Goal: Task Accomplishment & Management: Manage account settings

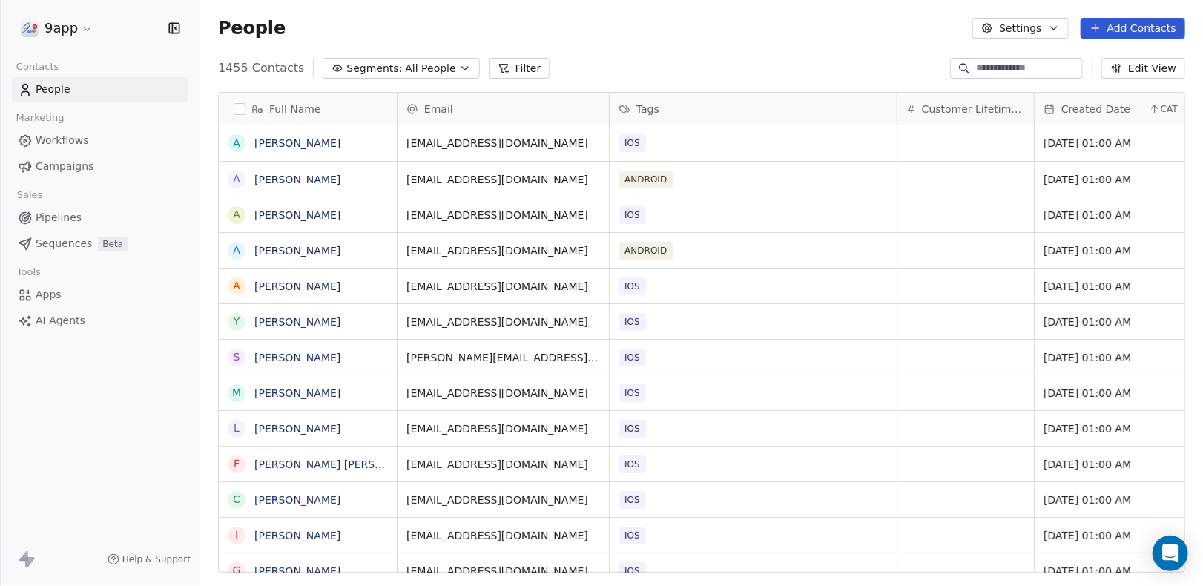
scroll to position [504, 991]
click at [59, 153] on div "Workflows Campaigns" at bounding box center [100, 153] width 176 height 50
click at [55, 138] on span "Workflows" at bounding box center [62, 141] width 53 height 16
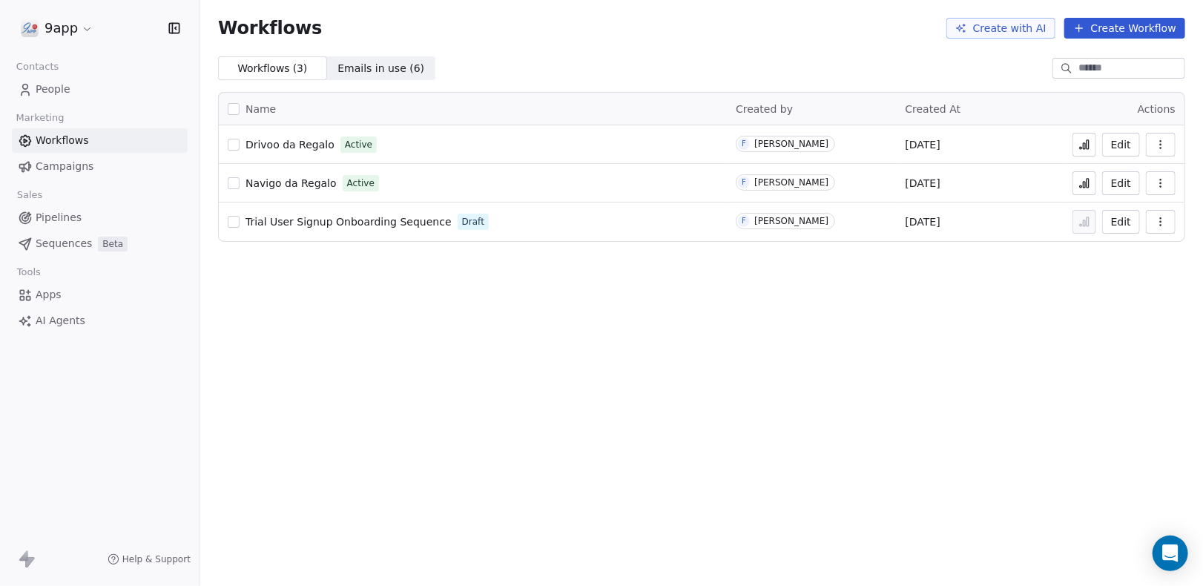
click at [1089, 182] on icon at bounding box center [1087, 183] width 2 height 9
click at [1160, 148] on icon "button" at bounding box center [1160, 148] width 1 height 1
click at [890, 340] on div "Workflows Create with AI Create Workflow Workflows ( 3 ) Workflows ( 3 ) Emails…" at bounding box center [701, 293] width 1003 height 586
click at [1161, 142] on icon "button" at bounding box center [1161, 145] width 12 height 12
click at [1133, 179] on span "Analytics" at bounding box center [1122, 180] width 47 height 15
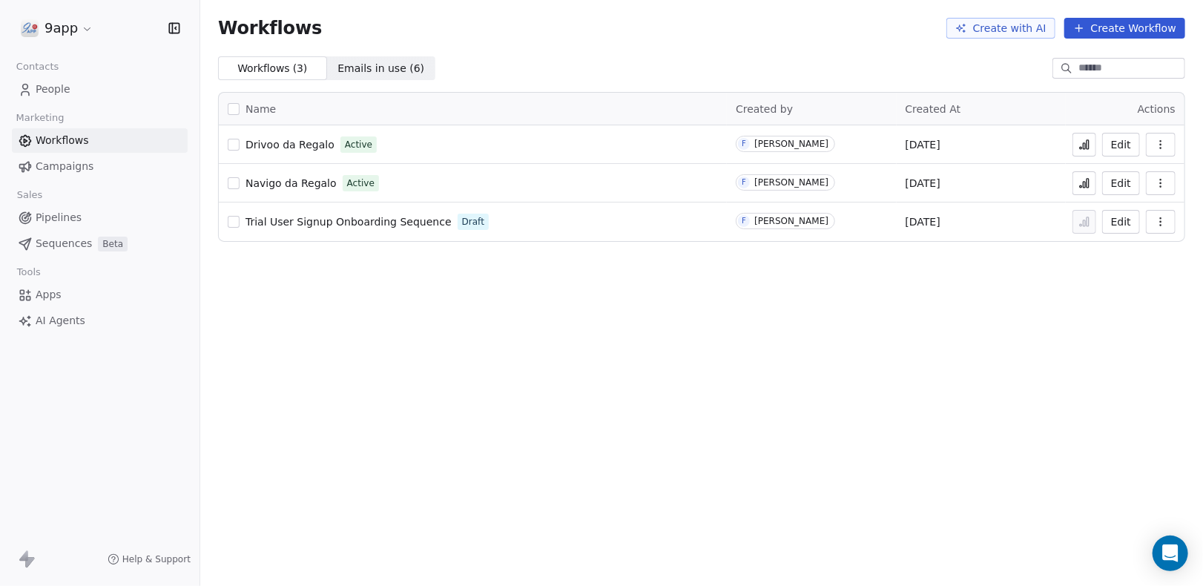
click at [1160, 148] on icon "button" at bounding box center [1161, 145] width 12 height 12
click at [692, 321] on div "Workflows Create with AI Create Workflow Workflows ( 3 ) Workflows ( 3 ) Emails…" at bounding box center [701, 293] width 1003 height 586
click at [374, 68] on span "Emails in use ( 6 )" at bounding box center [380, 69] width 87 height 16
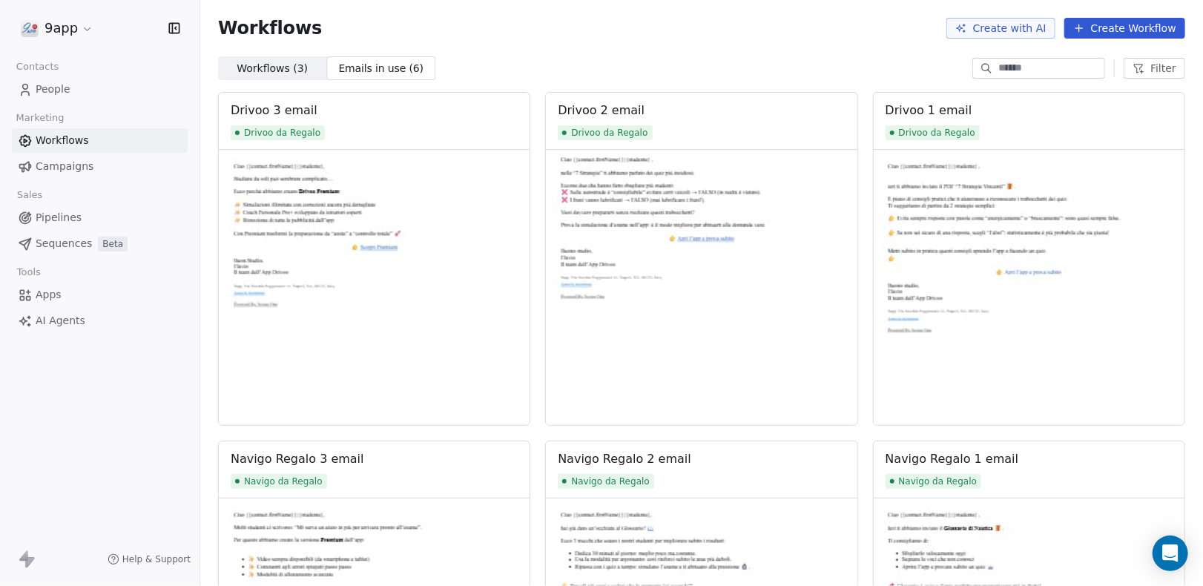
click at [254, 65] on span "Workflows ( 3 )" at bounding box center [272, 69] width 71 height 16
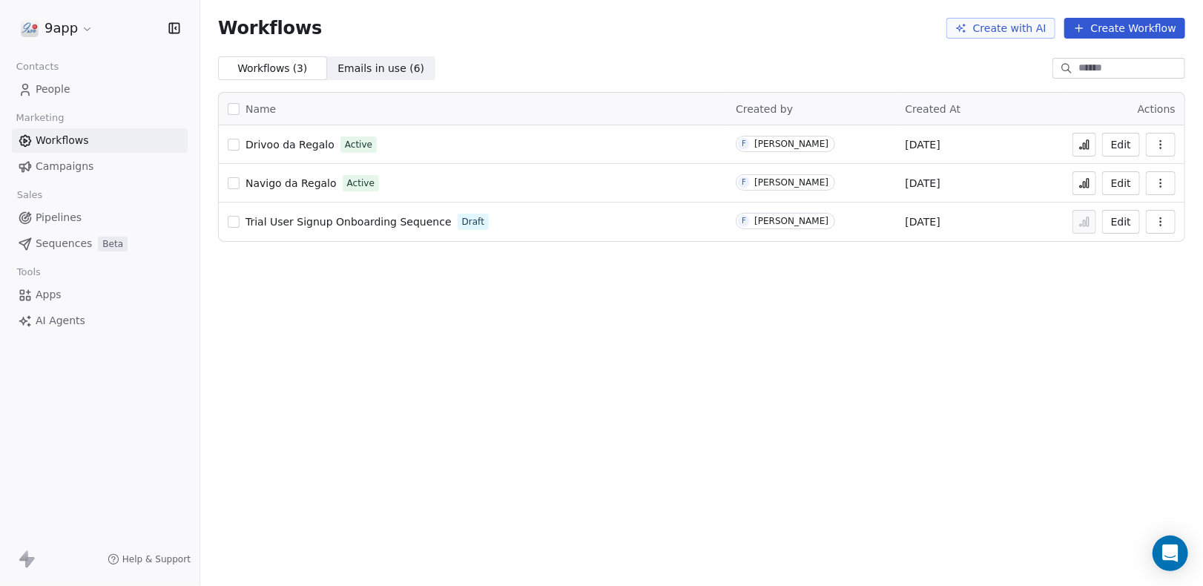
click at [47, 89] on span "People" at bounding box center [53, 90] width 35 height 16
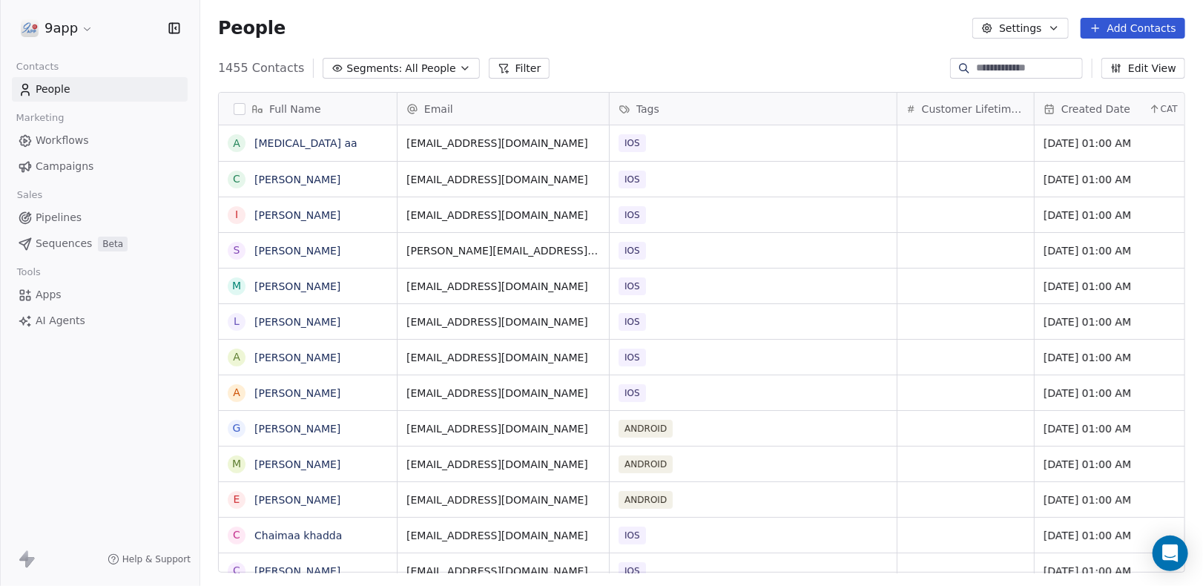
scroll to position [504, 991]
click at [411, 73] on span "All People" at bounding box center [430, 69] width 50 height 16
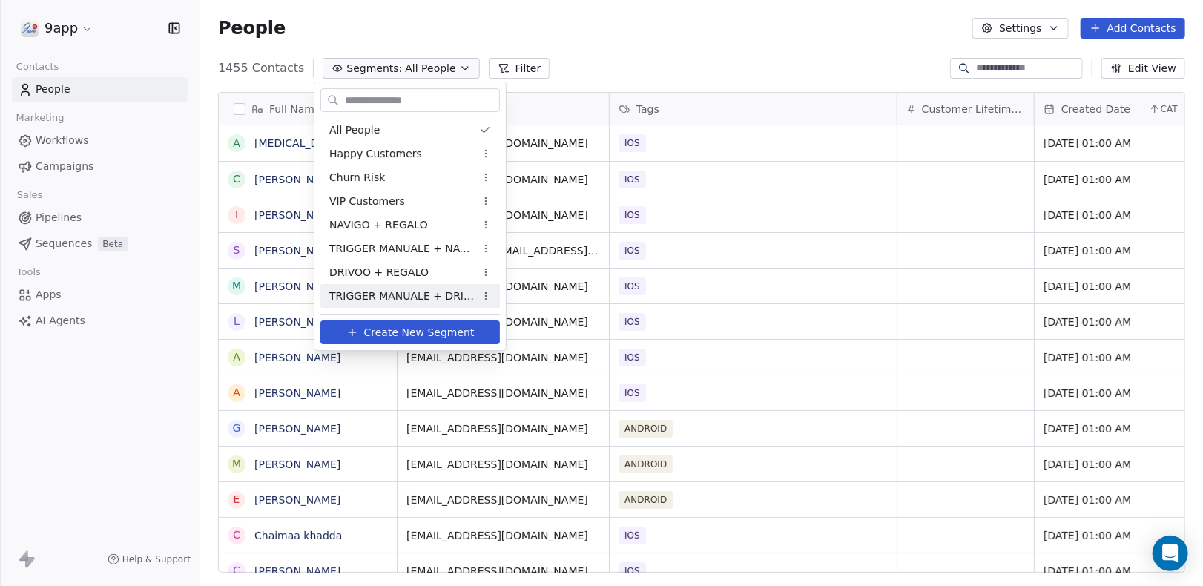
click at [418, 332] on span "Create New Segment" at bounding box center [419, 333] width 110 height 16
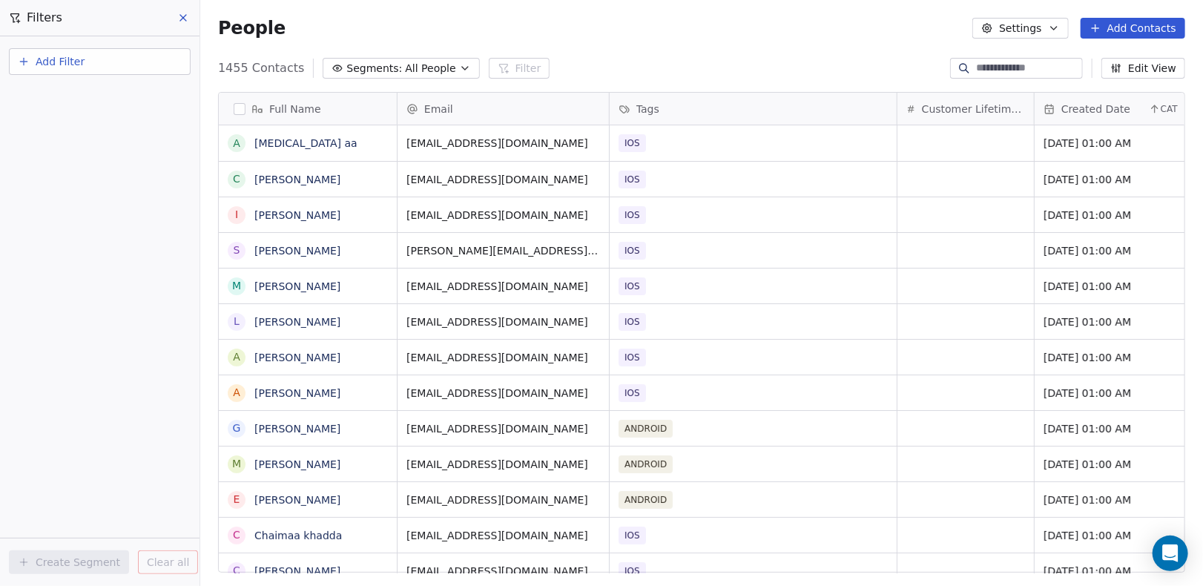
click at [65, 65] on span "Add Filter" at bounding box center [60, 62] width 49 height 16
click at [85, 99] on span "Contact properties" at bounding box center [72, 96] width 96 height 16
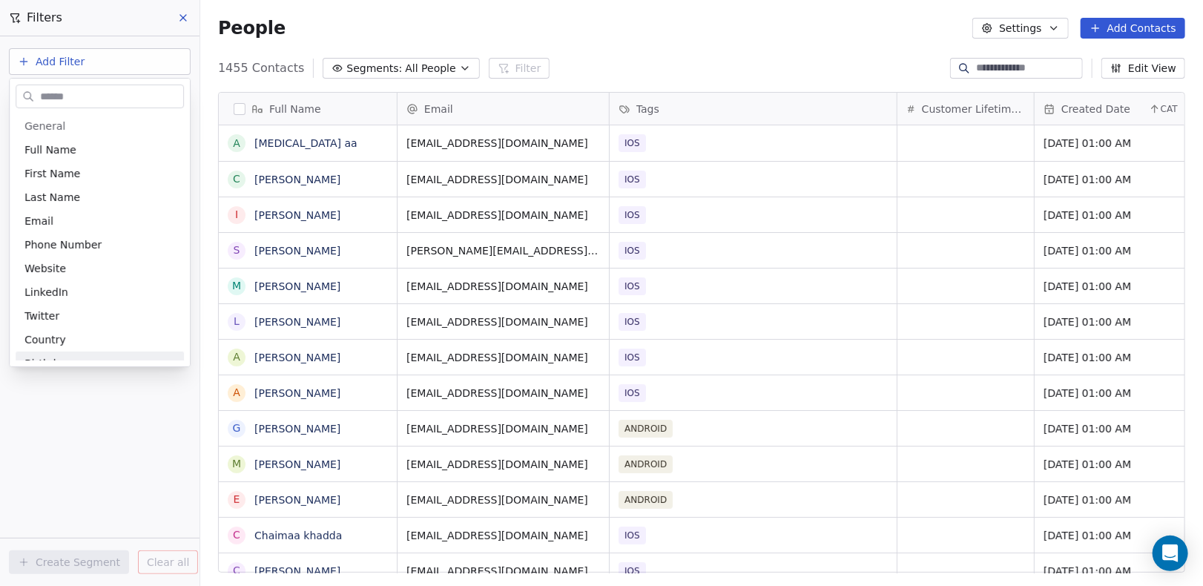
click at [63, 443] on html "9app Contacts People Marketing Workflows Campaigns Sales Pipelines Sequences Be…" at bounding box center [601, 293] width 1203 height 586
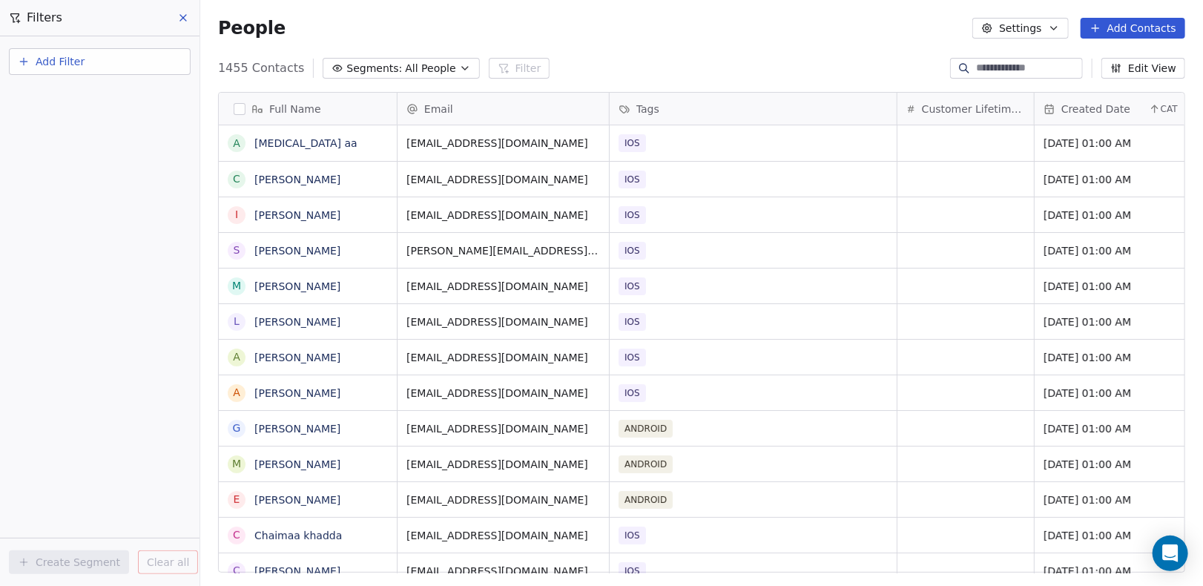
click at [72, 62] on span "Add Filter" at bounding box center [60, 62] width 49 height 16
click at [66, 127] on span "Contact activity" at bounding box center [65, 120] width 82 height 16
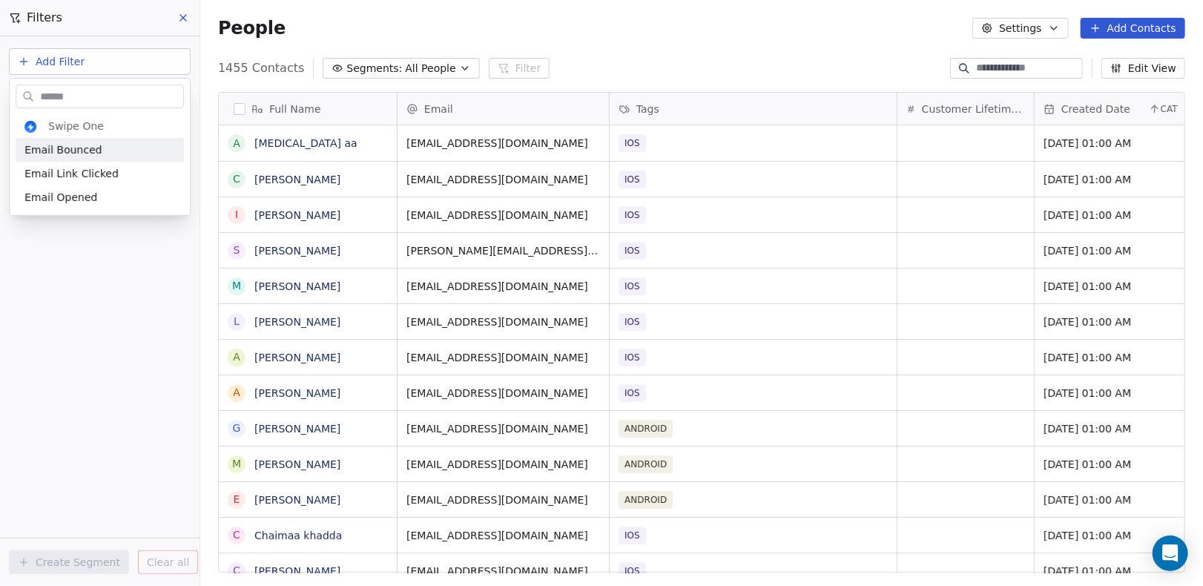
click at [56, 57] on html "9app Contacts People Marketing Workflows Campaigns Sales Pipelines Sequences Be…" at bounding box center [601, 293] width 1203 height 586
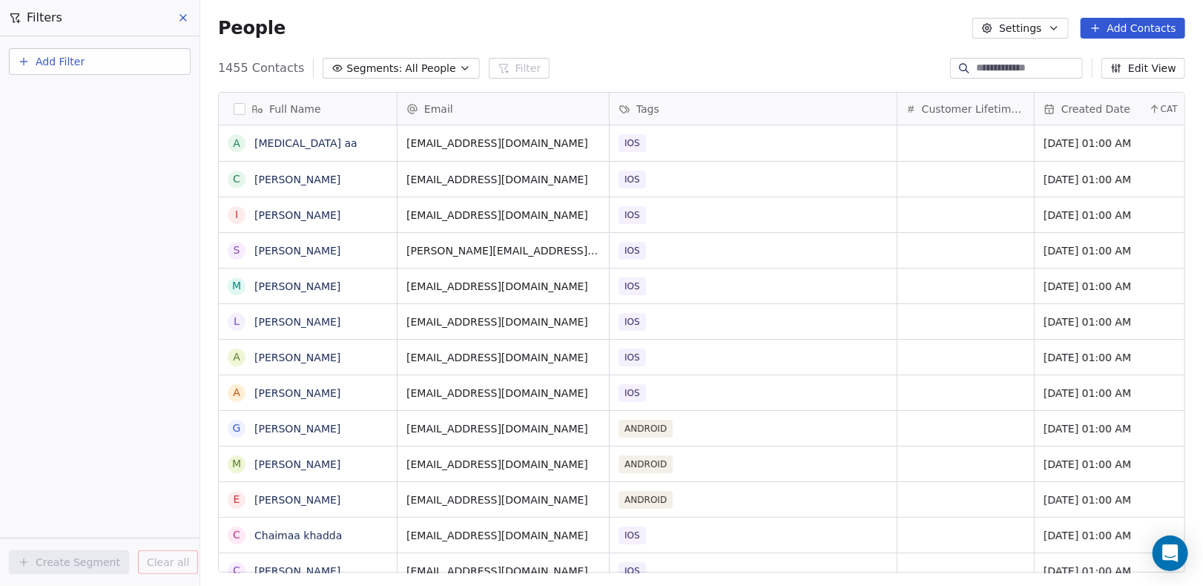
click at [53, 64] on span "Add Filter" at bounding box center [60, 62] width 49 height 16
click at [54, 120] on span "Contact activity" at bounding box center [65, 120] width 82 height 16
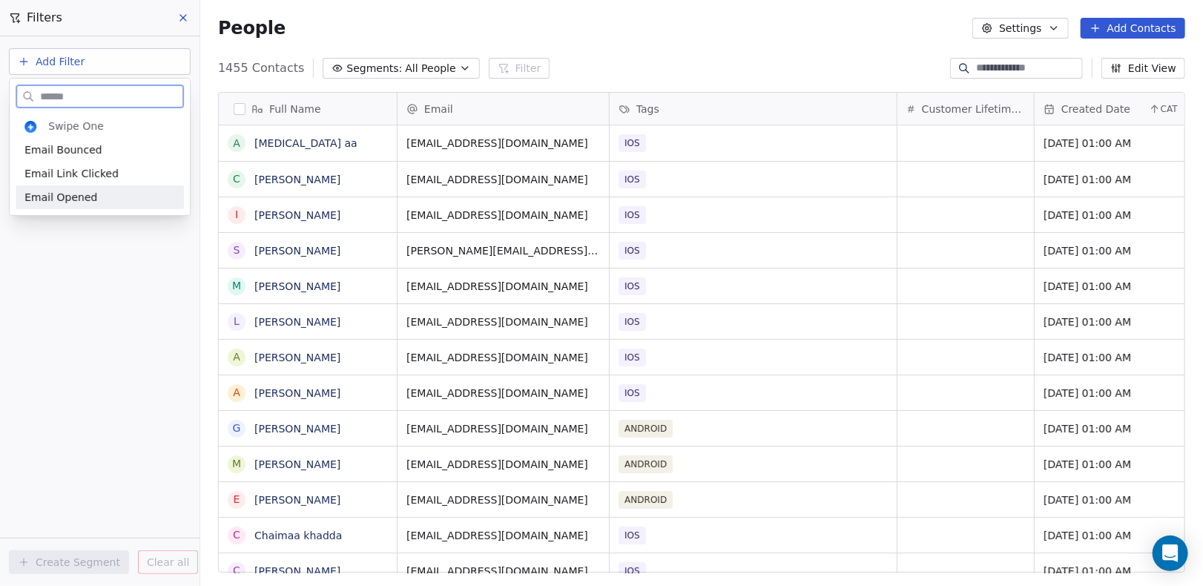
click at [53, 198] on span "Email Opened" at bounding box center [60, 197] width 73 height 15
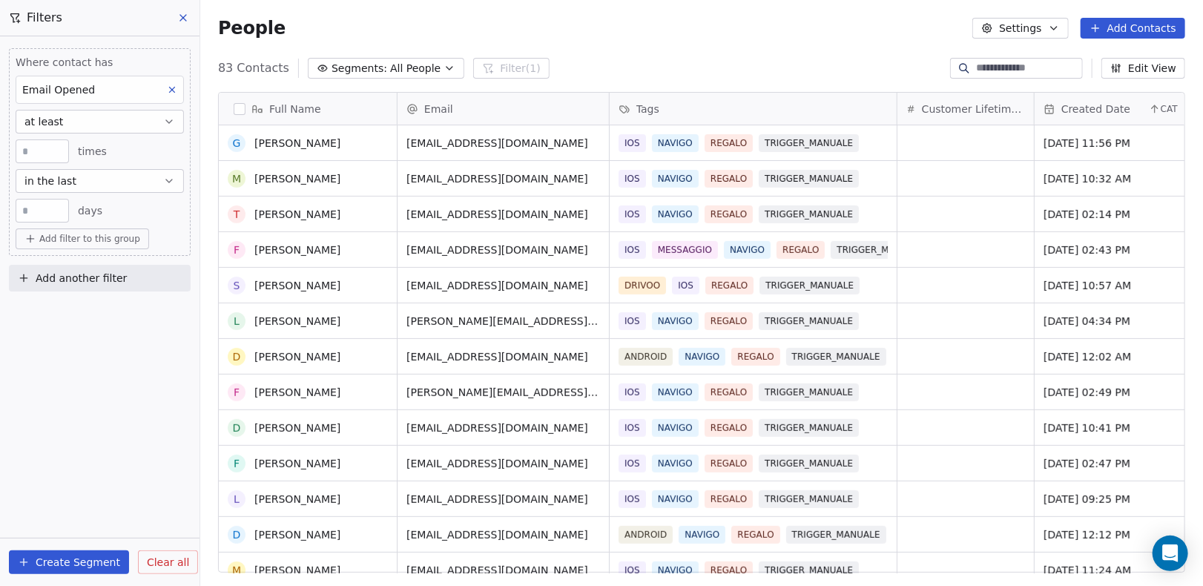
scroll to position [295, 0]
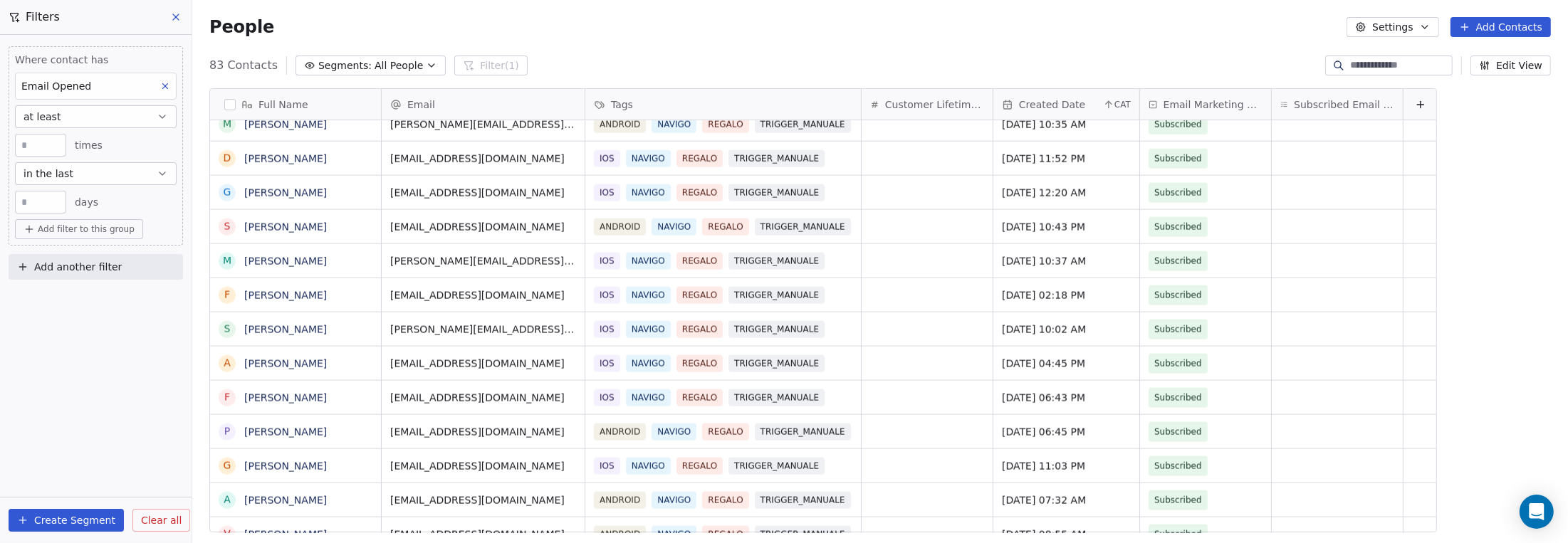
click at [107, 268] on span "Add another filter" at bounding box center [78, 268] width 87 height 15
click at [86, 300] on span "Contact properties" at bounding box center [69, 299] width 92 height 15
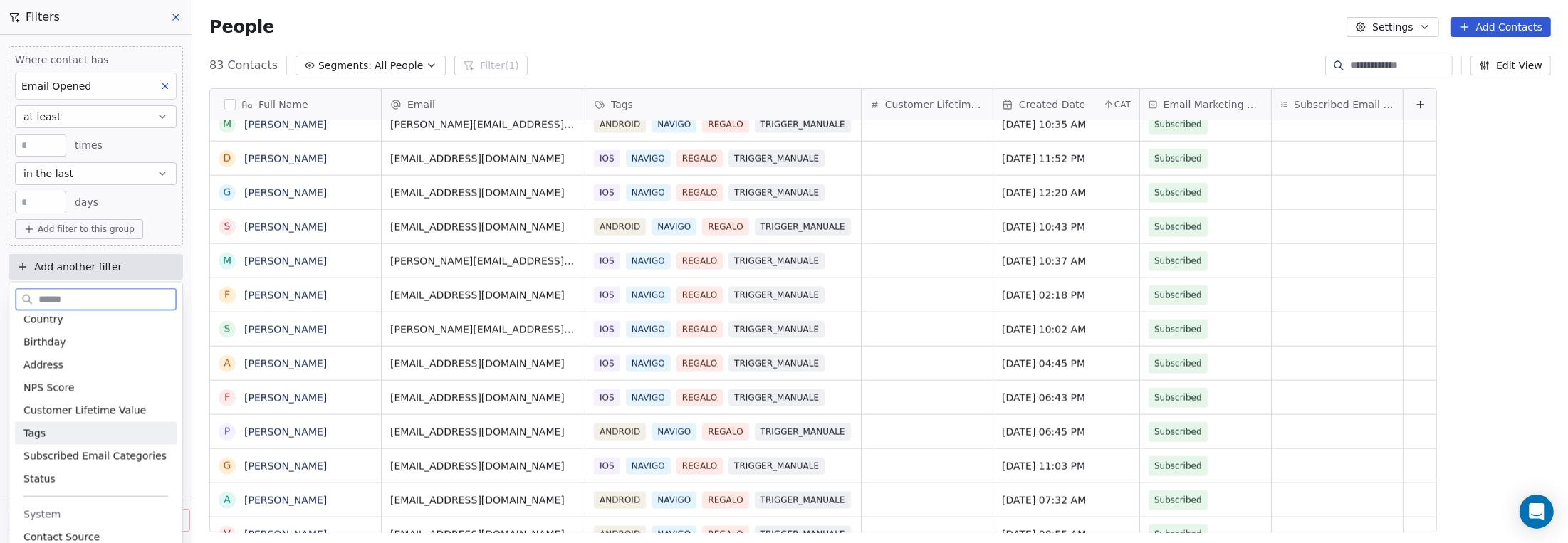
click at [51, 428] on div "Tags" at bounding box center [95, 433] width 145 height 14
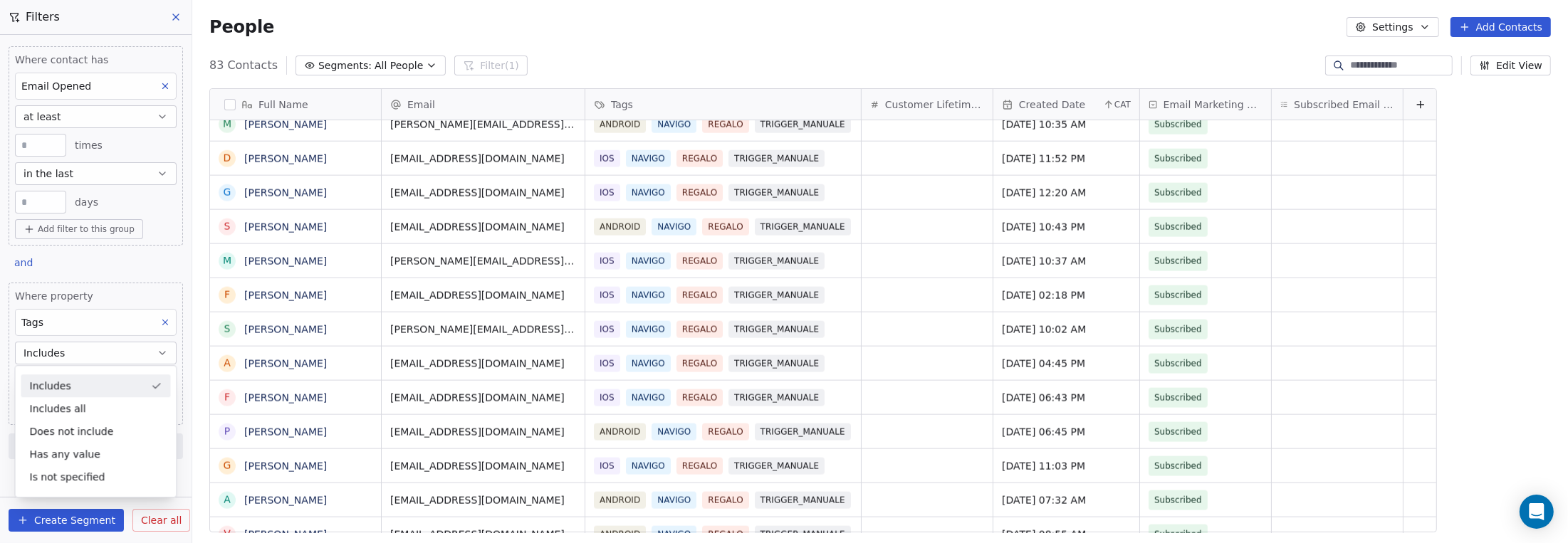
click at [108, 316] on div "Tags" at bounding box center [96, 322] width 161 height 27
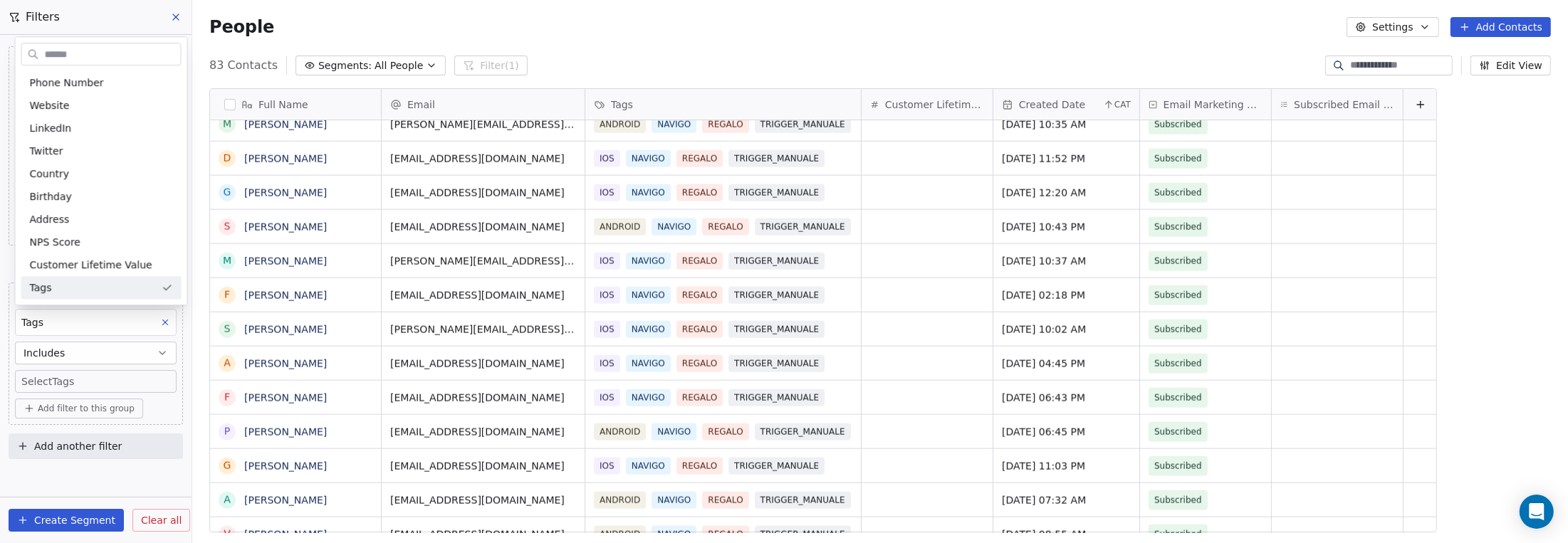
click at [96, 381] on html "9app Contacts People Marketing Workflows Campaigns Sales Pipelines Sequences Be…" at bounding box center [784, 272] width 1568 height 543
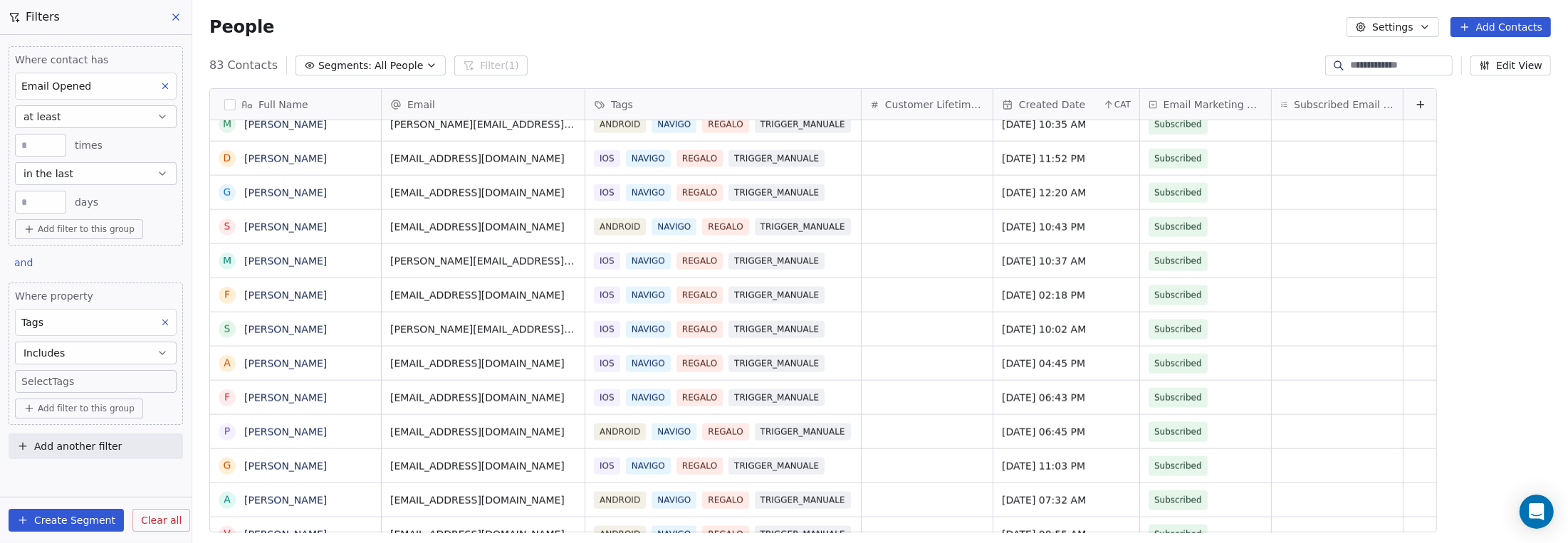
click at [86, 376] on body "9app Contacts People Marketing Workflows Campaigns Sales Pipelines Sequences Be…" at bounding box center [784, 272] width 1568 height 543
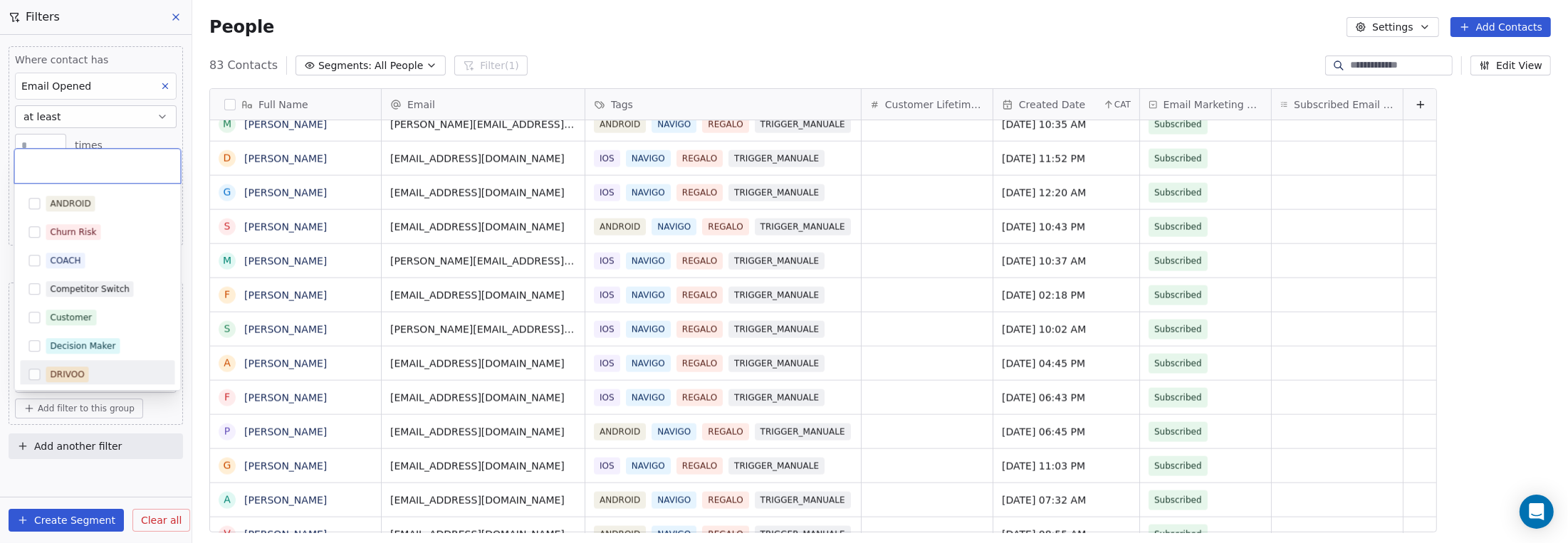
click at [36, 375] on button "Suggestions" at bounding box center [35, 374] width 12 height 12
click at [82, 488] on html "9app Contacts People Marketing Workflows Campaigns Sales Pipelines Sequences Be…" at bounding box center [784, 272] width 1568 height 543
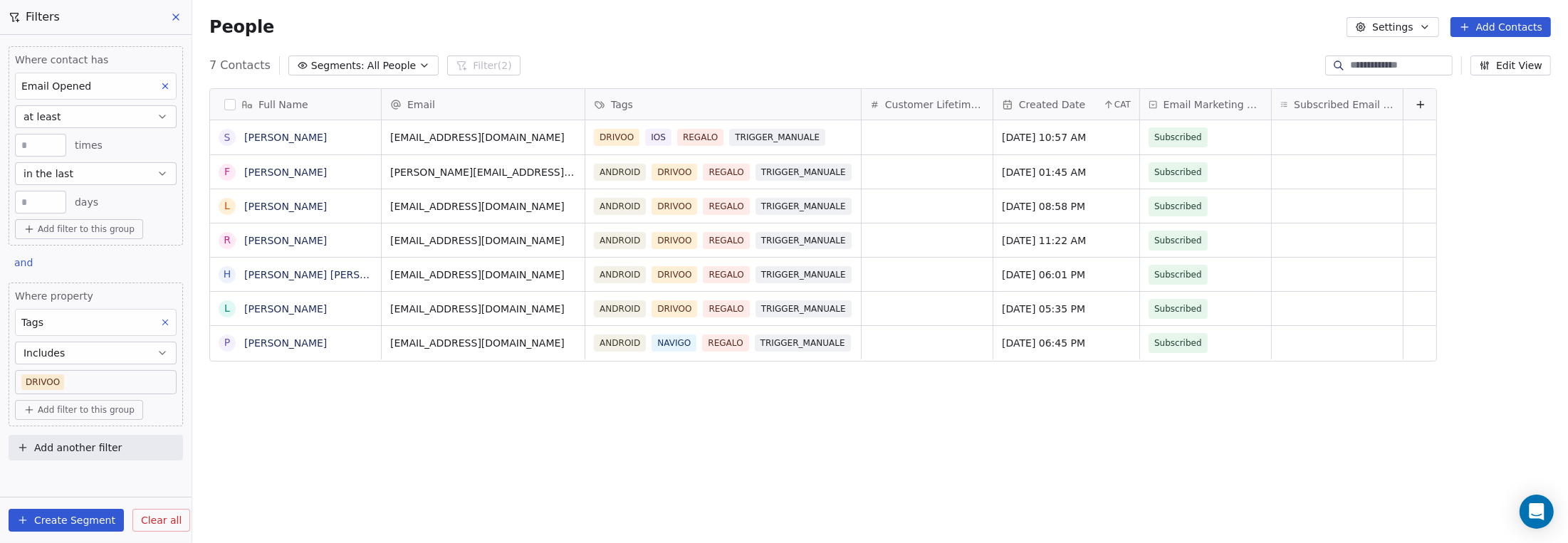
click at [70, 526] on button "Create Segment" at bounding box center [66, 520] width 115 height 23
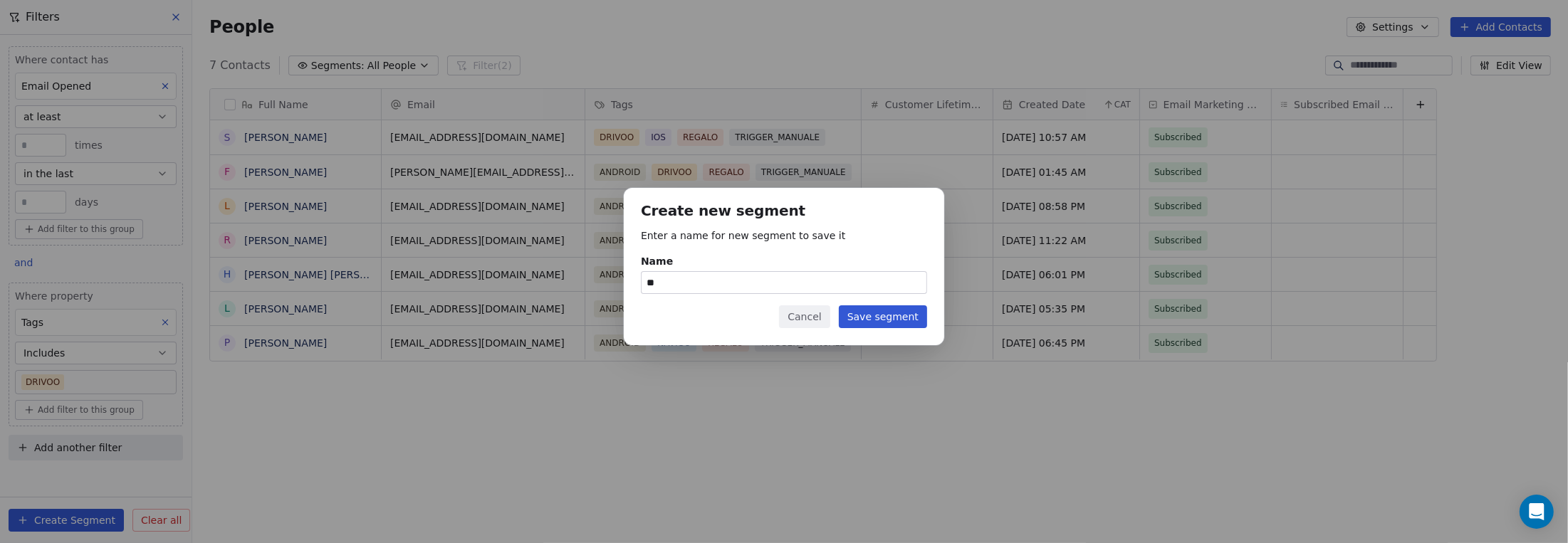
type input "*"
click at [748, 281] on input "**********" at bounding box center [784, 282] width 285 height 21
drag, startPoint x: 801, startPoint y: 282, endPoint x: 613, endPoint y: 287, distance: 188.1
click at [613, 287] on div "**********" at bounding box center [784, 272] width 1568 height 213
type input "**********"
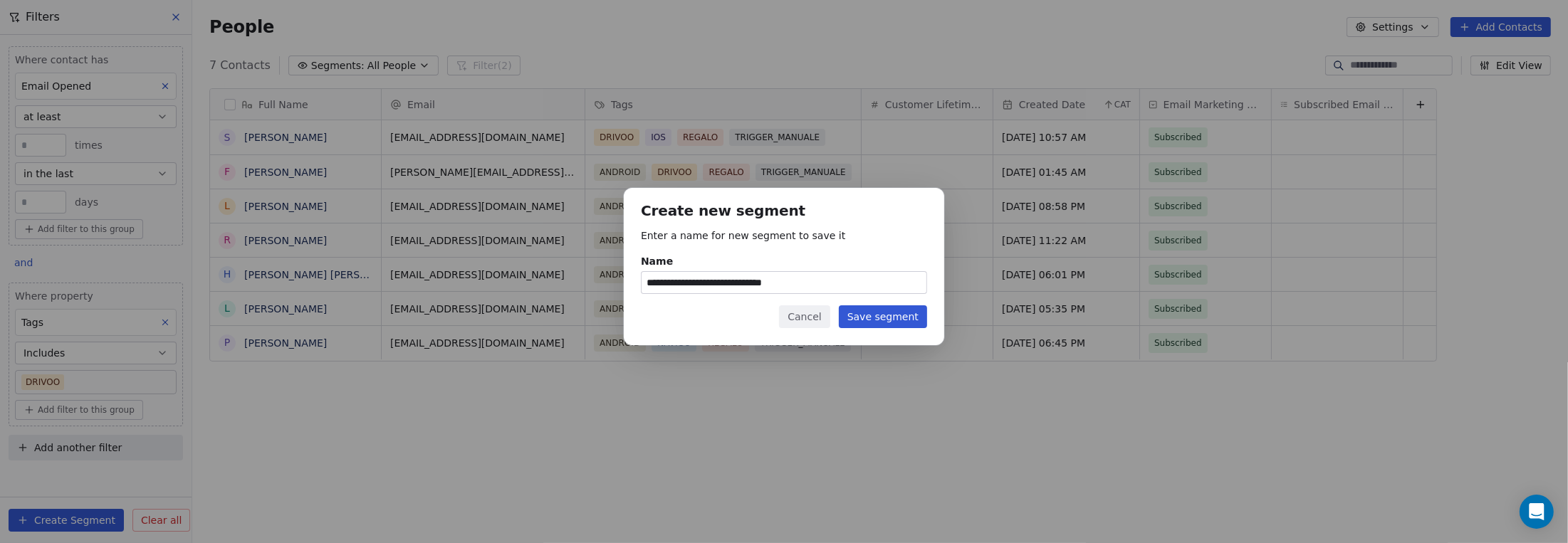
click at [856, 319] on button "Save segment" at bounding box center [883, 317] width 88 height 23
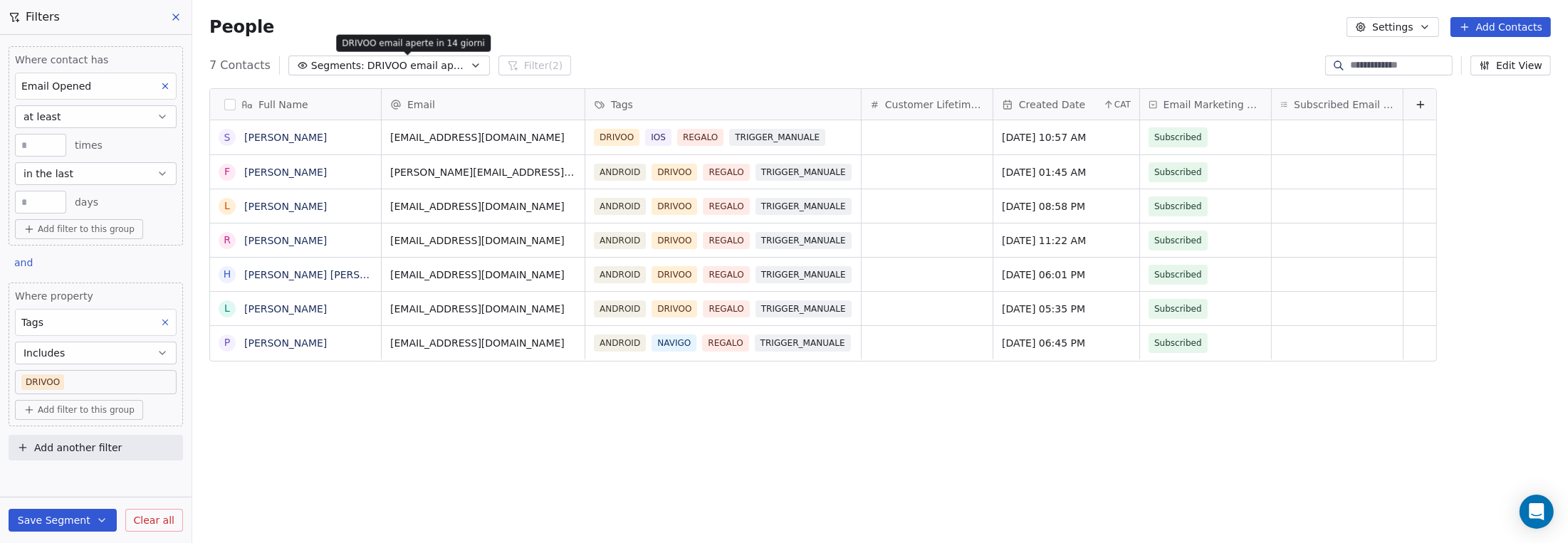
click at [368, 69] on span "DRIVOO email aperte in 14 giorni" at bounding box center [418, 66] width 100 height 15
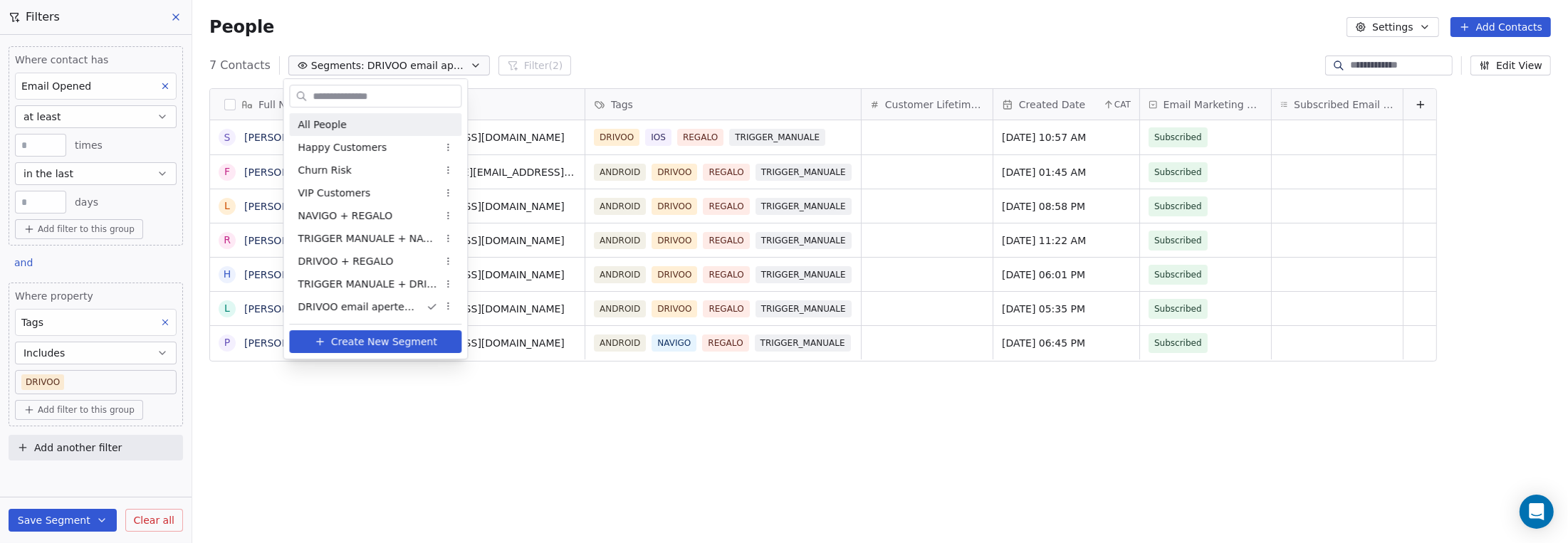
click at [365, 128] on div "All People" at bounding box center [374, 125] width 172 height 23
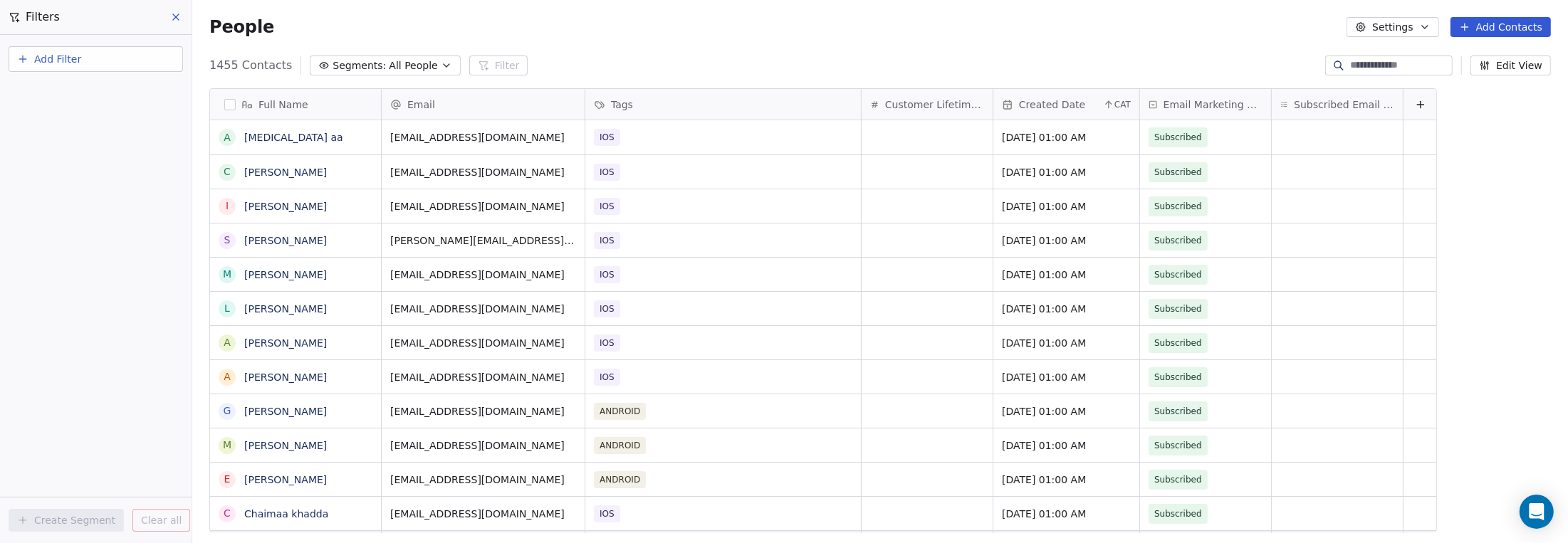
click at [69, 59] on span "Add Filter" at bounding box center [58, 59] width 47 height 15
click at [71, 96] on span "Contact properties" at bounding box center [69, 92] width 92 height 15
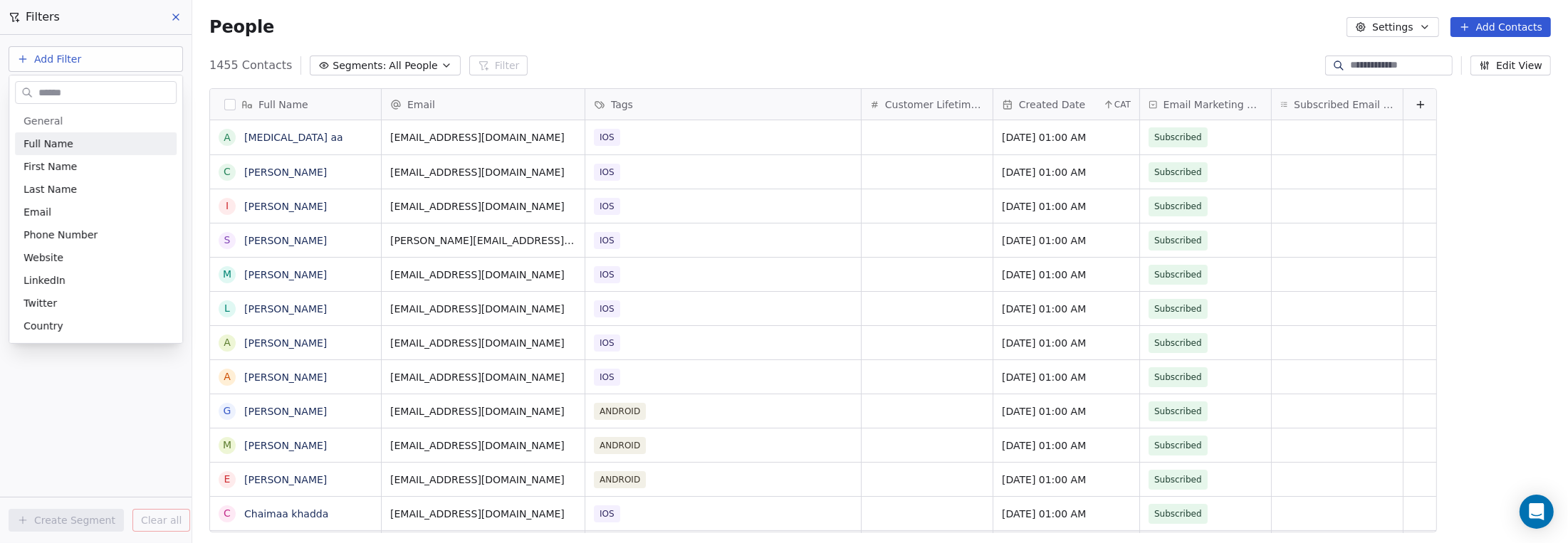
click at [1, 145] on html "9app Contacts People Marketing Workflows Campaigns Sales Pipelines Sequences Be…" at bounding box center [784, 272] width 1568 height 543
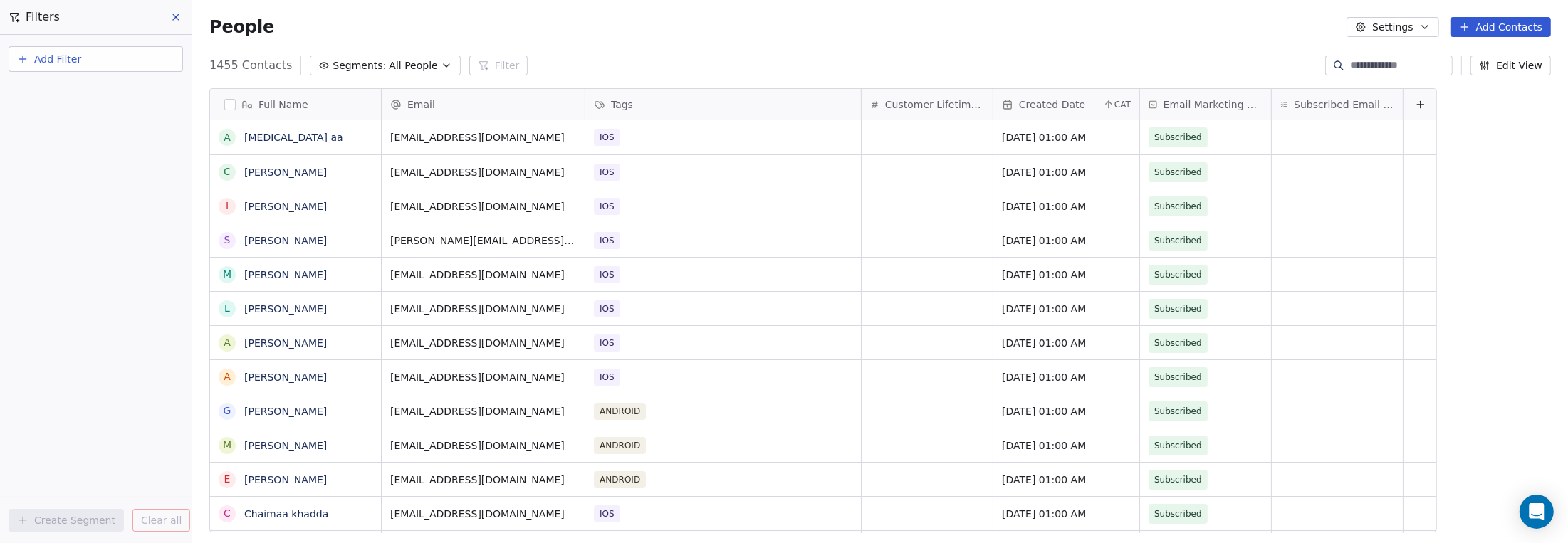
click at [48, 58] on span "Add Filter" at bounding box center [58, 59] width 47 height 15
click at [56, 119] on span "Contact activity" at bounding box center [62, 115] width 79 height 15
click at [56, 188] on span "Email Opened" at bounding box center [58, 189] width 70 height 14
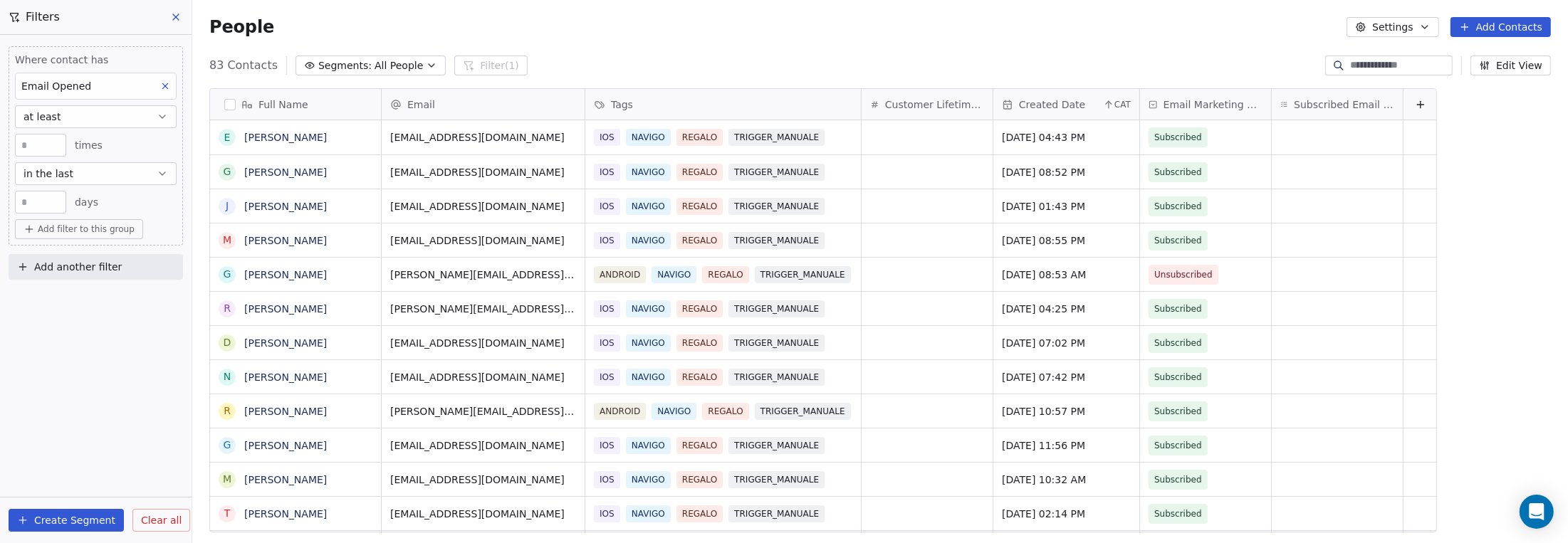
click at [91, 270] on span "Add another filter" at bounding box center [78, 268] width 87 height 15
click at [76, 301] on span "Contact properties" at bounding box center [69, 299] width 92 height 15
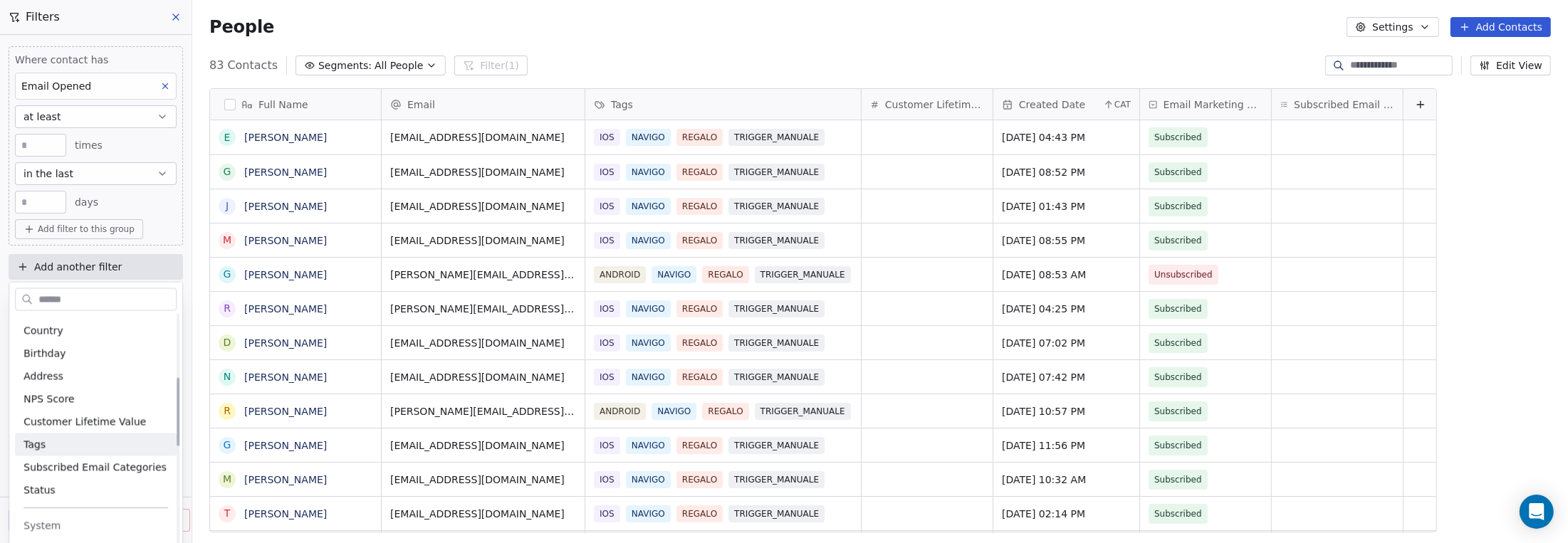
scroll to position [213, 0]
click at [70, 439] on div "Tags" at bounding box center [95, 433] width 145 height 14
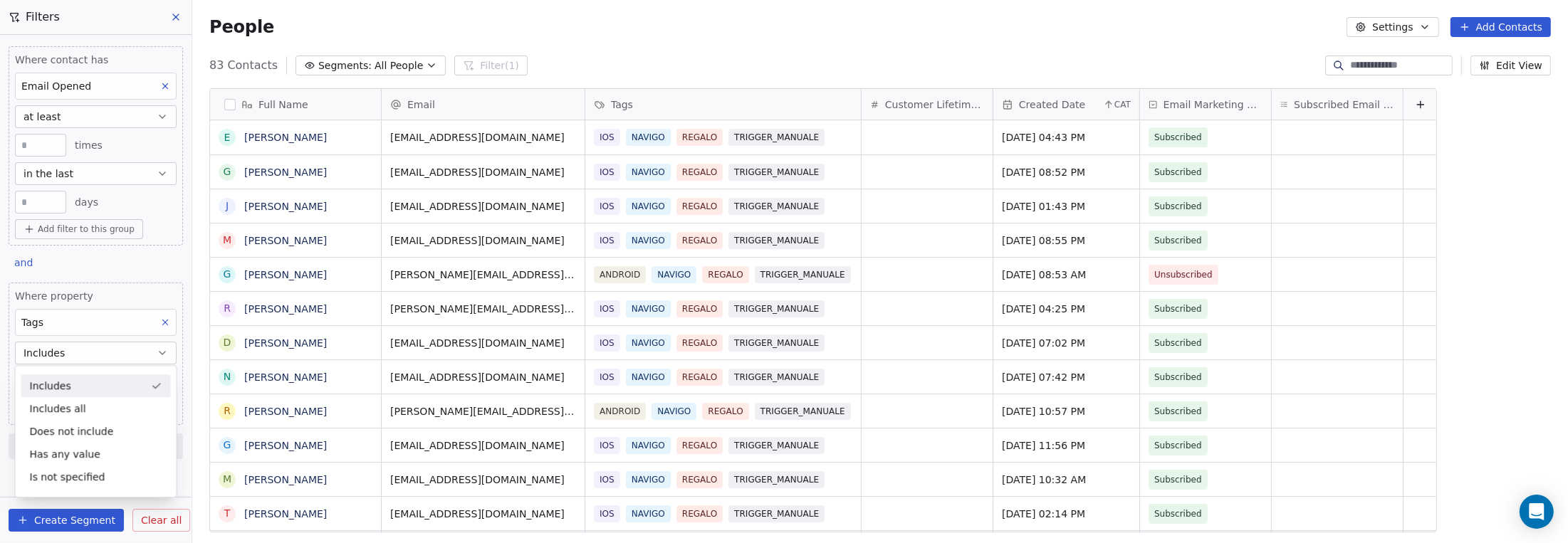
click at [104, 292] on span "Where property" at bounding box center [96, 295] width 161 height 14
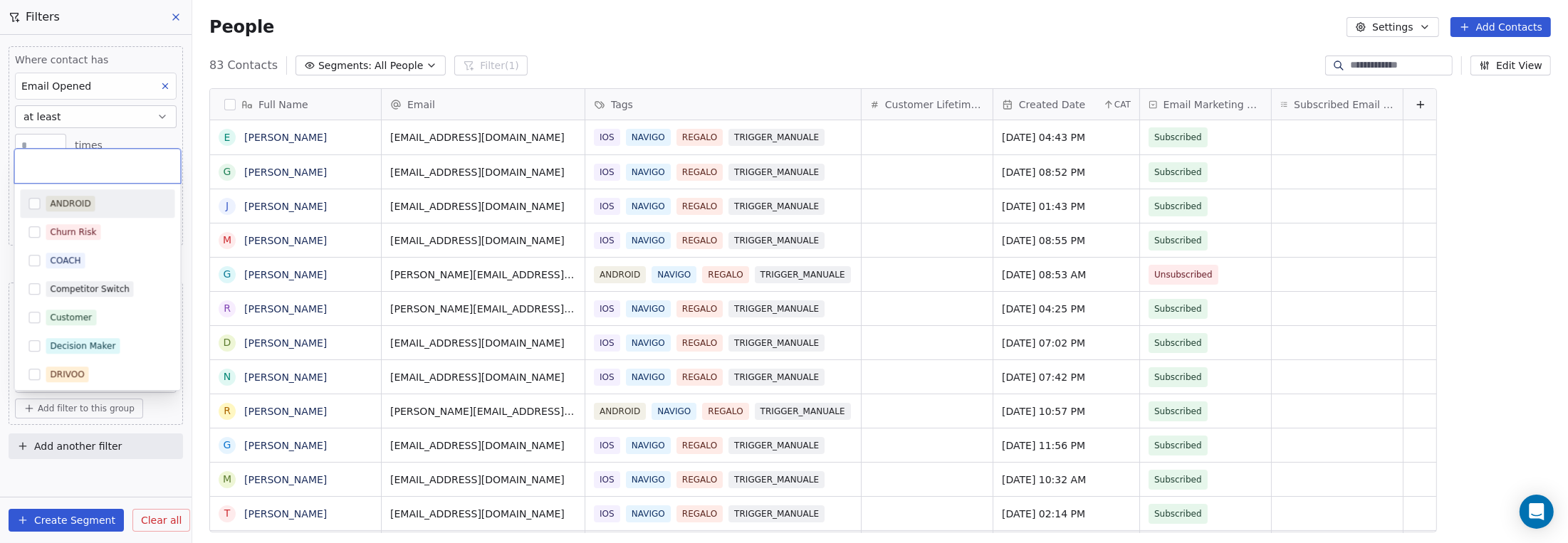
click at [80, 378] on body "9app Contacts People Marketing Workflows Campaigns Sales Pipelines Sequences Be…" at bounding box center [784, 272] width 1568 height 543
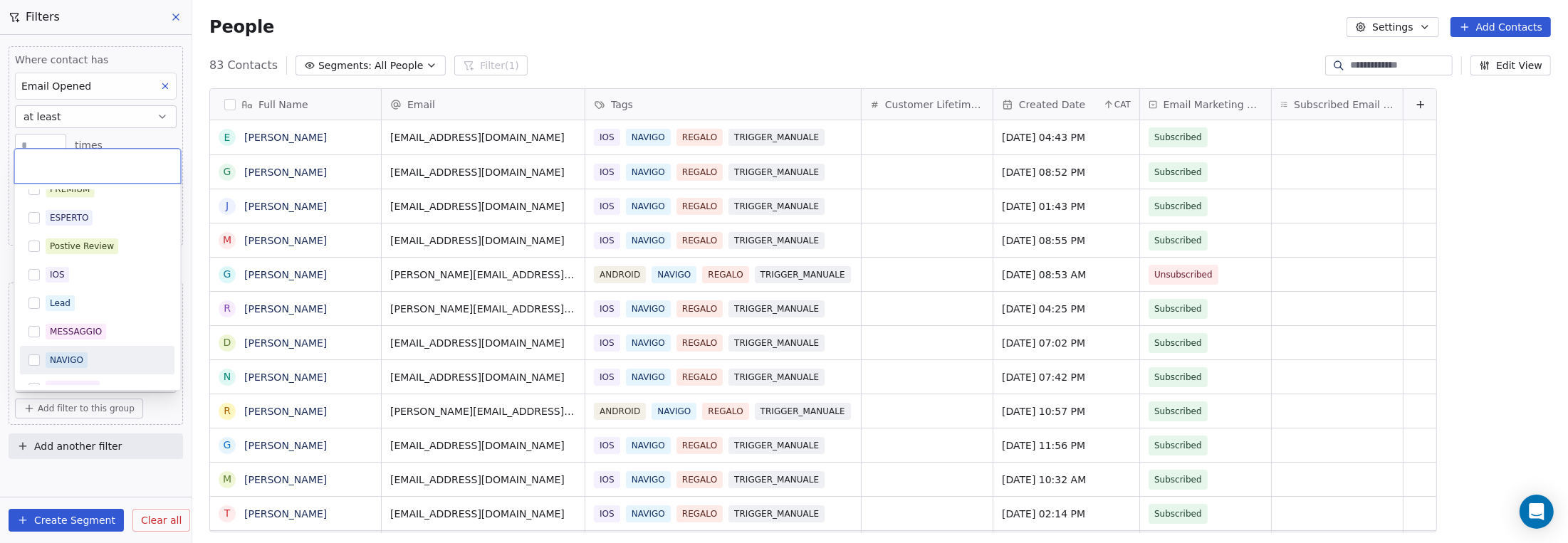
click at [33, 358] on button "Suggestions" at bounding box center [35, 360] width 12 height 12
click at [98, 491] on html "9app Contacts People Marketing Workflows Campaigns Sales Pipelines Sequences Be…" at bounding box center [784, 272] width 1568 height 543
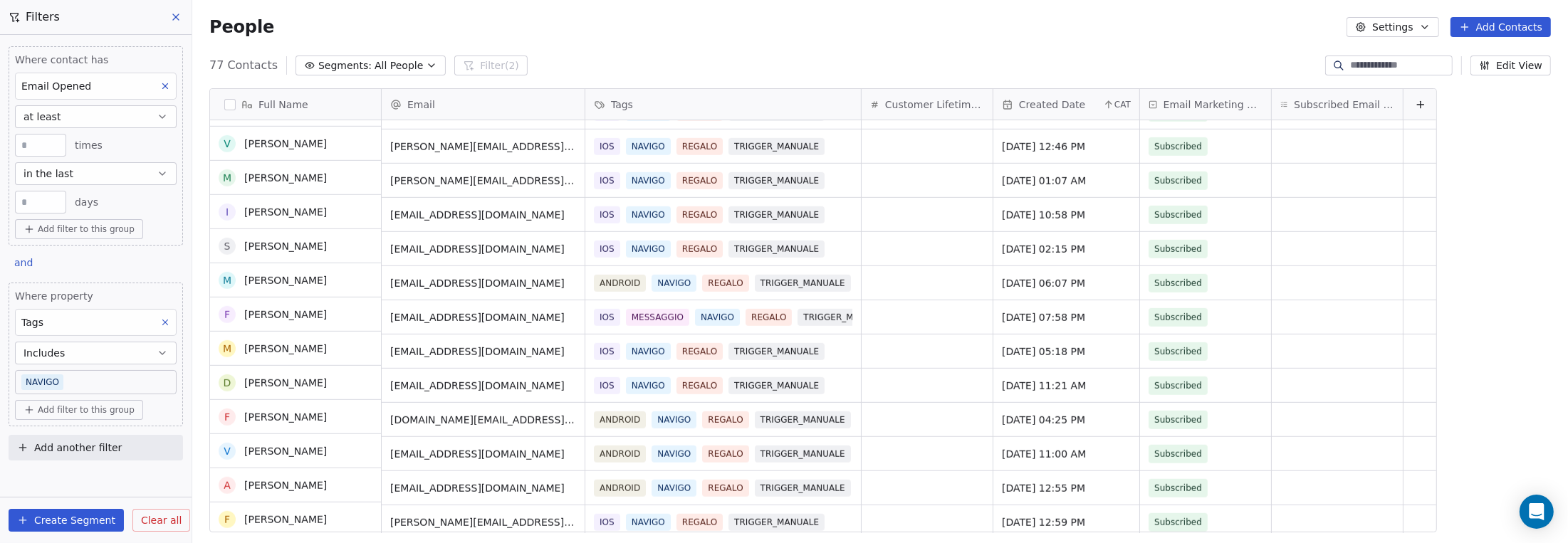
scroll to position [1423, 0]
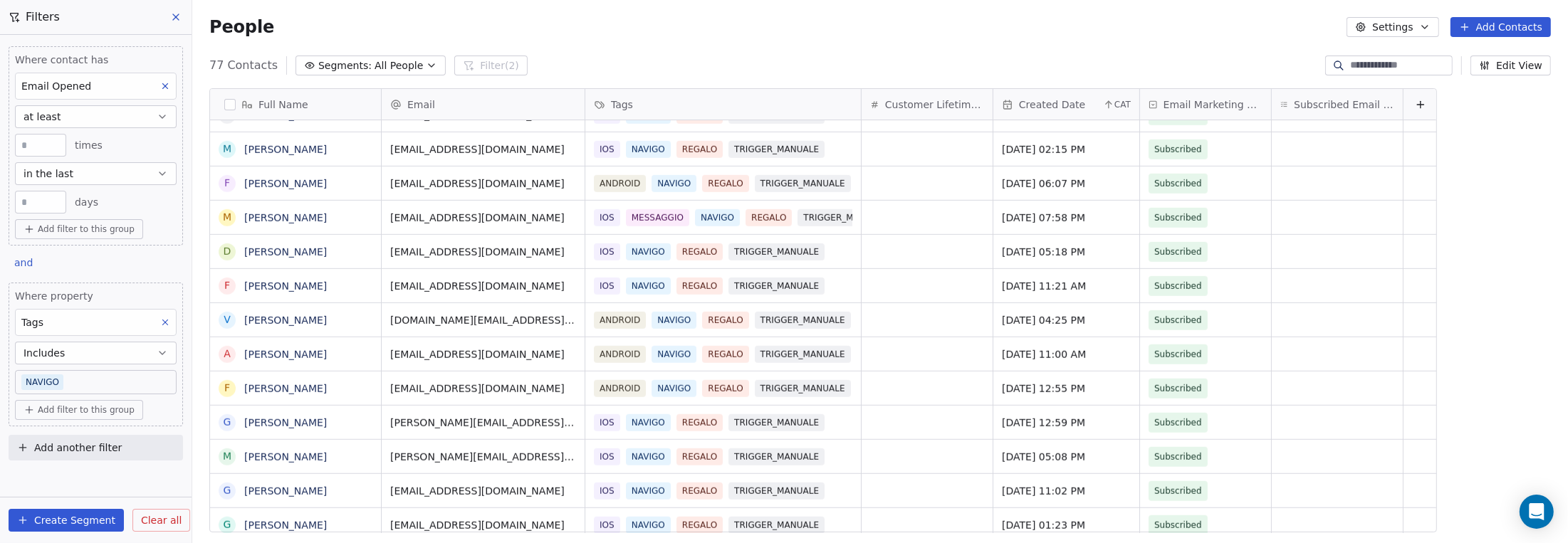
click at [95, 517] on button "Create Segment" at bounding box center [66, 520] width 115 height 23
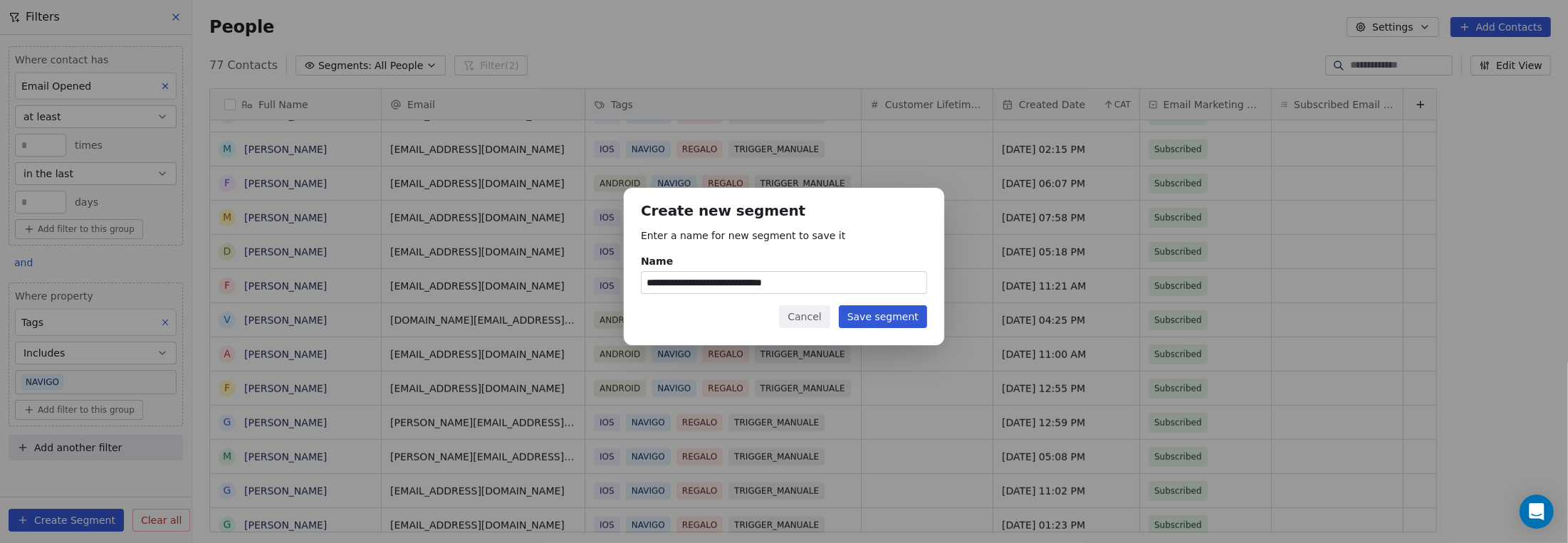
click at [666, 286] on input "**********" at bounding box center [784, 282] width 285 height 21
type input "**********"
click at [883, 319] on button "Save segment" at bounding box center [883, 317] width 88 height 23
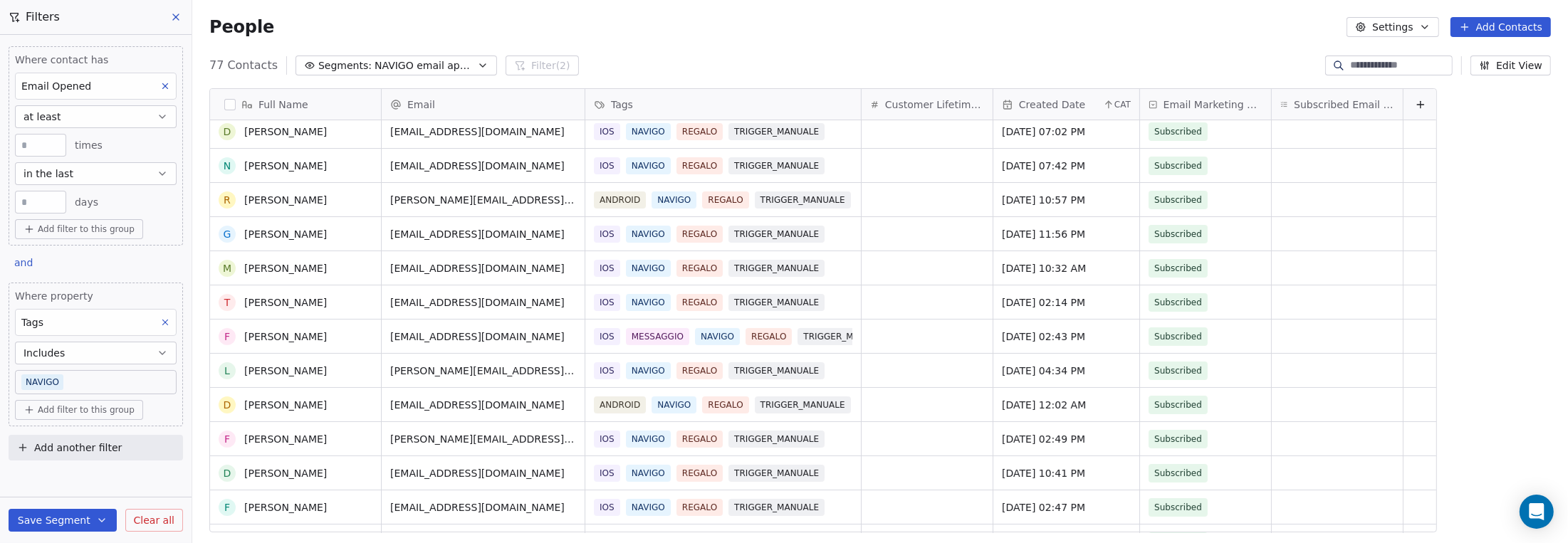
scroll to position [213, 0]
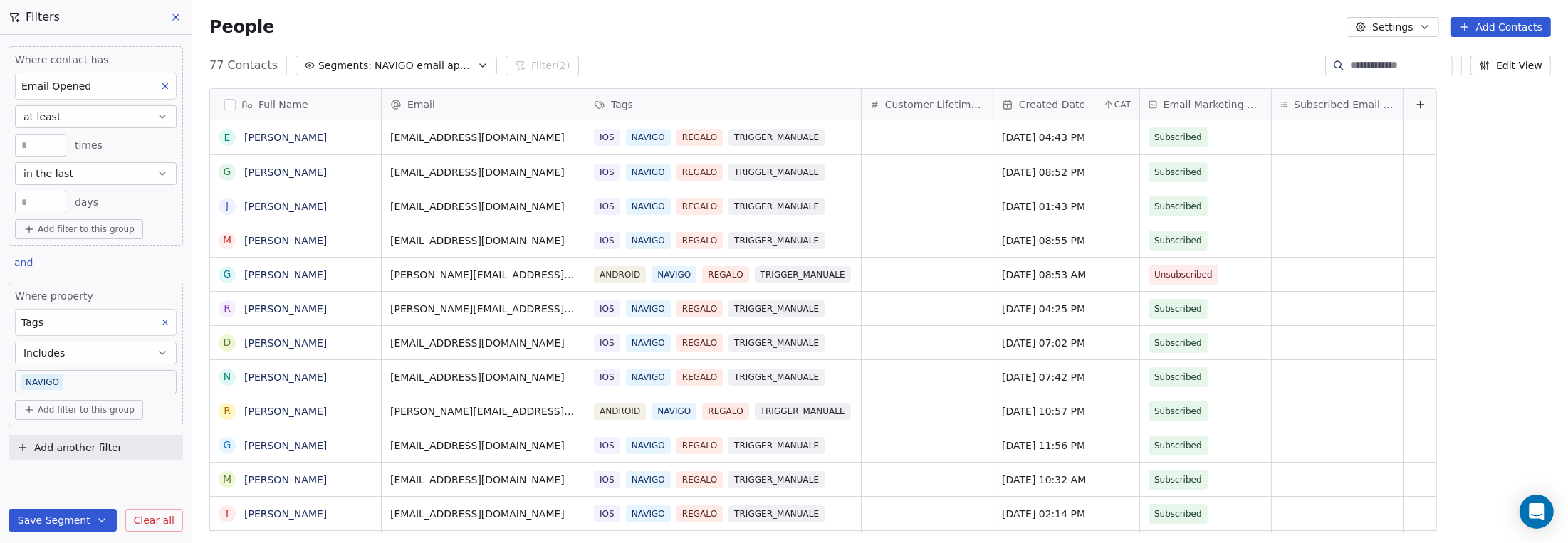
click at [426, 67] on span "NAVIGO email aperte in 14 giorni" at bounding box center [424, 66] width 100 height 15
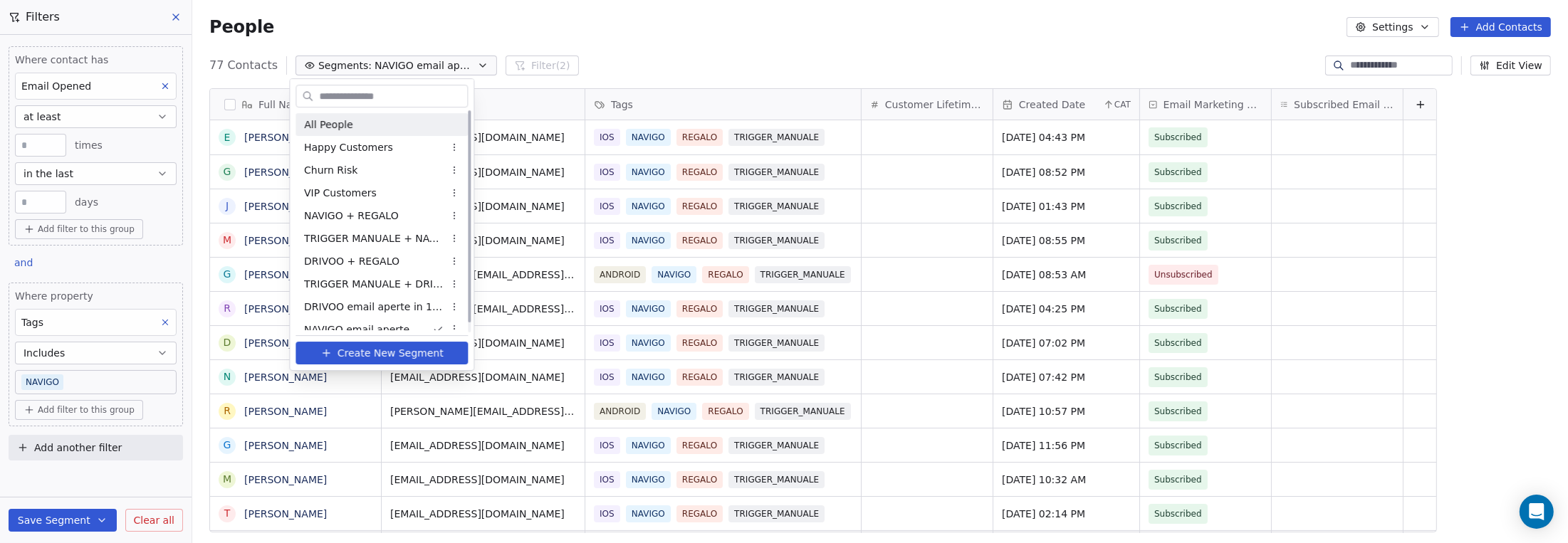
click at [393, 124] on div "All People" at bounding box center [381, 125] width 172 height 23
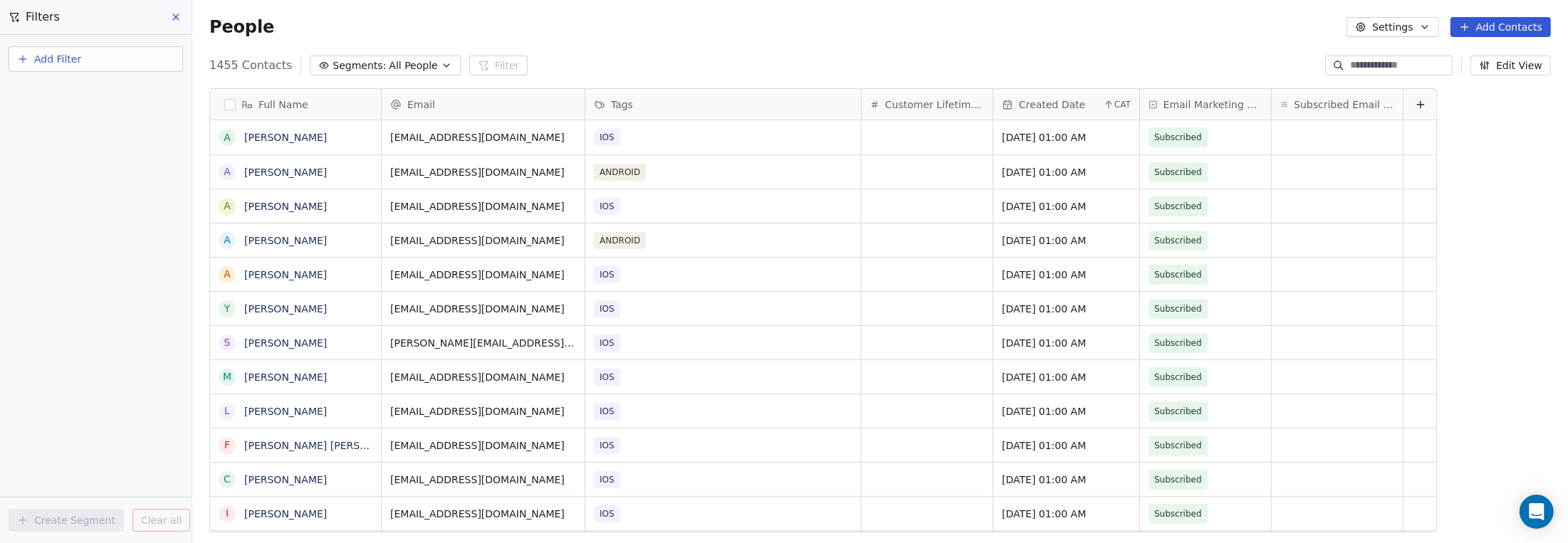
click at [390, 65] on span "All People" at bounding box center [413, 66] width 48 height 15
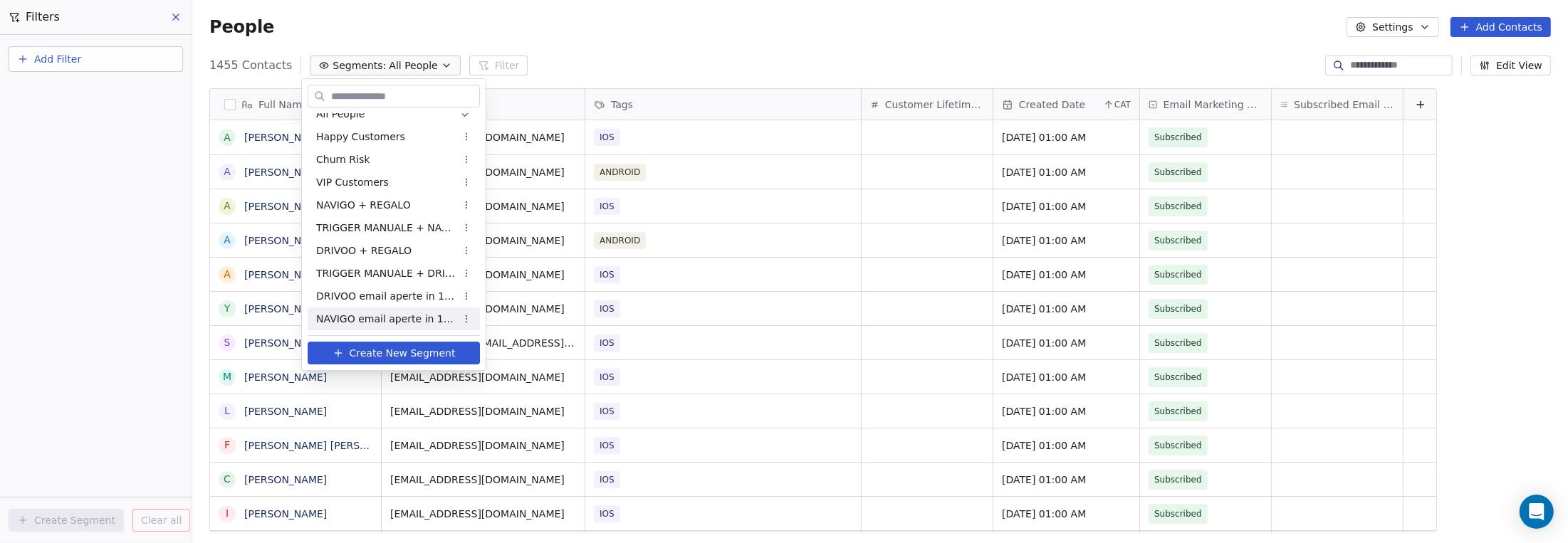
click at [391, 356] on span "Create New Segment" at bounding box center [402, 353] width 106 height 15
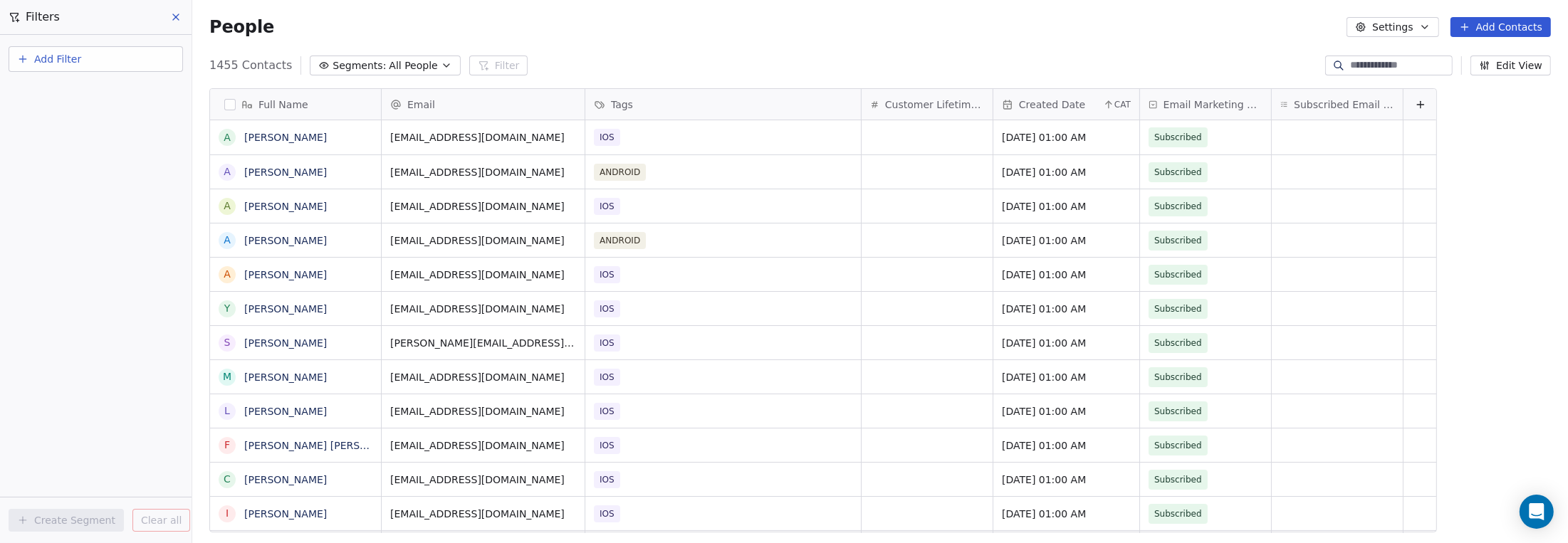
click at [62, 56] on span "Add Filter" at bounding box center [58, 59] width 47 height 15
click at [60, 96] on span "Contact properties" at bounding box center [69, 92] width 92 height 15
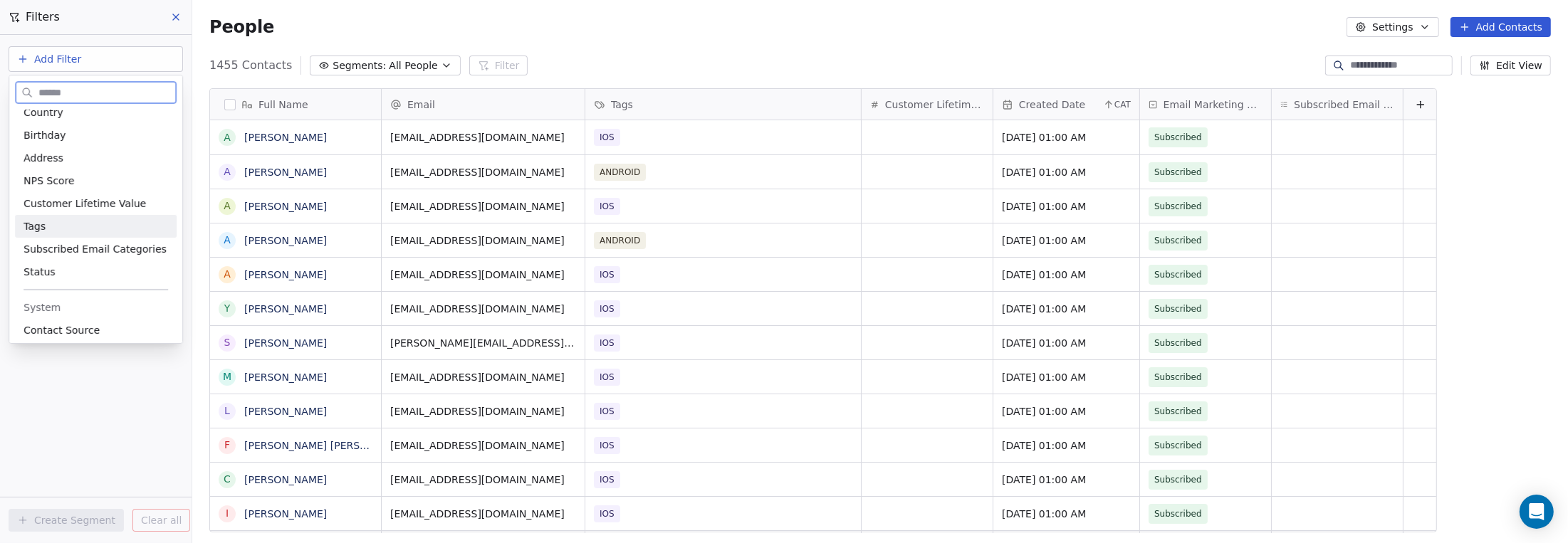
click at [46, 224] on div "Tags" at bounding box center [95, 225] width 145 height 14
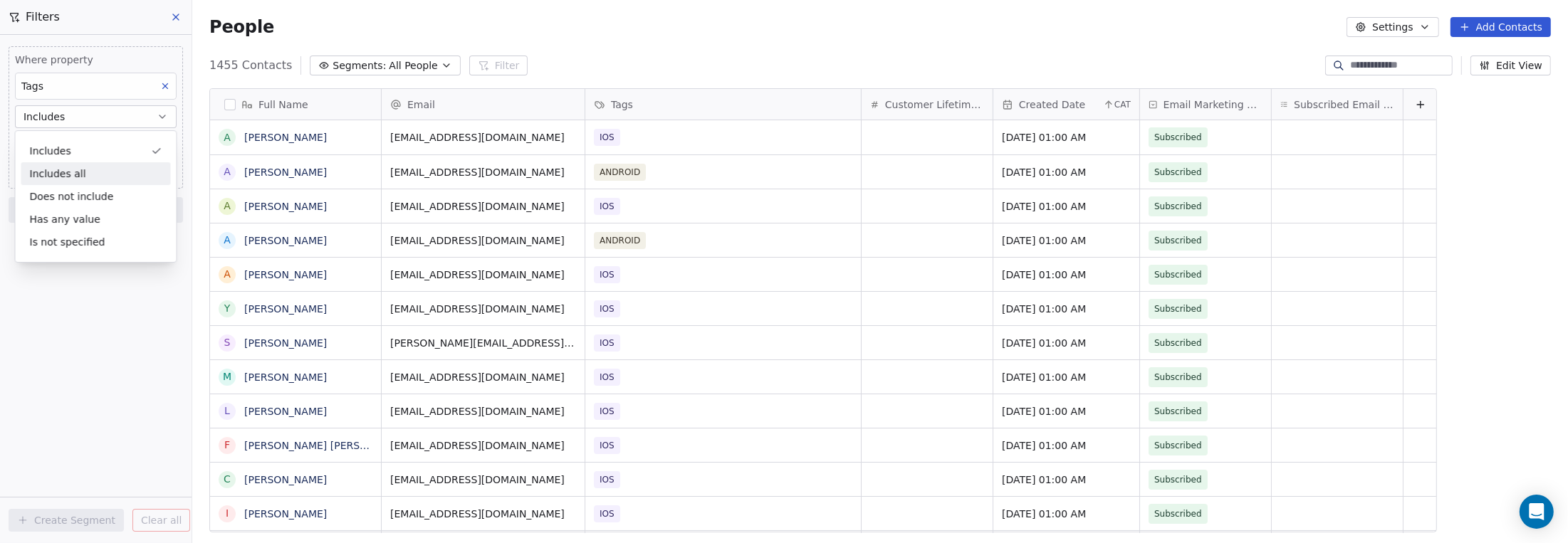
click at [62, 177] on div "Includes all" at bounding box center [96, 174] width 150 height 23
click at [56, 174] on span "Add filter to this group" at bounding box center [85, 173] width 97 height 12
click at [56, 145] on html "9app Contacts People Marketing Workflows Campaigns Sales Pipelines Sequences Be…" at bounding box center [784, 272] width 1568 height 543
click at [56, 145] on body "9app Contacts People Marketing Workflows Campaigns Sales Pipelines Sequences Be…" at bounding box center [784, 272] width 1568 height 543
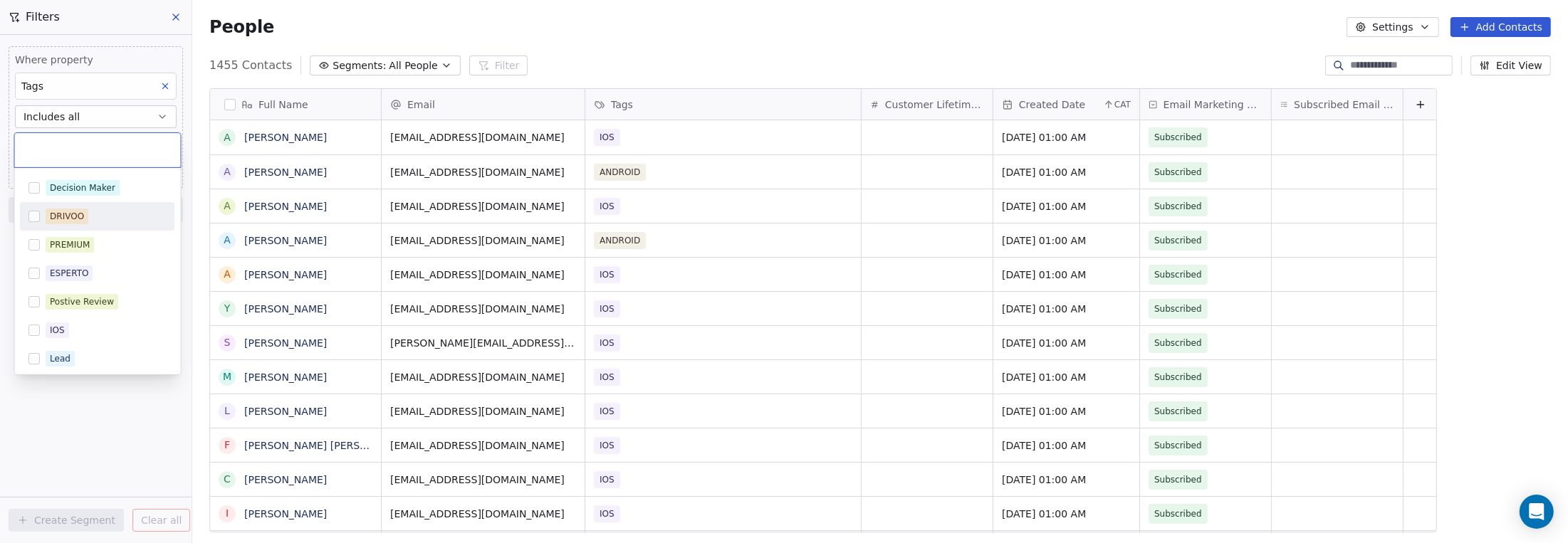
click at [30, 216] on button "Suggestions" at bounding box center [35, 217] width 12 height 12
click at [33, 242] on button "Suggestions" at bounding box center [35, 245] width 12 height 12
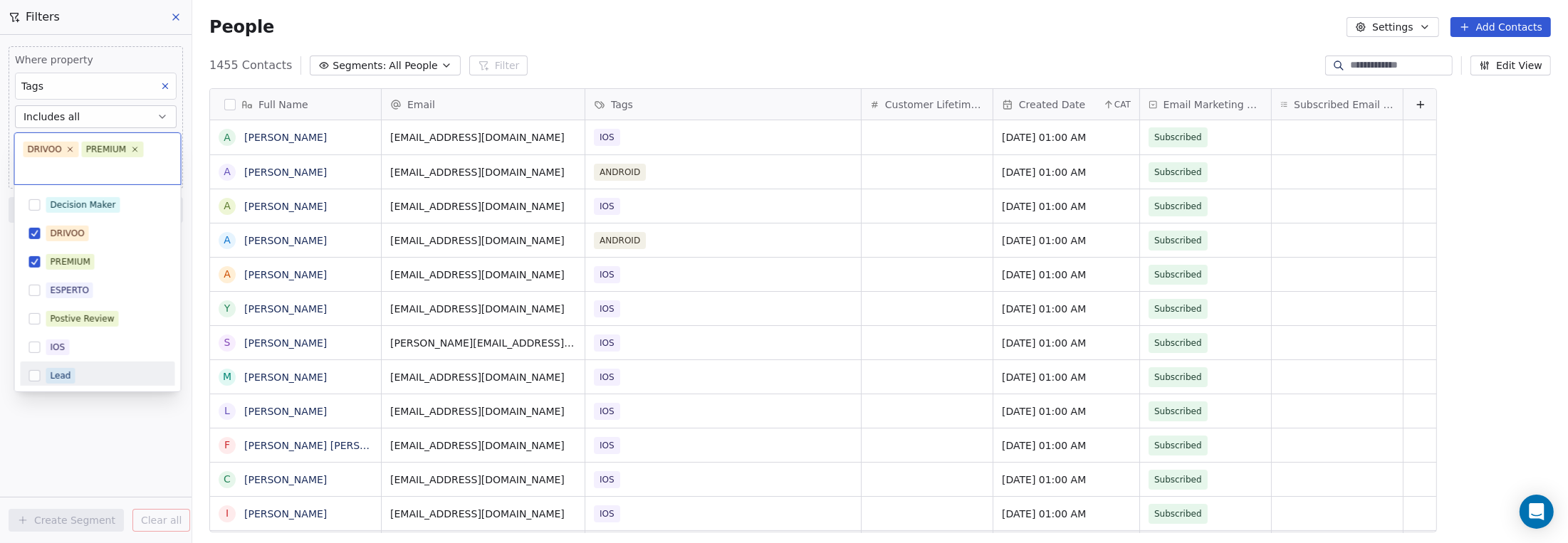
click at [47, 422] on html "9app Contacts People Marketing Workflows Campaigns Sales Pipelines Sequences Be…" at bounding box center [784, 272] width 1568 height 543
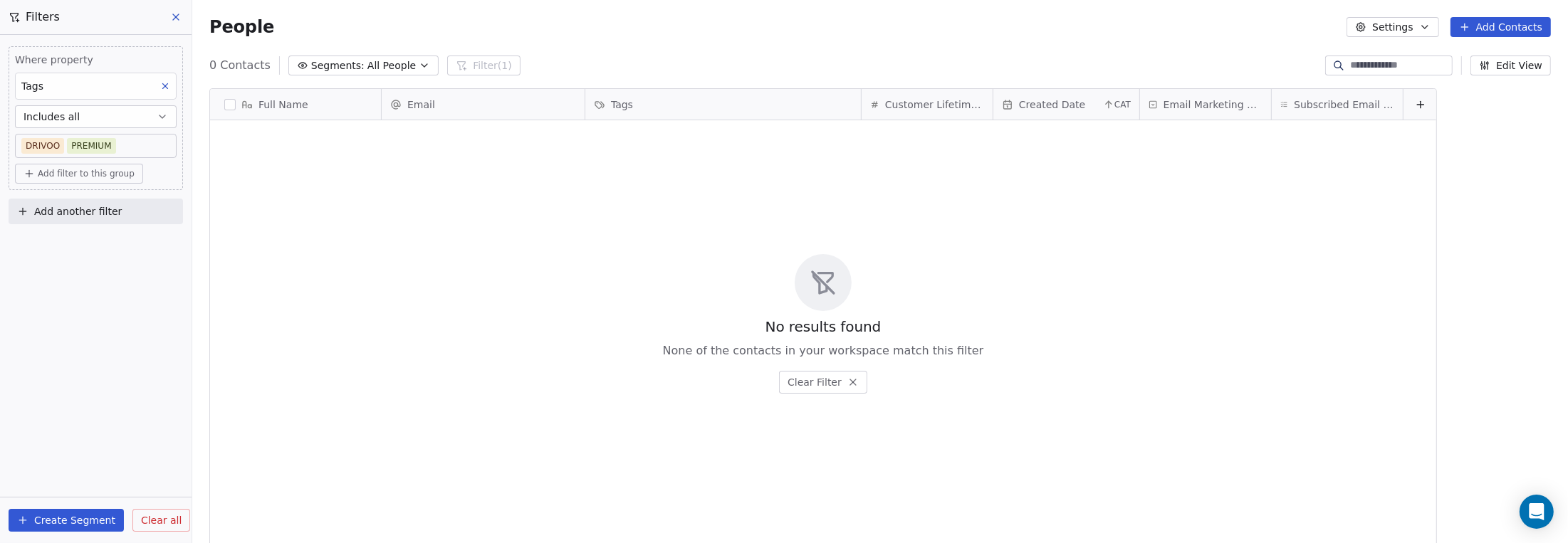
click at [67, 519] on button "Create Segment" at bounding box center [66, 520] width 115 height 23
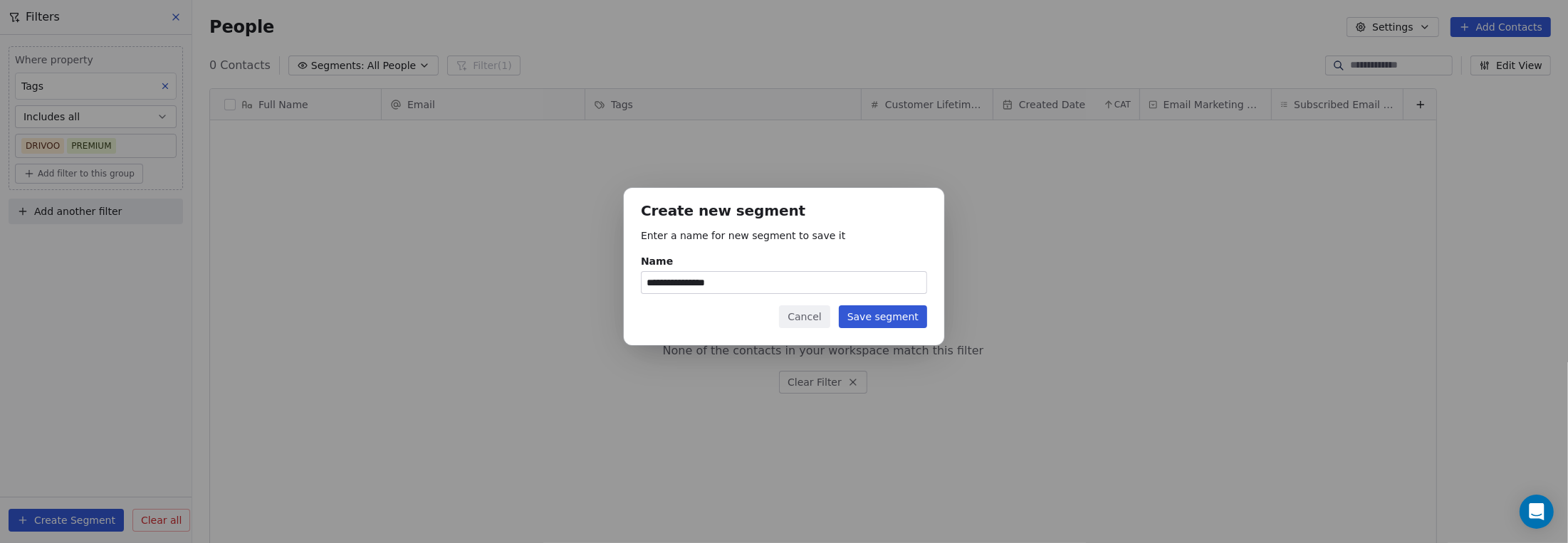
type input "**********"
click at [916, 320] on button "Save segment" at bounding box center [883, 317] width 88 height 23
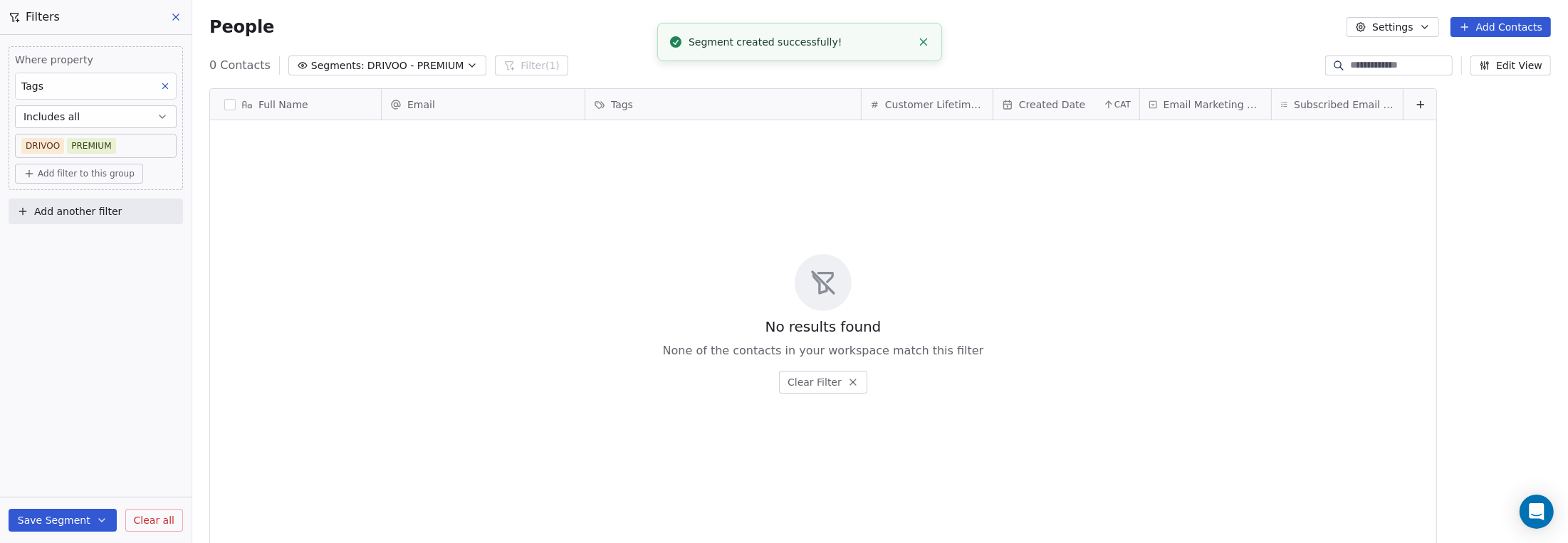
click at [398, 62] on span "DRIVOO - PREMIUM" at bounding box center [416, 66] width 97 height 15
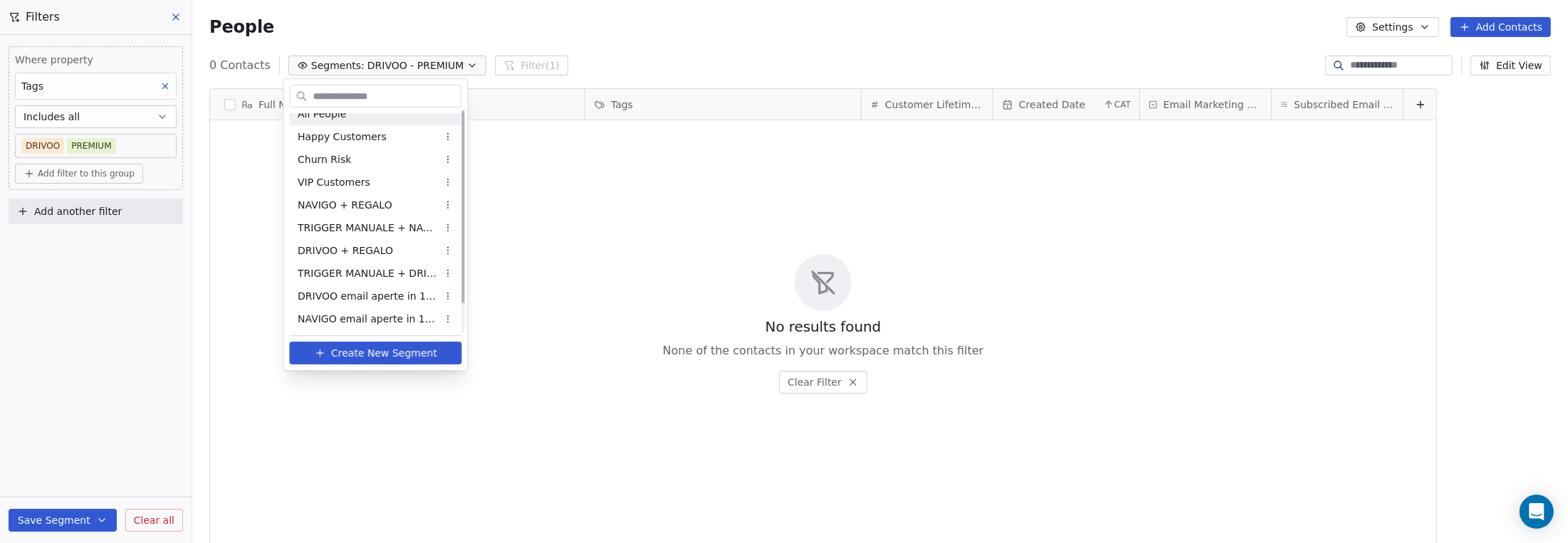
scroll to position [0, 0]
click at [370, 123] on div "All People" at bounding box center [374, 125] width 172 height 23
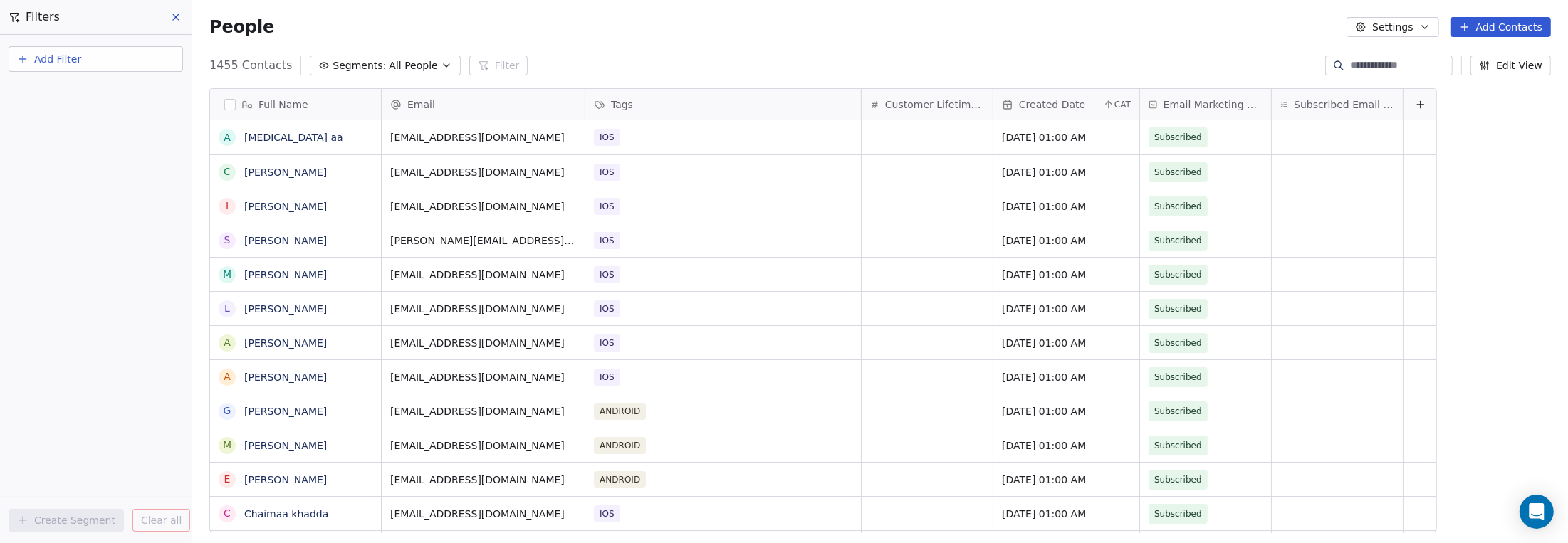
click at [60, 54] on span "Add Filter" at bounding box center [58, 59] width 47 height 15
click at [62, 89] on span "Contact properties" at bounding box center [69, 92] width 92 height 15
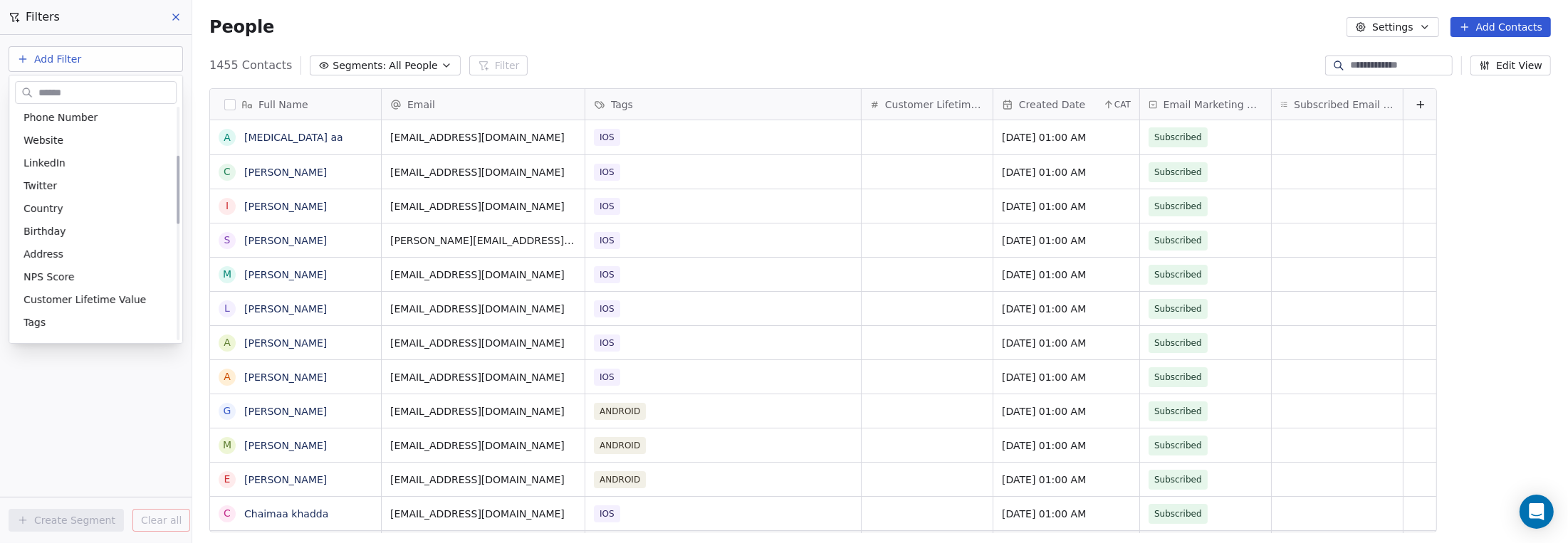
scroll to position [213, 0]
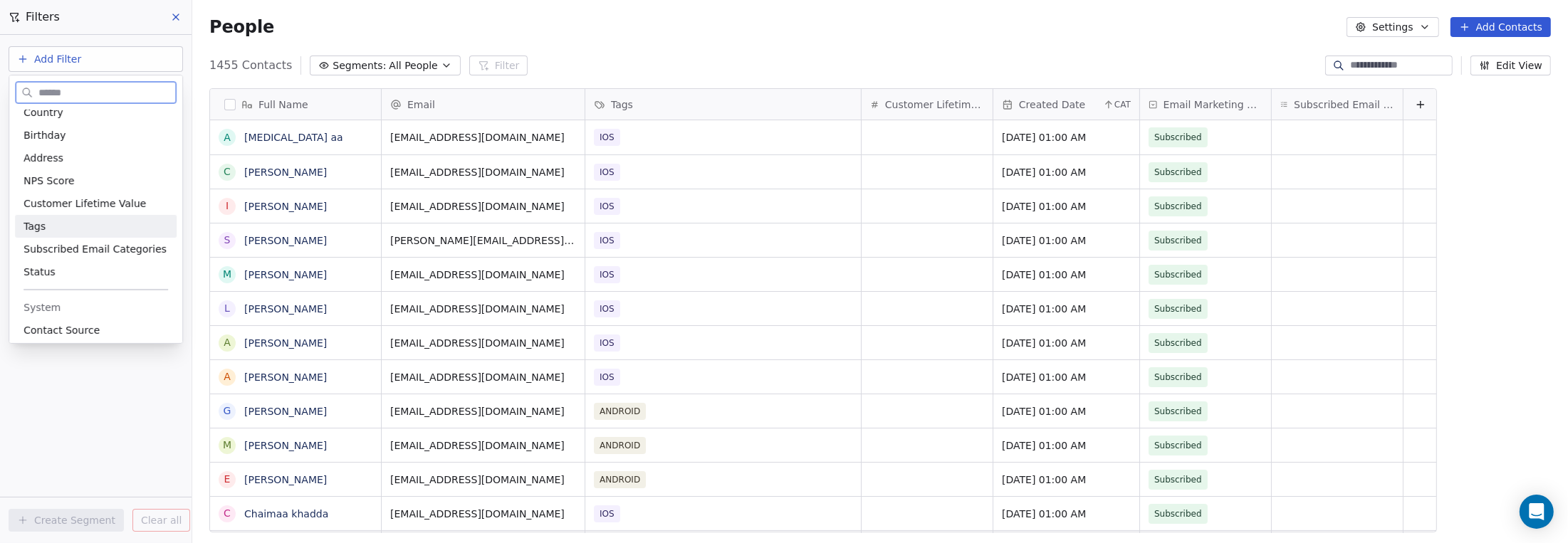
click at [41, 224] on span "Tags" at bounding box center [34, 225] width 22 height 14
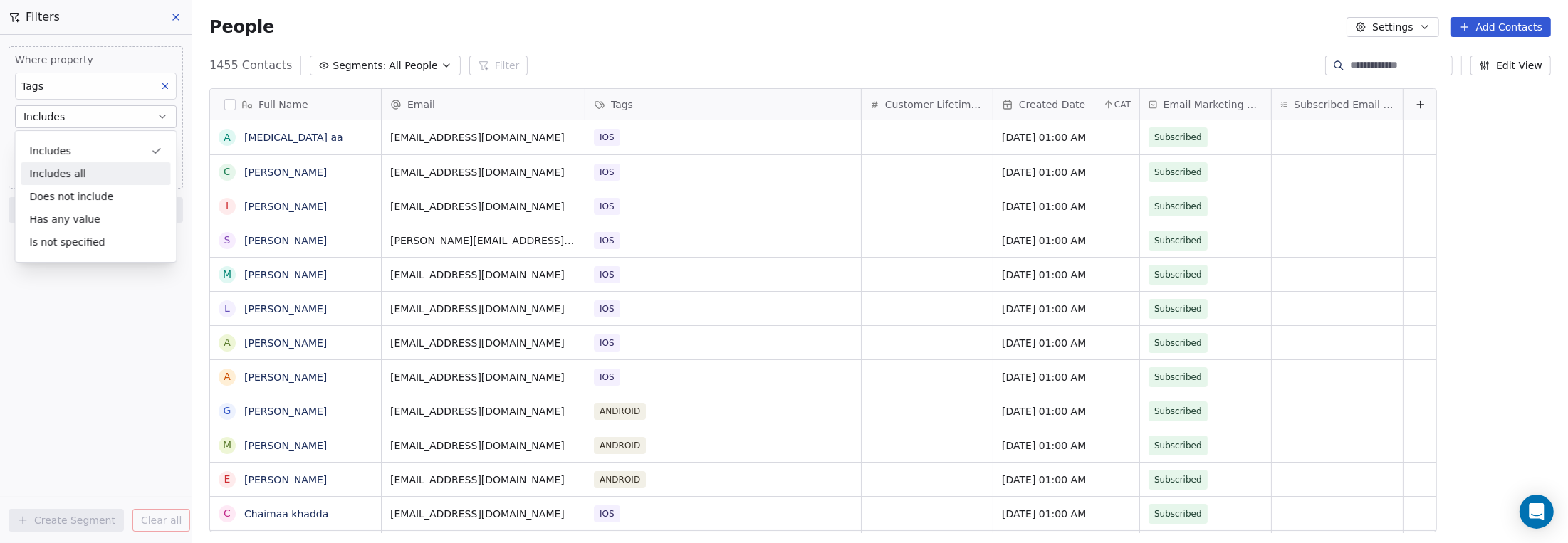
click at [45, 175] on div "Includes all" at bounding box center [96, 174] width 150 height 23
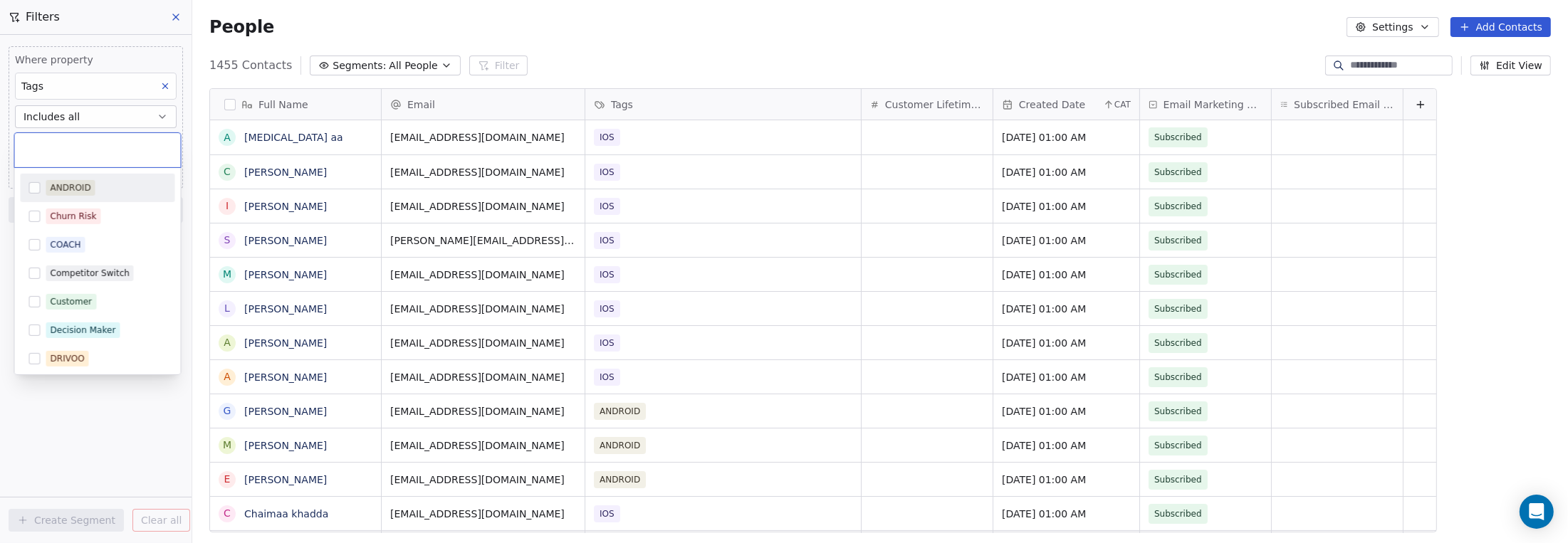
click at [49, 144] on body "9app Contacts People Marketing Workflows Campaigns Sales Pipelines Sequences Be…" at bounding box center [784, 272] width 1568 height 543
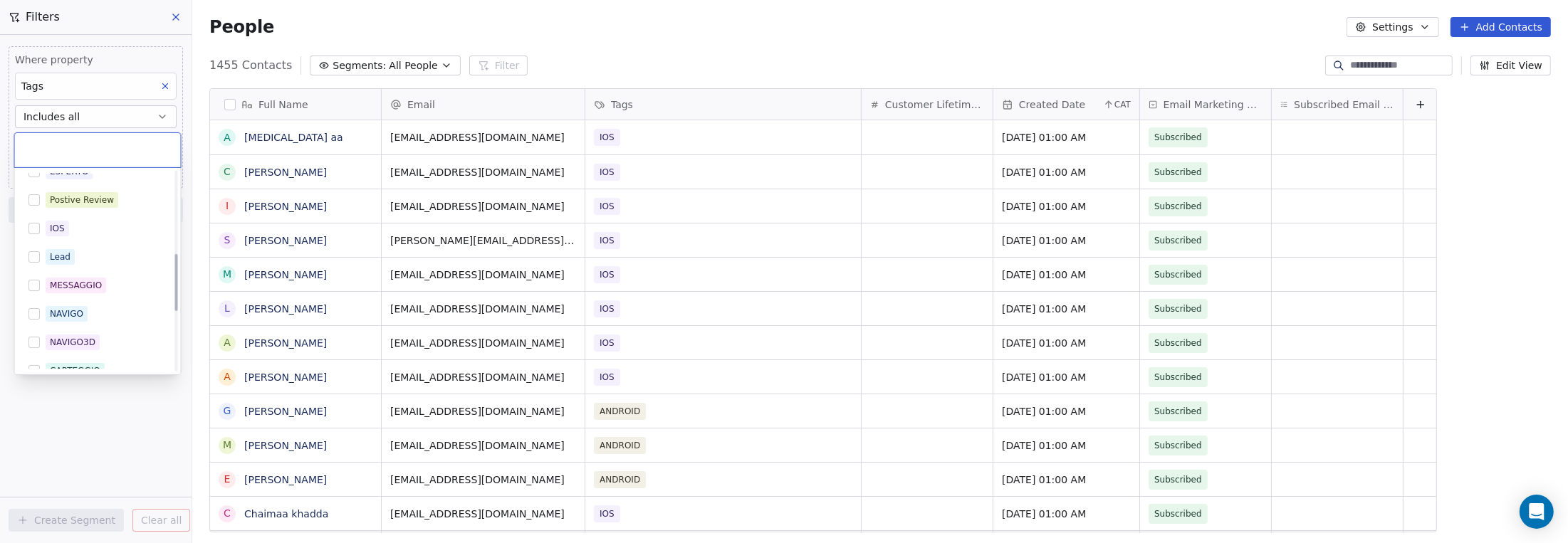
scroll to position [285, 0]
click at [32, 271] on button "Suggestions" at bounding box center [35, 273] width 12 height 12
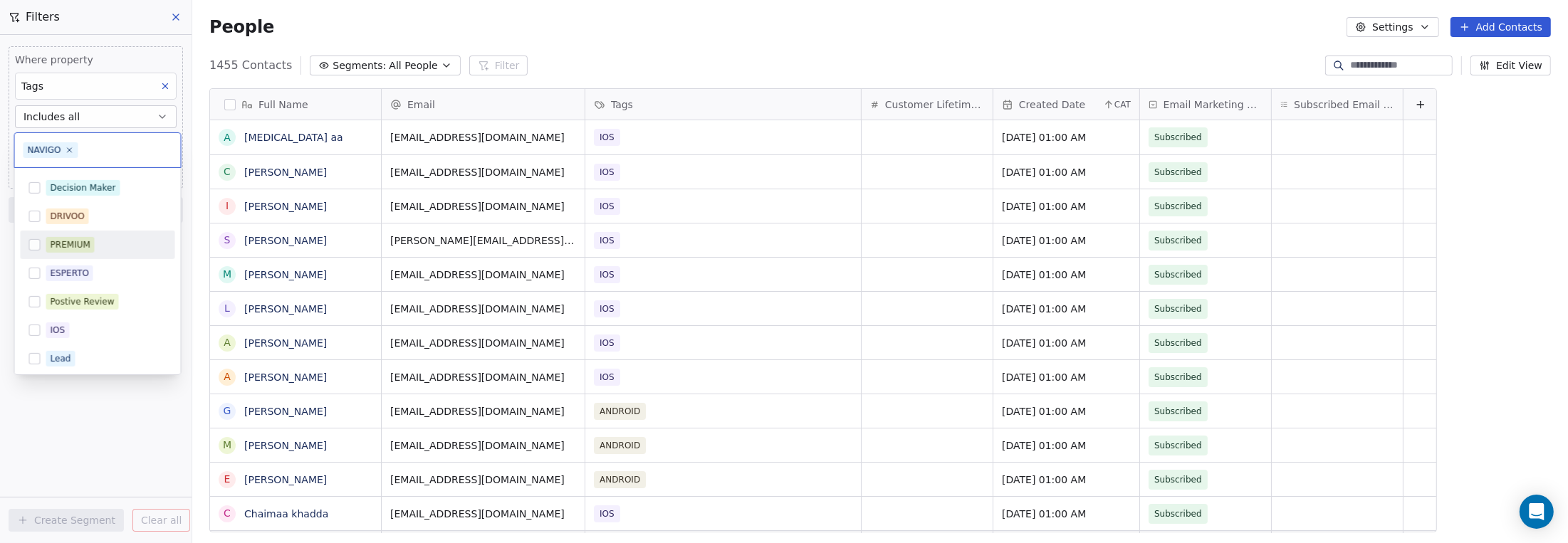
click at [35, 247] on button "Suggestions" at bounding box center [35, 245] width 12 height 12
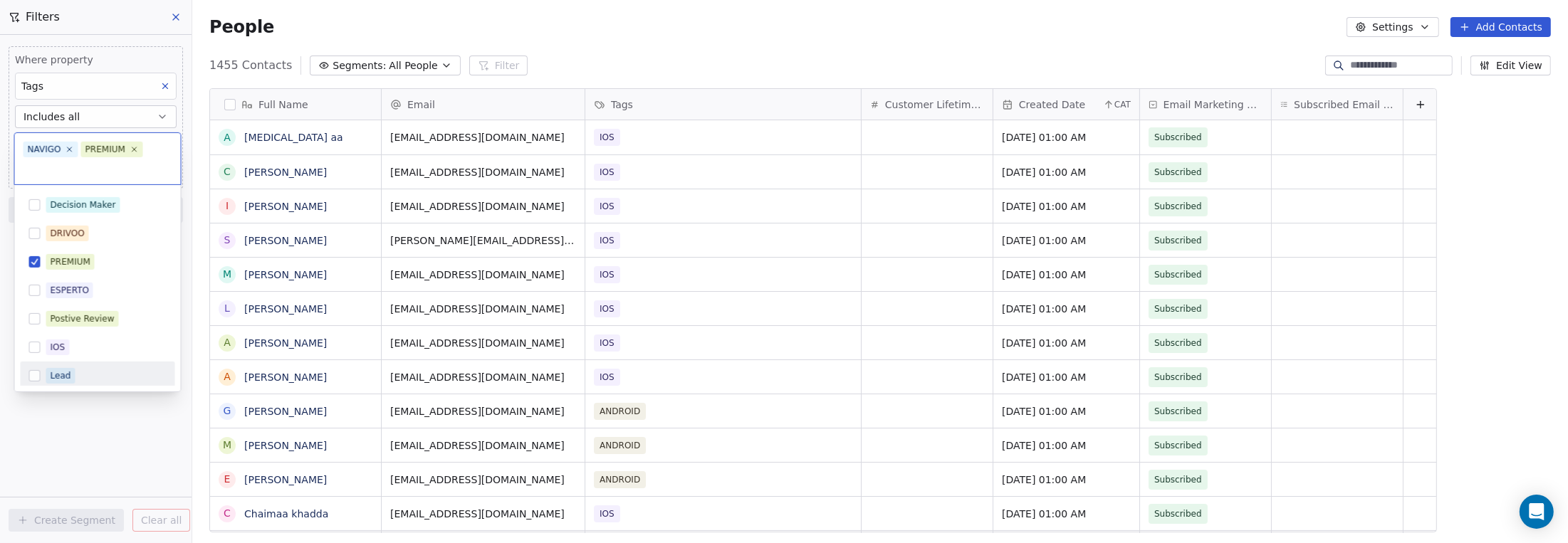
click at [54, 437] on html "9app Contacts People Marketing Workflows Campaigns Sales Pipelines Sequences Be…" at bounding box center [784, 272] width 1568 height 543
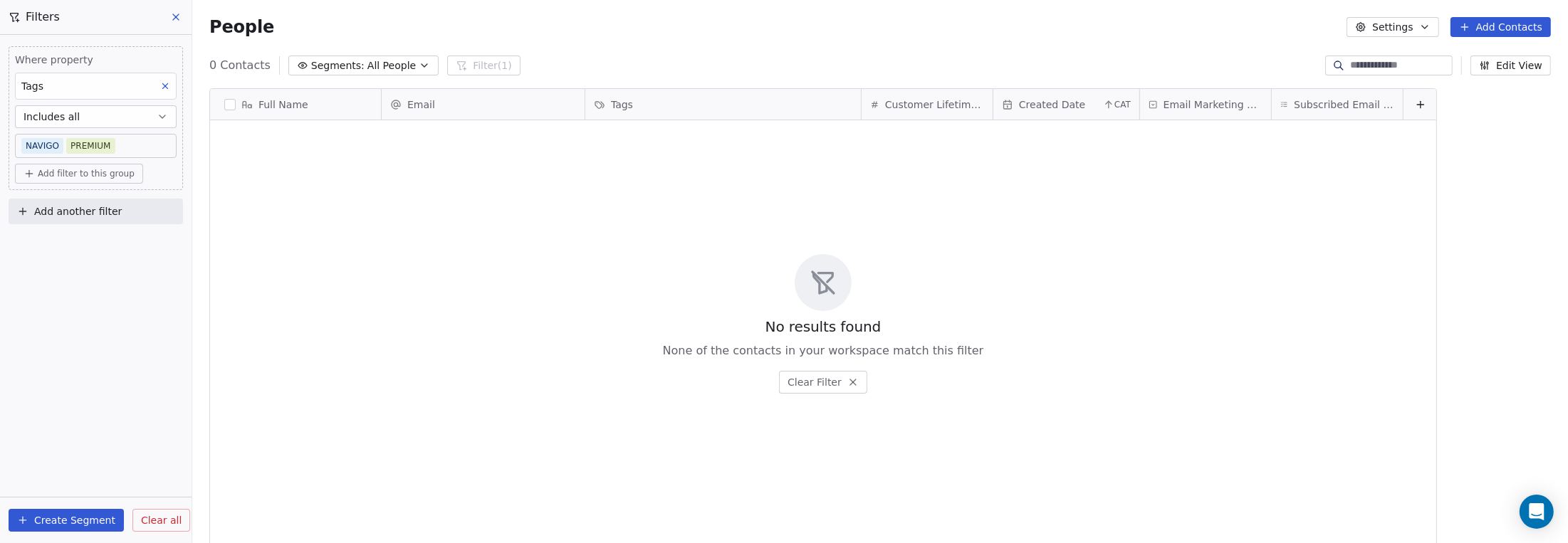
scroll to position [467, 1365]
click at [77, 522] on button "Create Segment" at bounding box center [66, 520] width 115 height 23
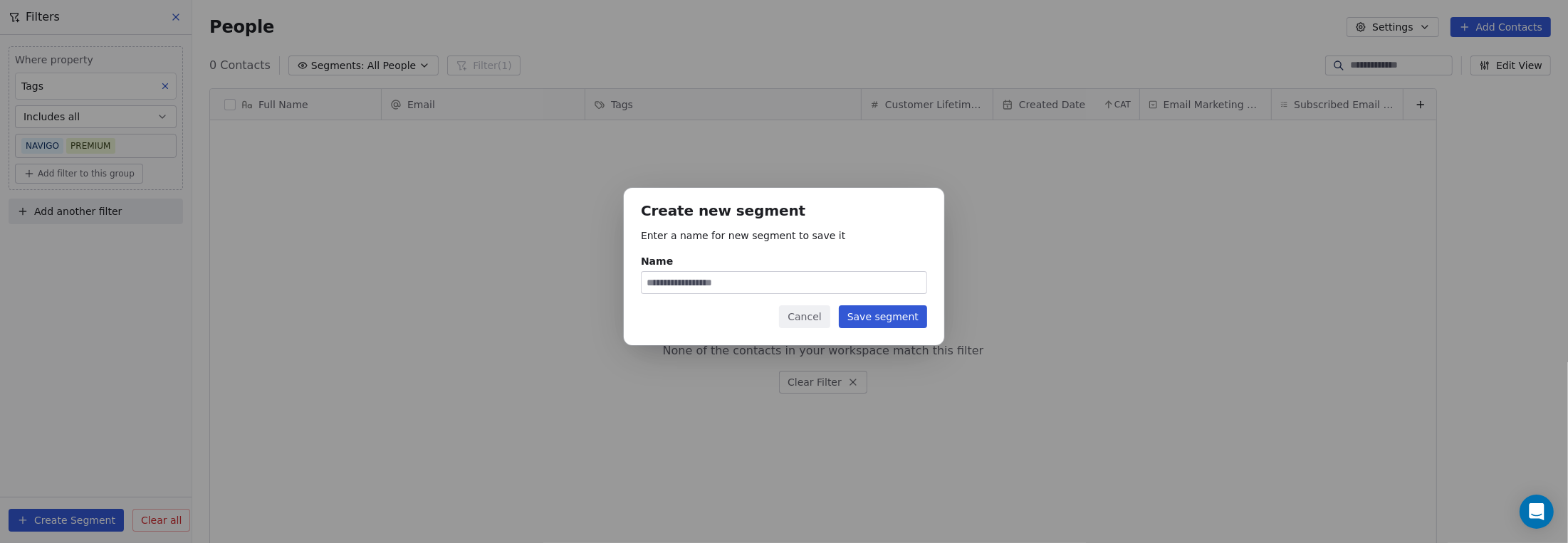
click at [725, 288] on input "Name" at bounding box center [784, 282] width 285 height 21
drag, startPoint x: 682, startPoint y: 282, endPoint x: 635, endPoint y: 282, distance: 47.0
click at [635, 282] on div "**********" at bounding box center [784, 267] width 321 height 157
type input "**********"
click at [868, 319] on button "Save segment" at bounding box center [883, 317] width 88 height 23
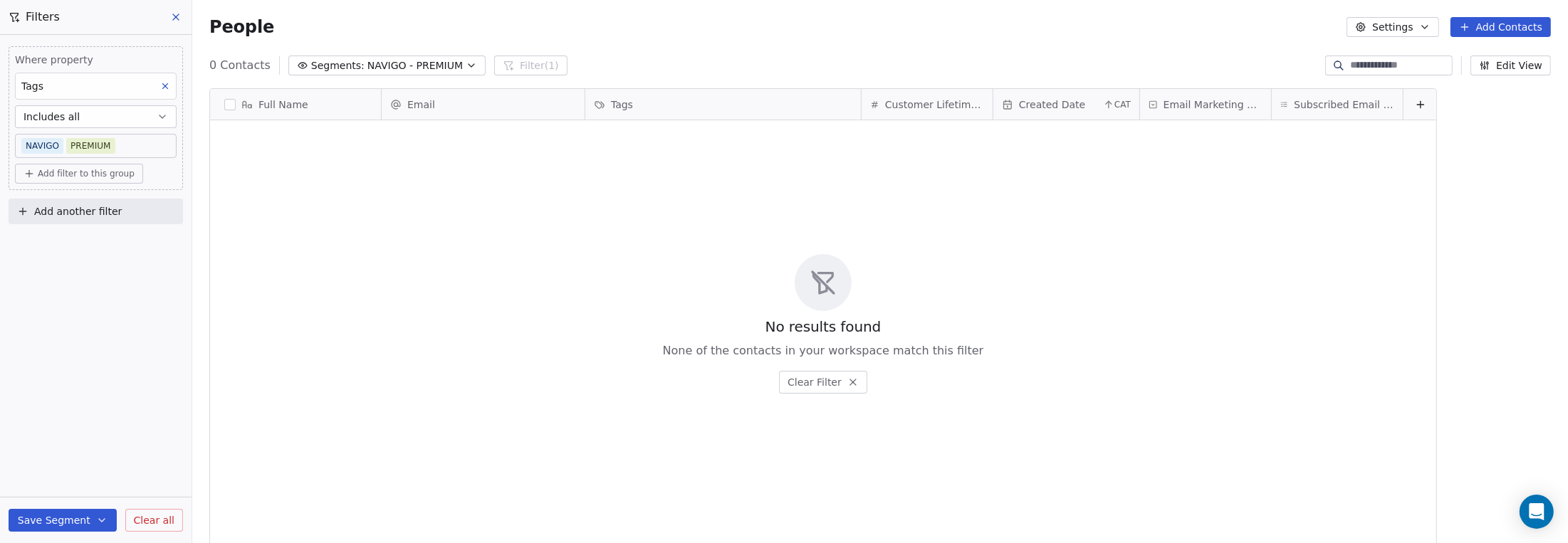
click at [428, 64] on span "NAVIGO - PREMIUM" at bounding box center [415, 66] width 95 height 15
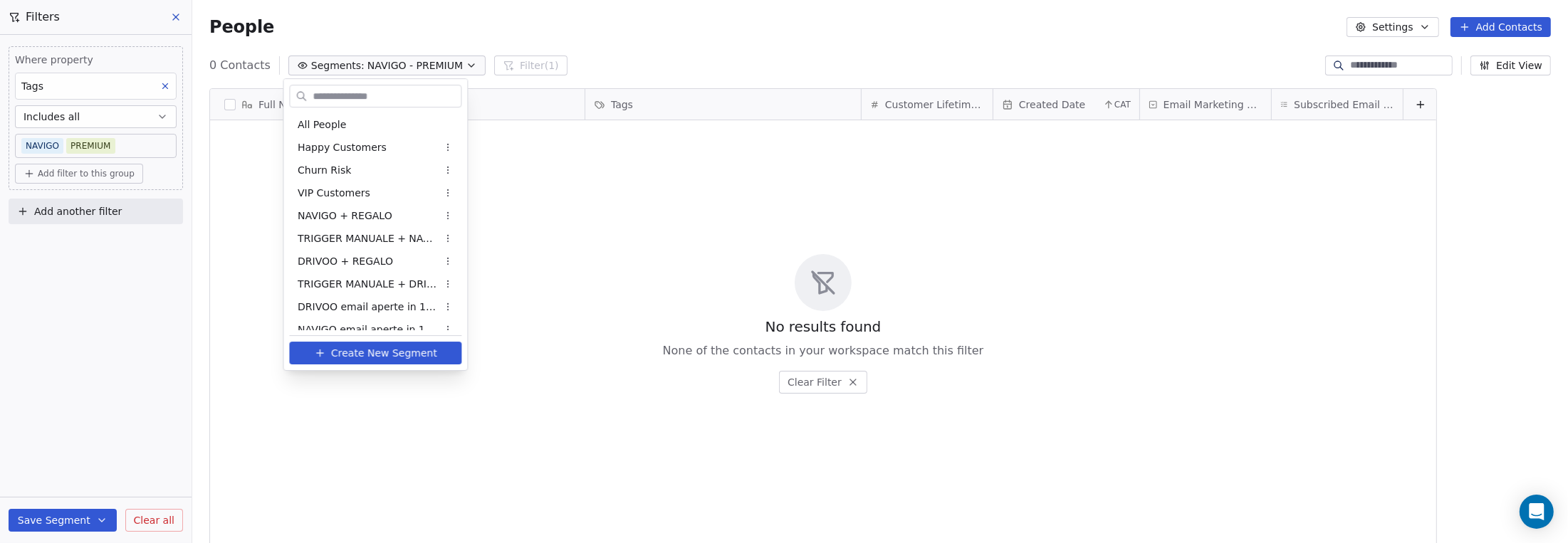
scroll to position [57, 0]
click at [386, 295] on span "DRIVOO - PREMIUM" at bounding box center [346, 296] width 97 height 15
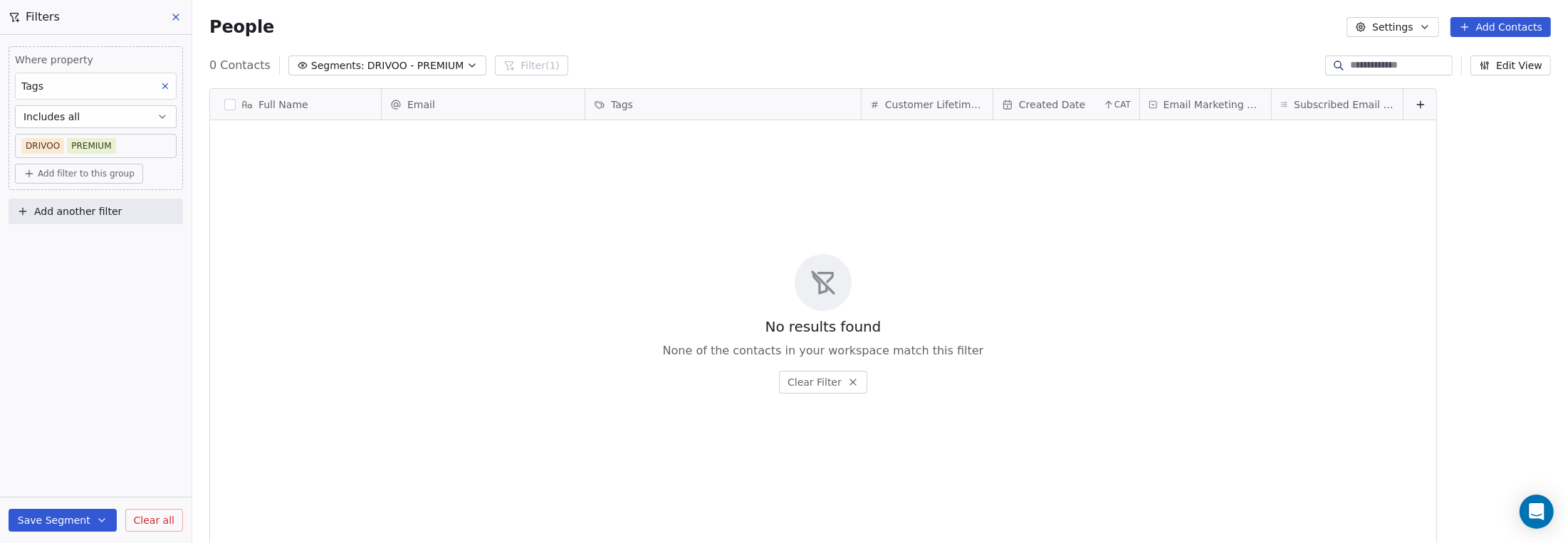
click at [413, 67] on span "DRIVOO - PREMIUM" at bounding box center [416, 66] width 97 height 15
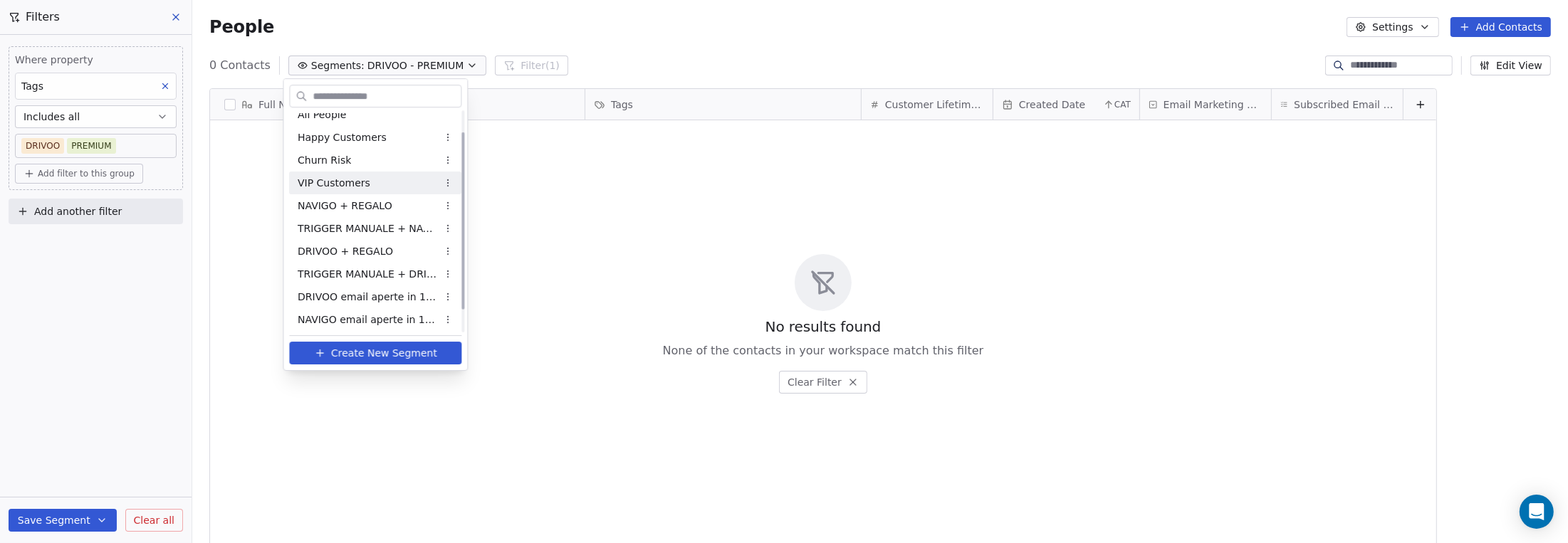
scroll to position [0, 0]
click at [378, 128] on div "All People" at bounding box center [374, 125] width 172 height 23
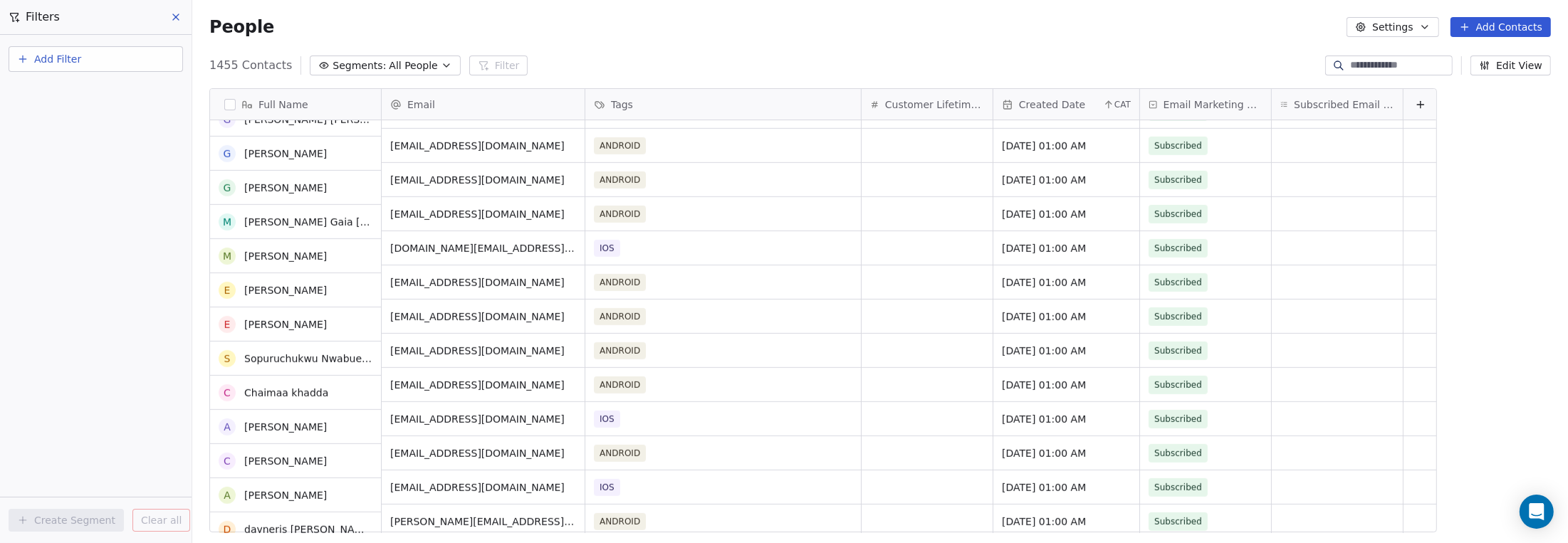
scroll to position [1114, 0]
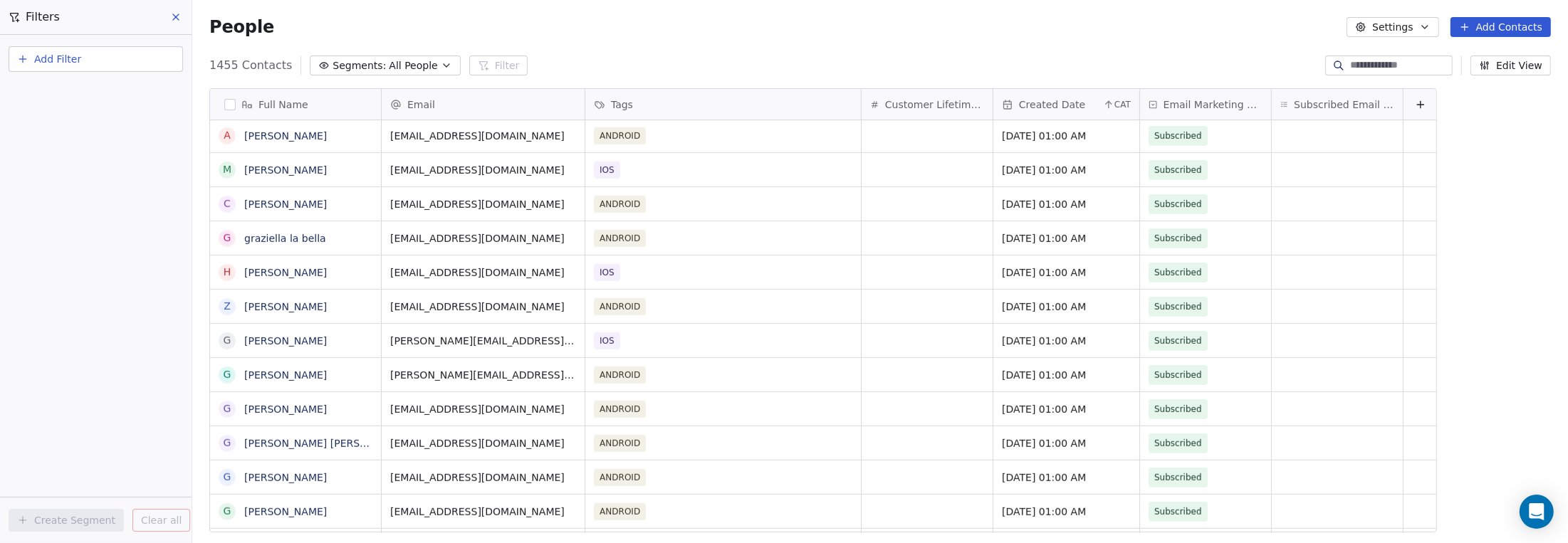
click at [344, 69] on span "Segments:" at bounding box center [359, 66] width 54 height 15
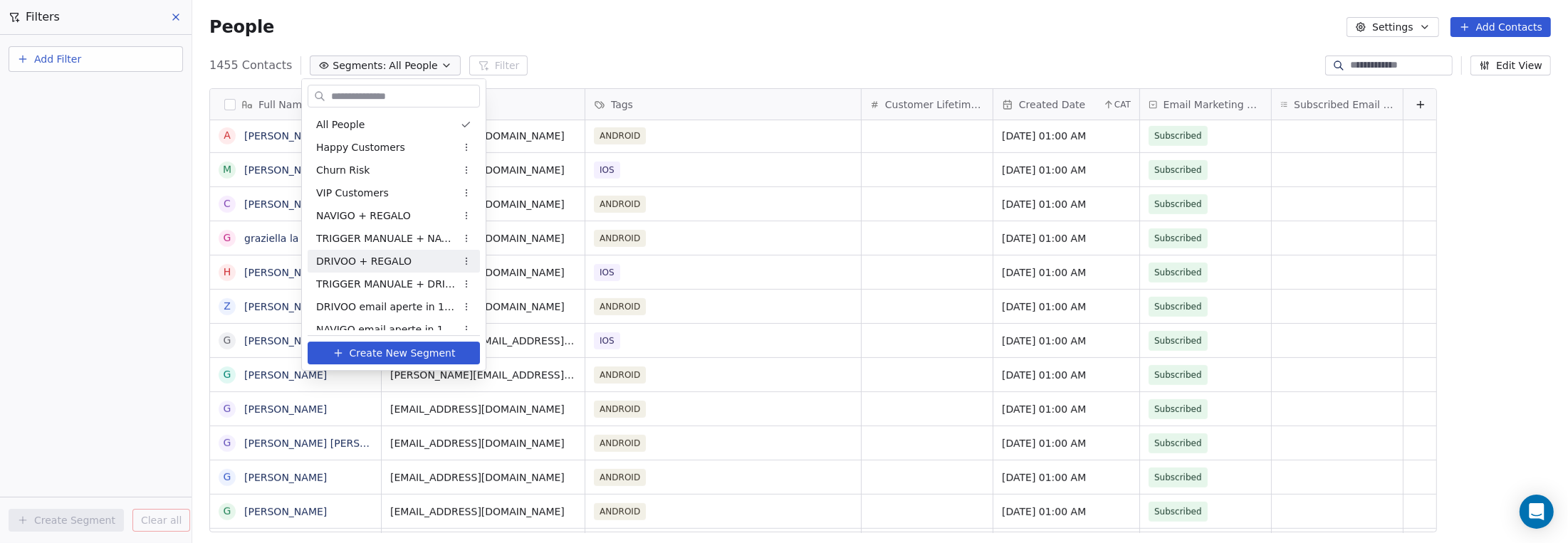
click at [357, 266] on span "DRIVOO + REGALO" at bounding box center [363, 262] width 95 height 15
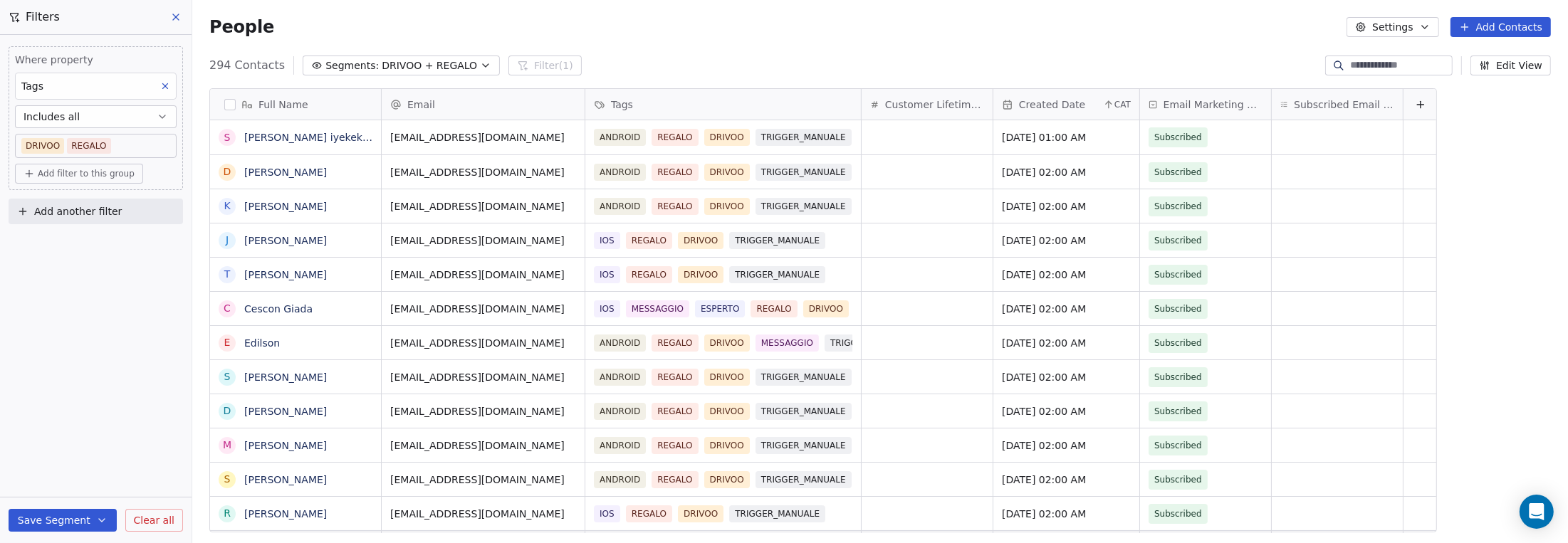
click at [391, 63] on span "DRIVOO + REGALO" at bounding box center [428, 66] width 95 height 15
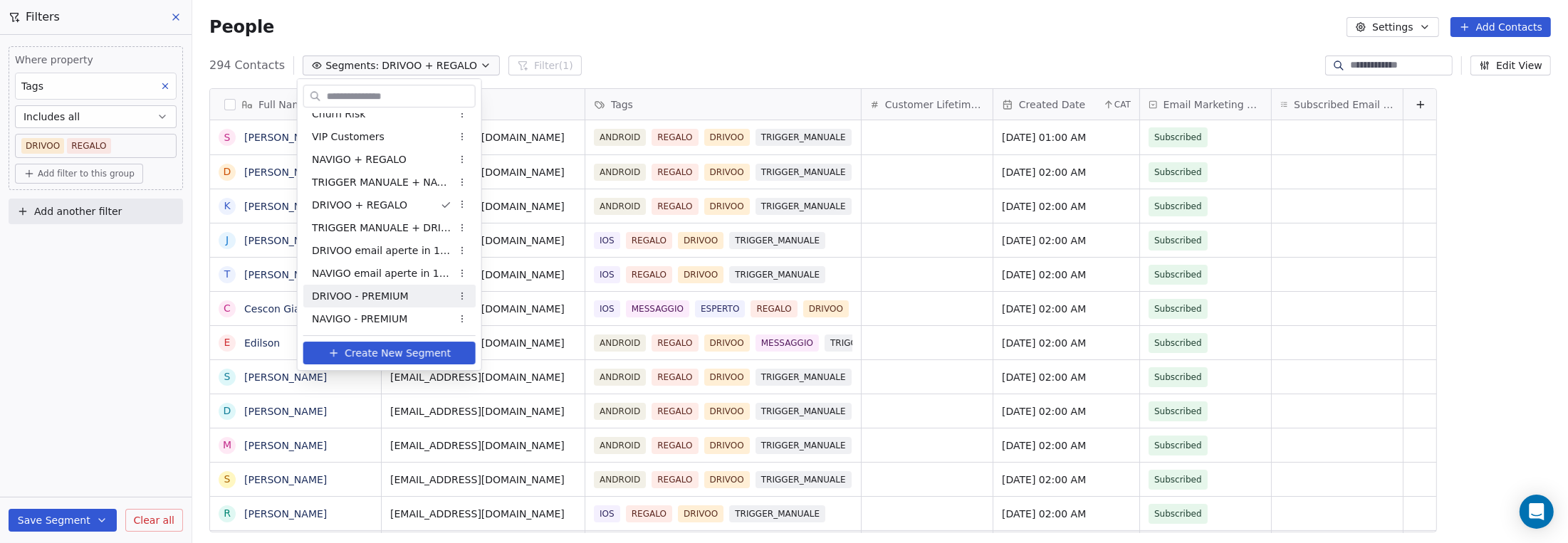
click at [367, 300] on span "DRIVOO - PREMIUM" at bounding box center [360, 296] width 97 height 15
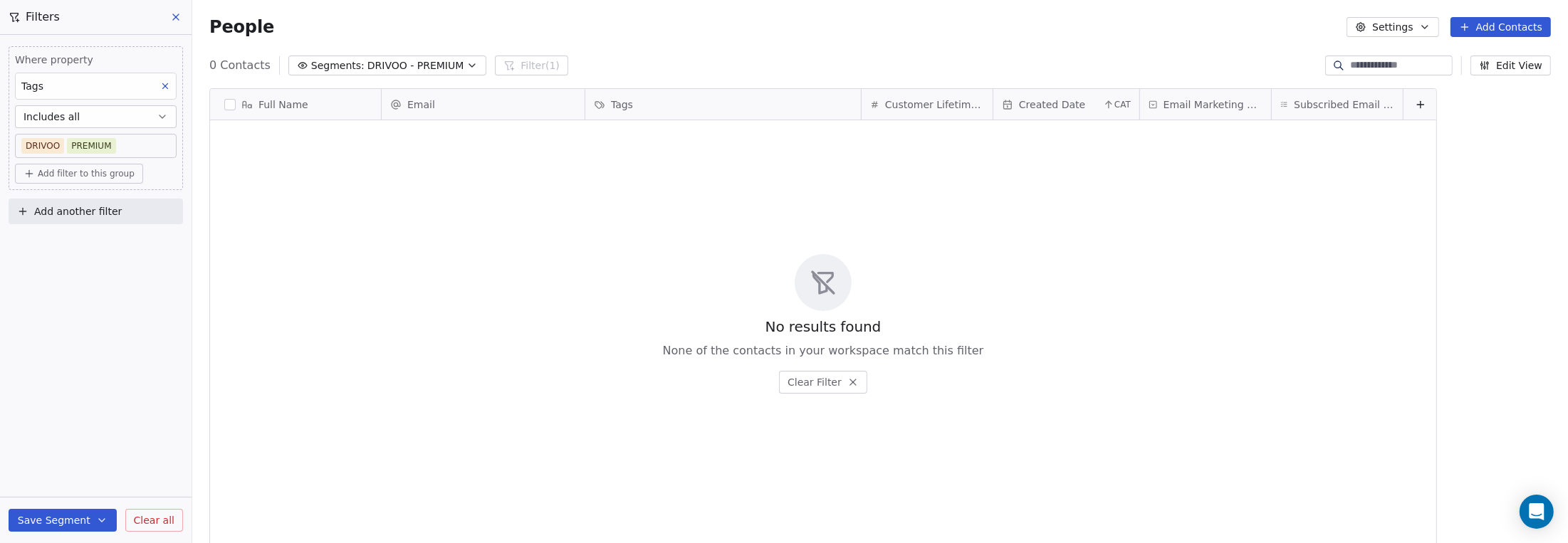
click at [57, 145] on body "9app Contacts People Marketing Workflows Campaigns Sales Pipelines Sequences Be…" at bounding box center [784, 272] width 1568 height 543
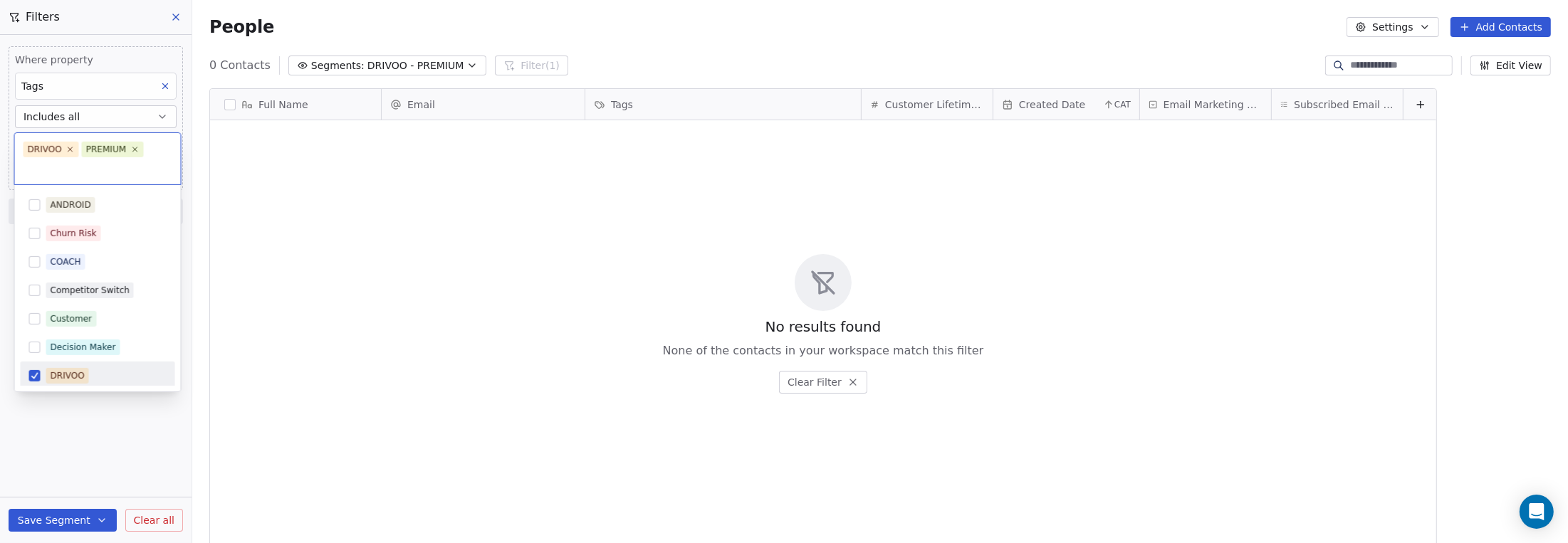
click at [275, 175] on html "9app Contacts People Marketing Workflows Campaigns Sales Pipelines Sequences Be…" at bounding box center [784, 272] width 1568 height 543
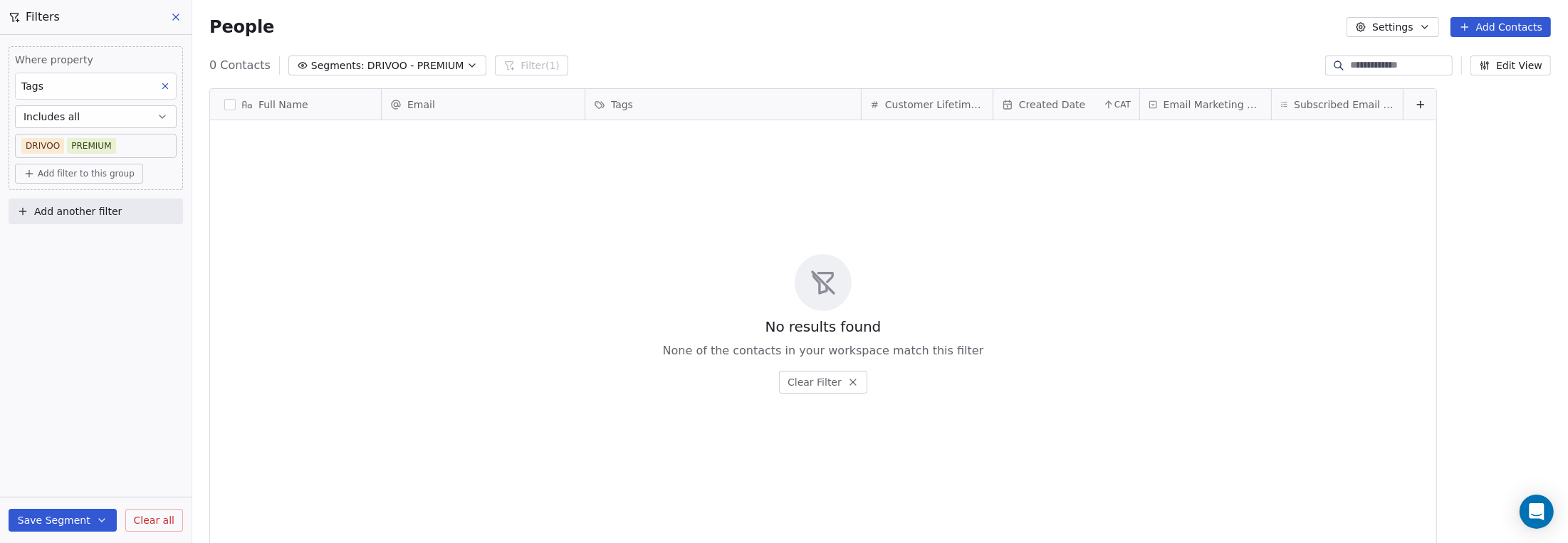
click at [176, 17] on icon at bounding box center [176, 17] width 6 height 6
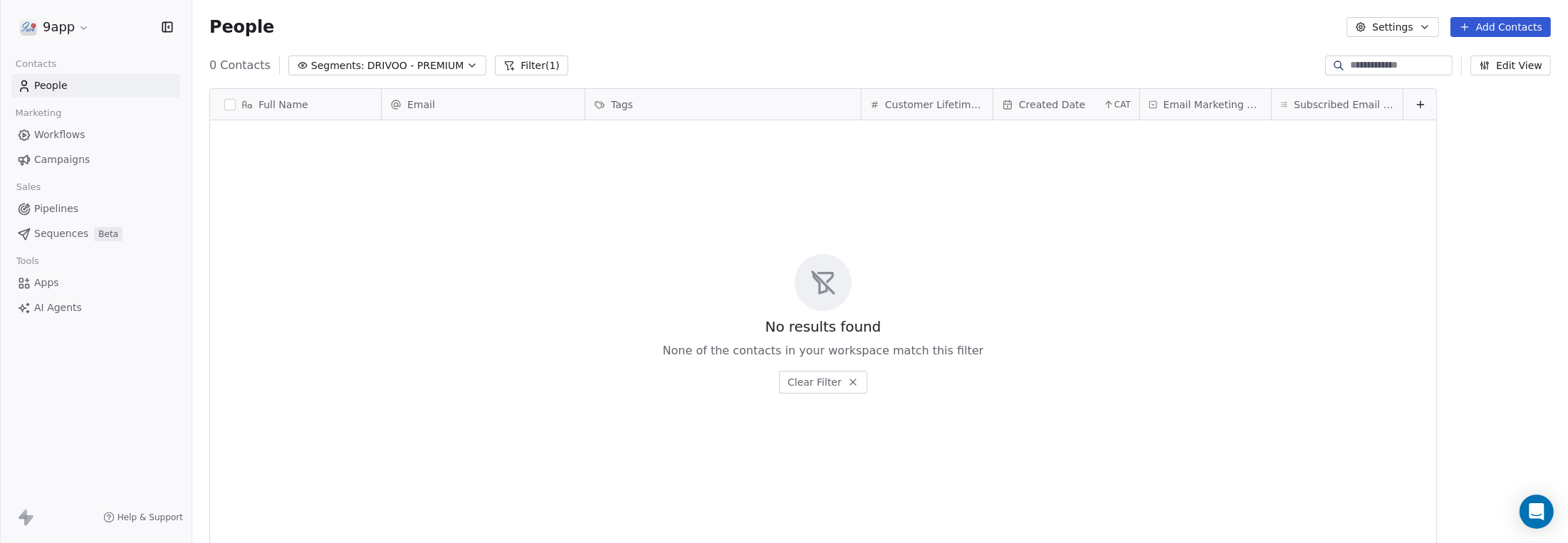
click at [355, 72] on button "Segments: DRIVOO - PREMIUM" at bounding box center [387, 65] width 199 height 20
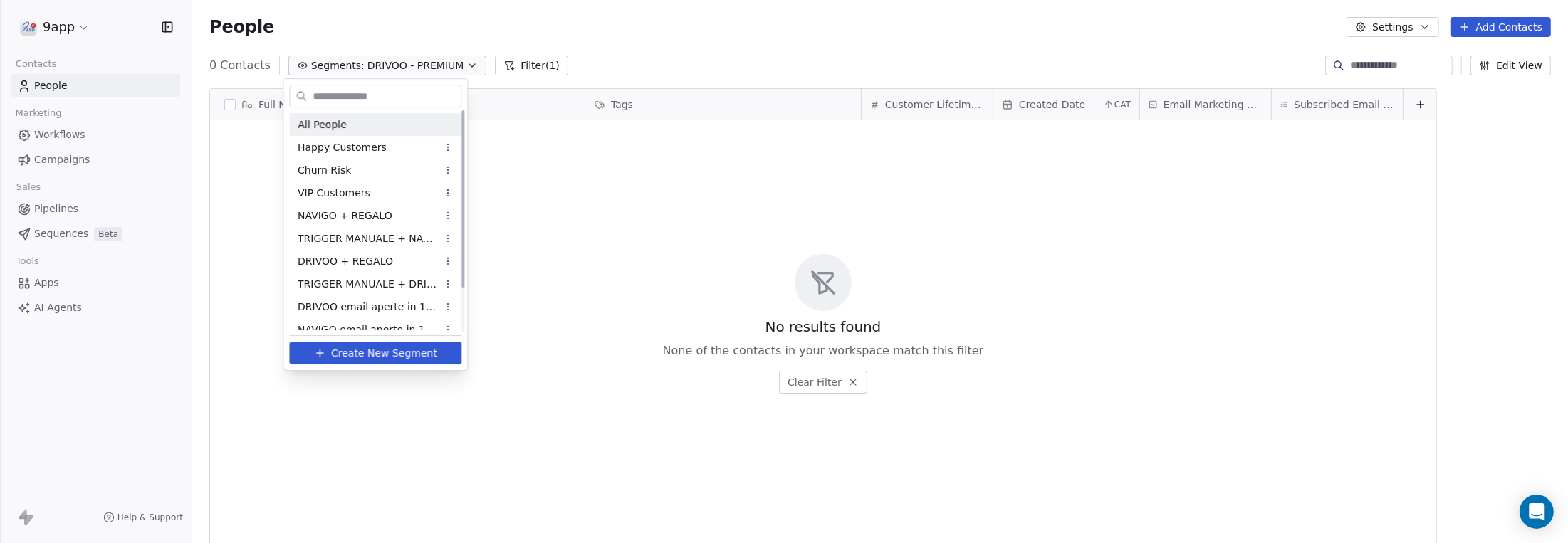
click at [335, 128] on span "All People" at bounding box center [322, 125] width 48 height 15
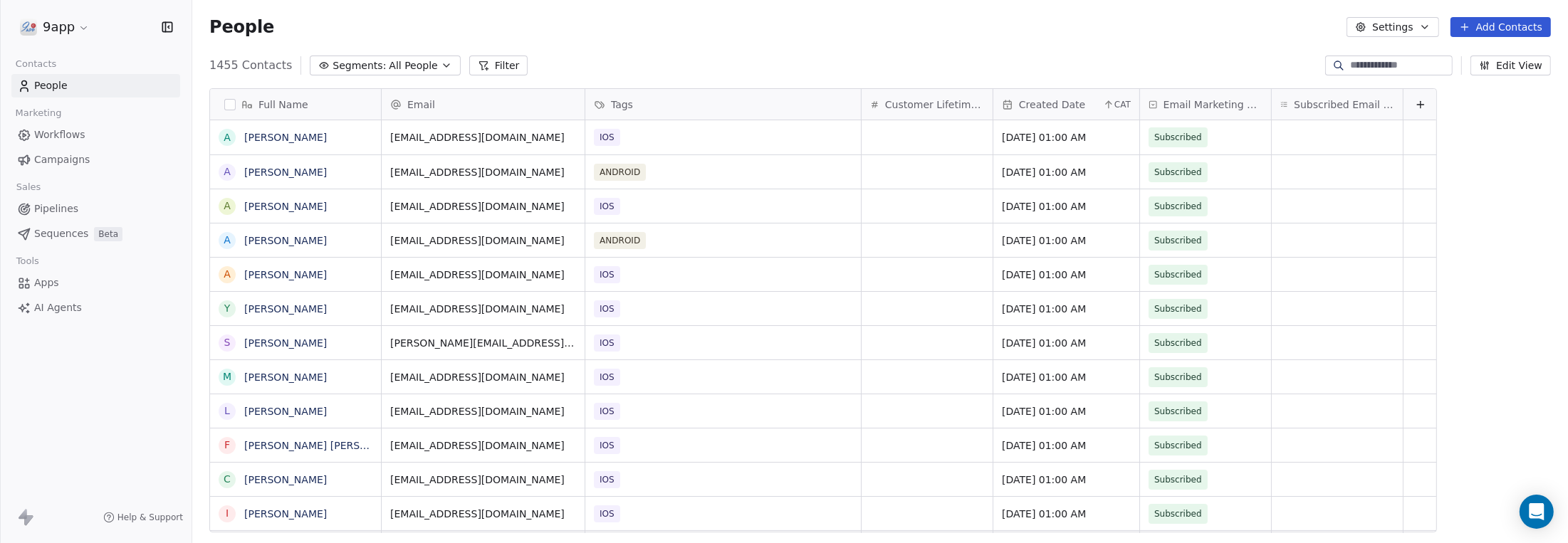
click at [497, 64] on button "Filter" at bounding box center [499, 65] width 60 height 20
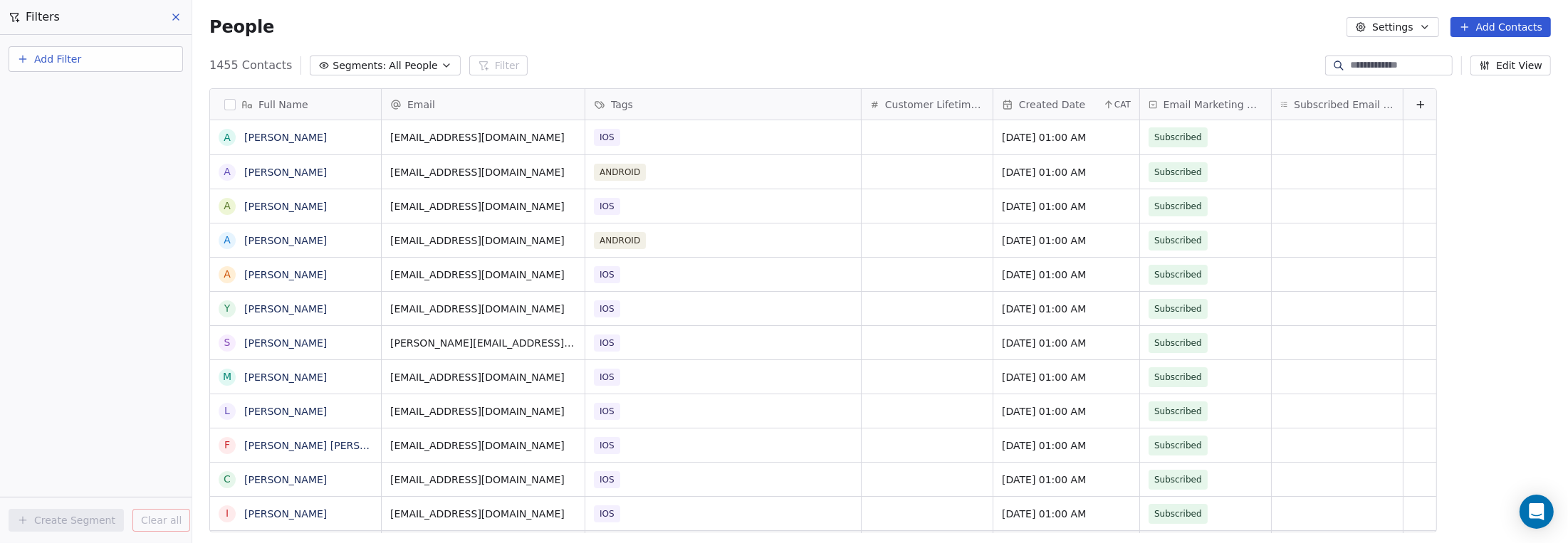
click at [93, 64] on button "Add Filter" at bounding box center [96, 59] width 175 height 26
click at [84, 96] on span "Contact properties" at bounding box center [69, 92] width 92 height 15
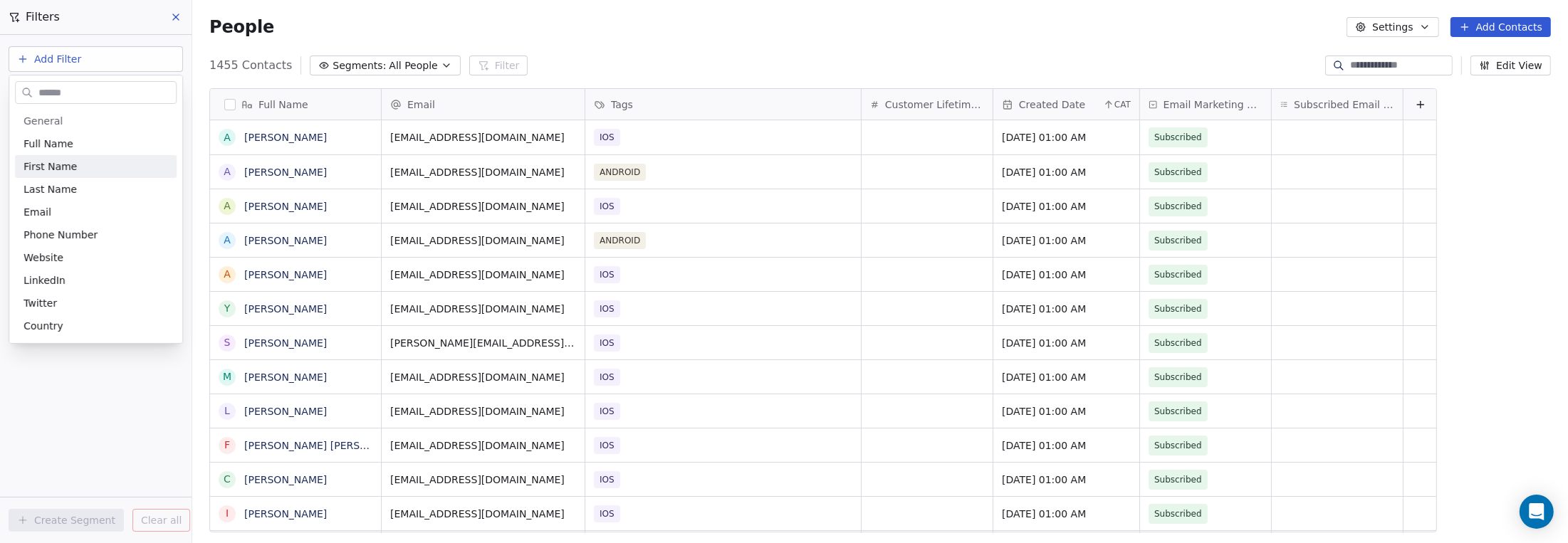
click at [45, 61] on html "9app Contacts People Marketing Workflows Campaigns Sales Pipelines Sequences Be…" at bounding box center [784, 272] width 1568 height 543
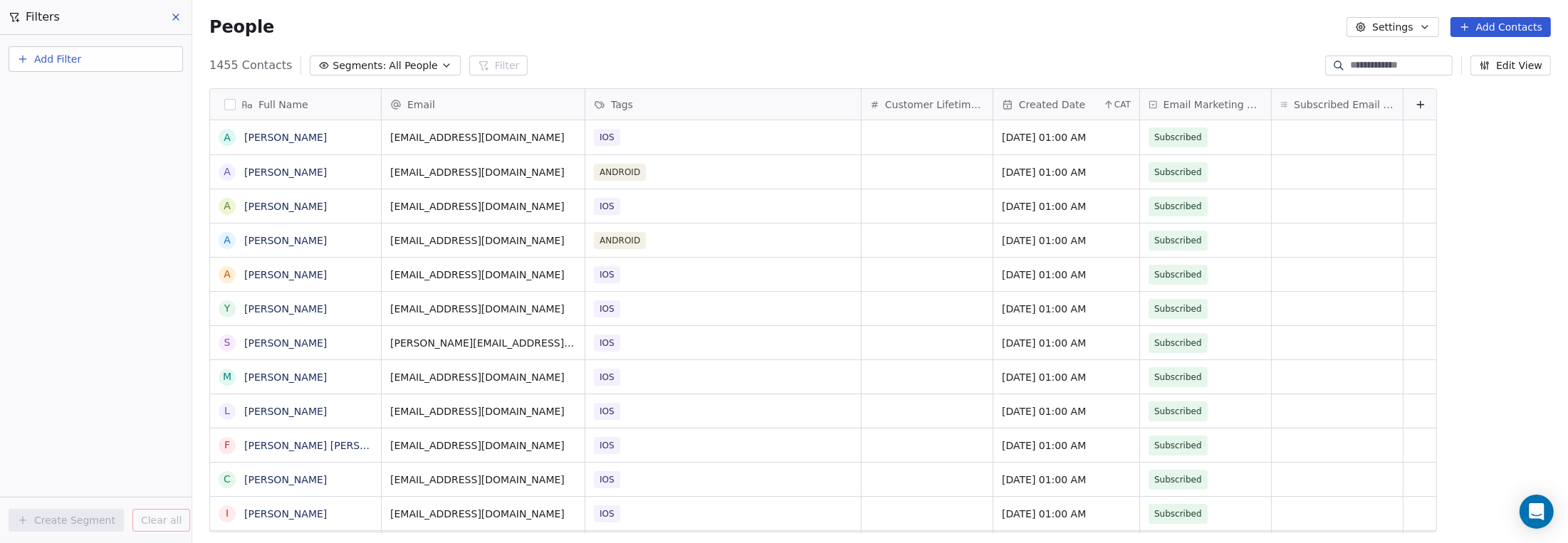
click at [45, 61] on span "Add Filter" at bounding box center [58, 59] width 47 height 15
click at [49, 92] on span "Contact properties" at bounding box center [69, 92] width 92 height 15
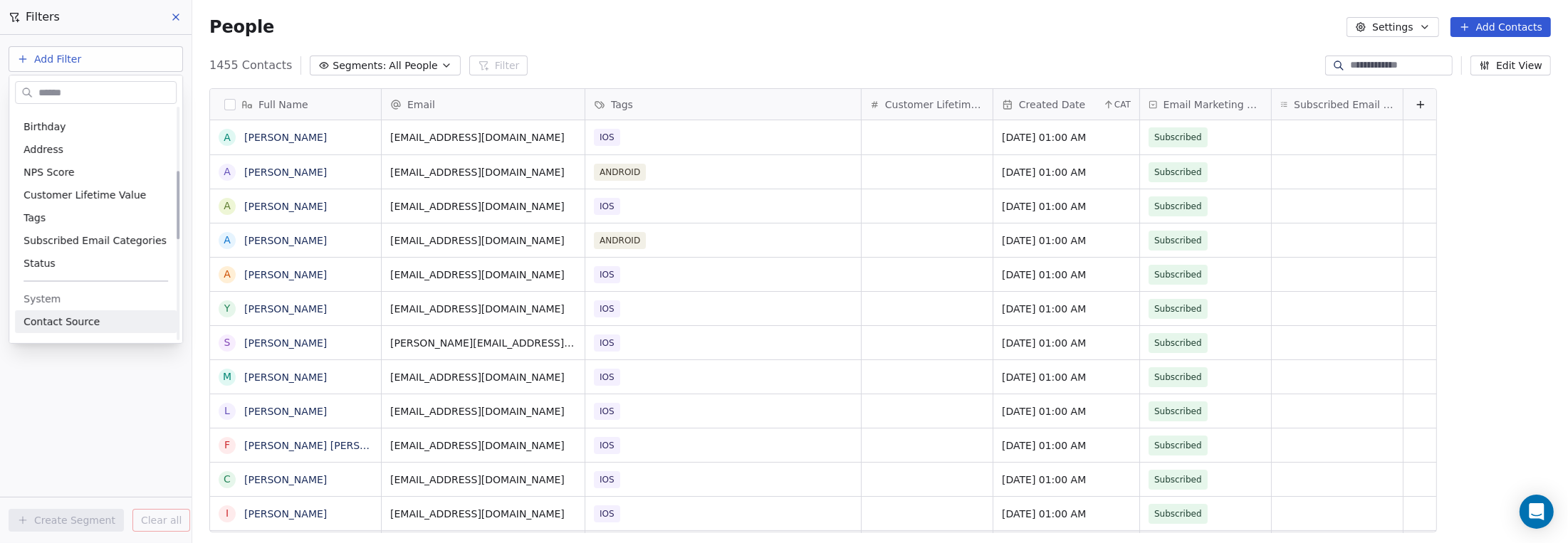
scroll to position [213, 0]
click at [61, 224] on div "Tags" at bounding box center [95, 225] width 145 height 14
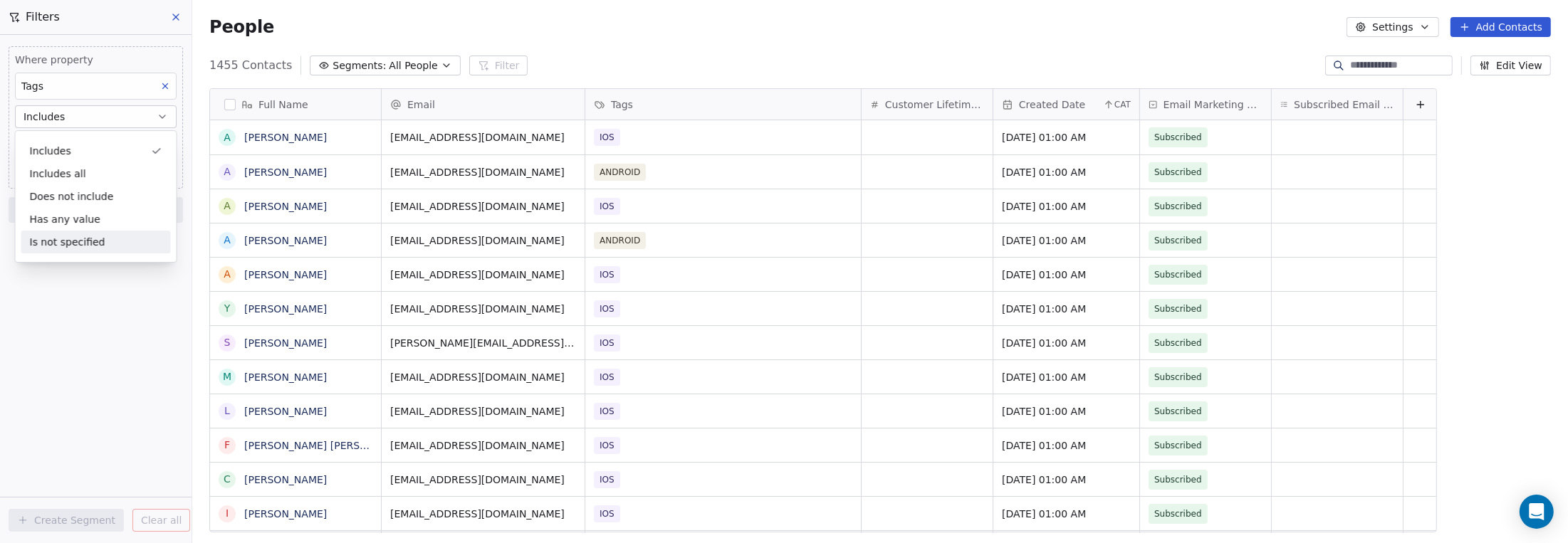
click at [64, 304] on div "Where property Tags Includes Select Tags Add filter to this group Add another f…" at bounding box center [95, 288] width 191 height 508
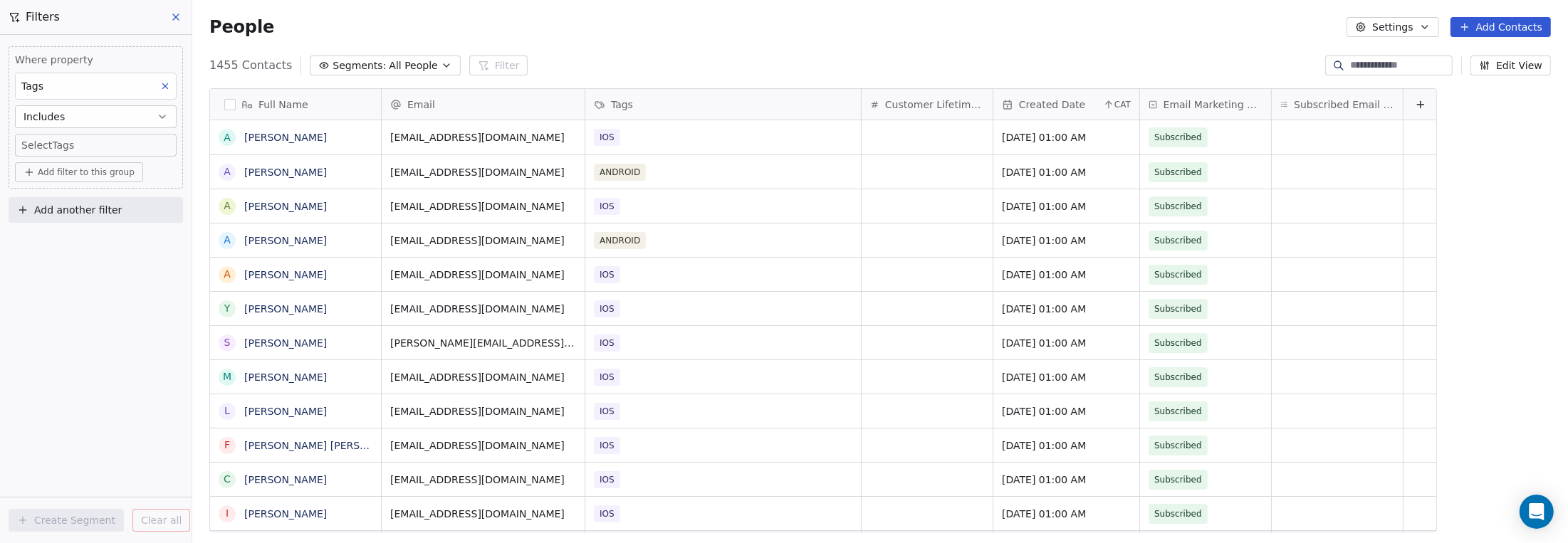
click at [68, 144] on body "9app Contacts People Marketing Workflows Campaigns Sales Pipelines Sequences Be…" at bounding box center [784, 272] width 1568 height 543
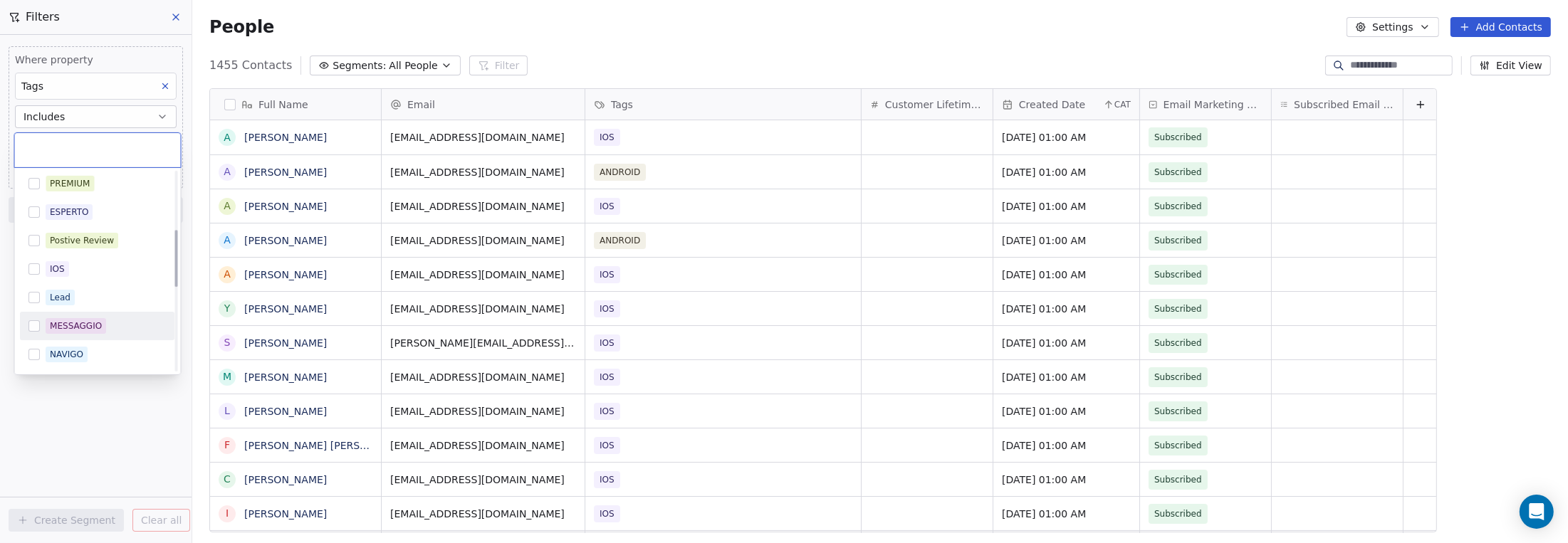
scroll to position [132, 0]
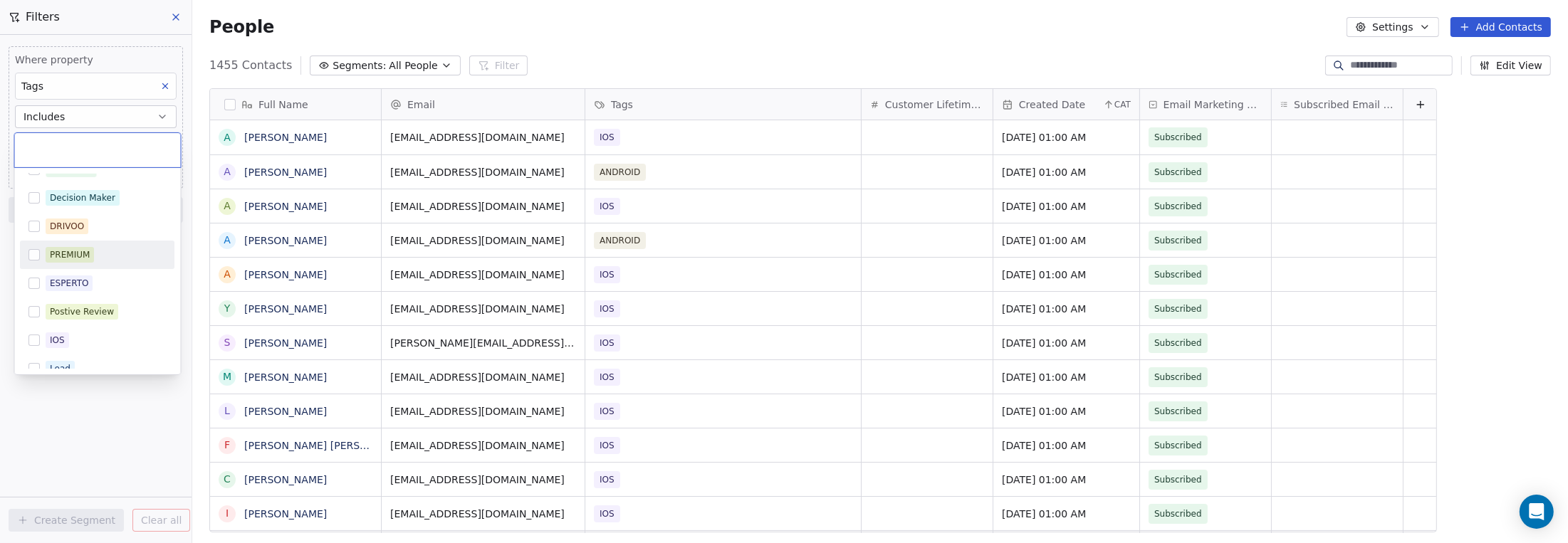
click at [35, 251] on button "Suggestions" at bounding box center [35, 255] width 12 height 12
click at [57, 413] on html "9app Contacts People Marketing Workflows Campaigns Sales Pipelines Sequences Be…" at bounding box center [784, 272] width 1568 height 543
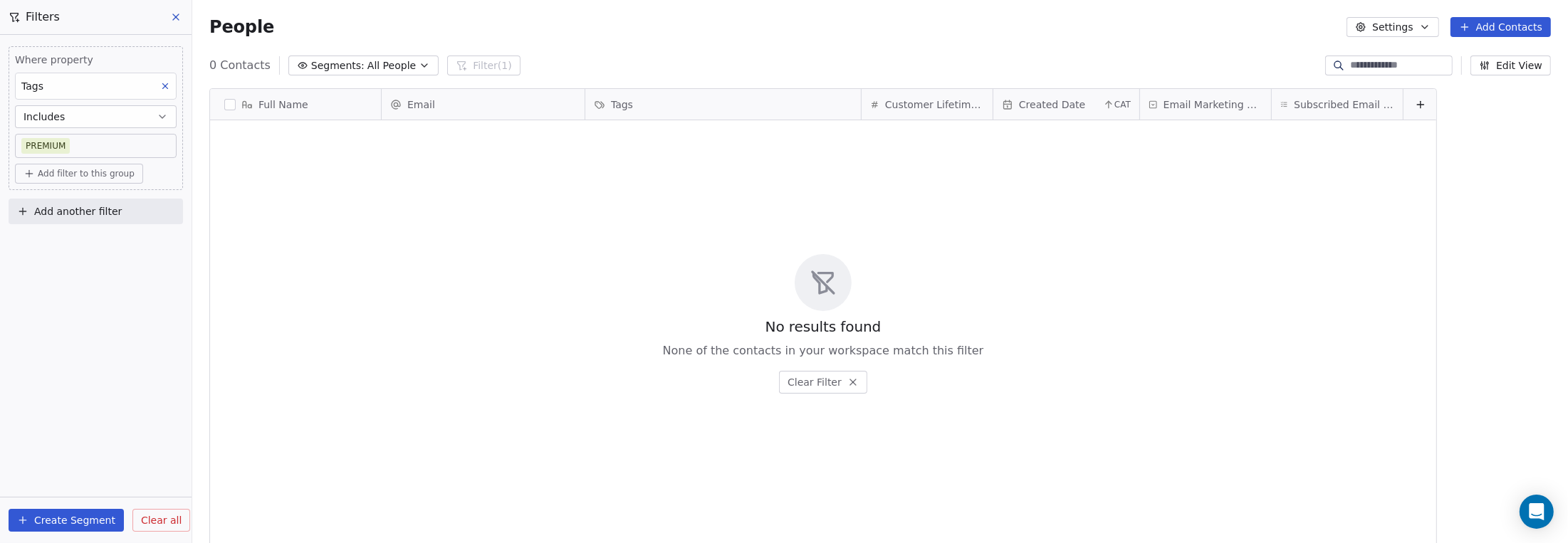
scroll to position [467, 1365]
click at [181, 12] on icon at bounding box center [176, 17] width 12 height 12
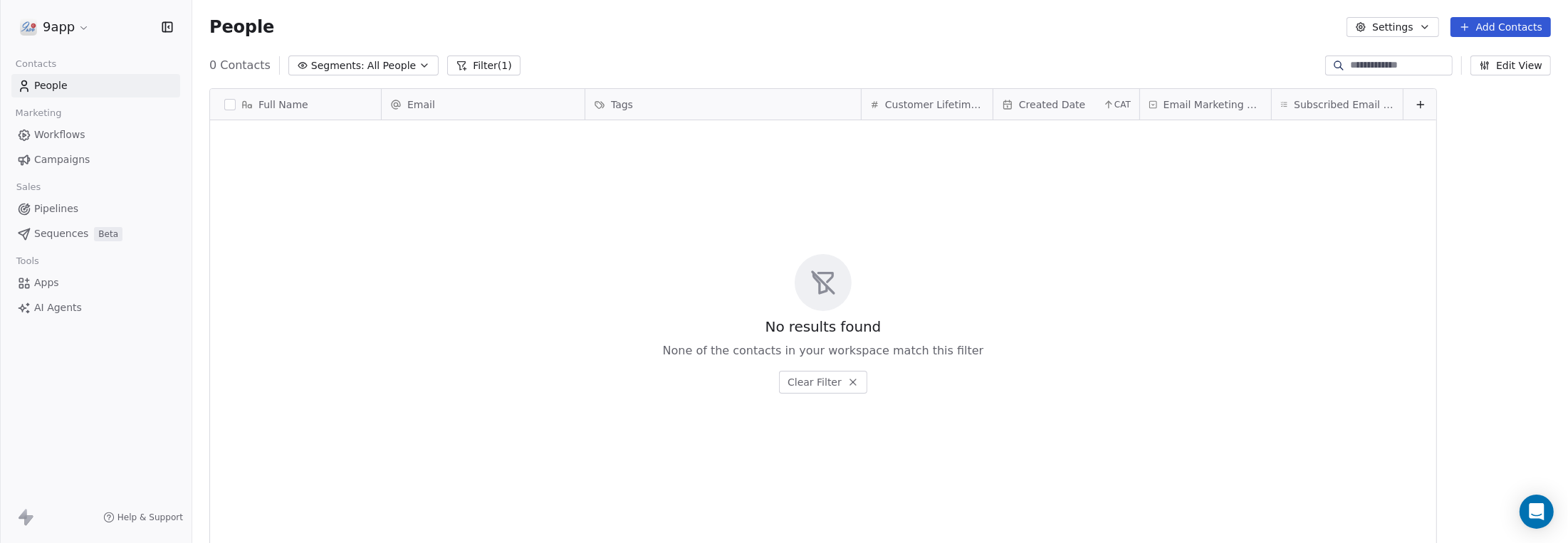
click at [52, 84] on span "People" at bounding box center [51, 86] width 34 height 15
click at [48, 139] on span "Workflows" at bounding box center [60, 135] width 51 height 15
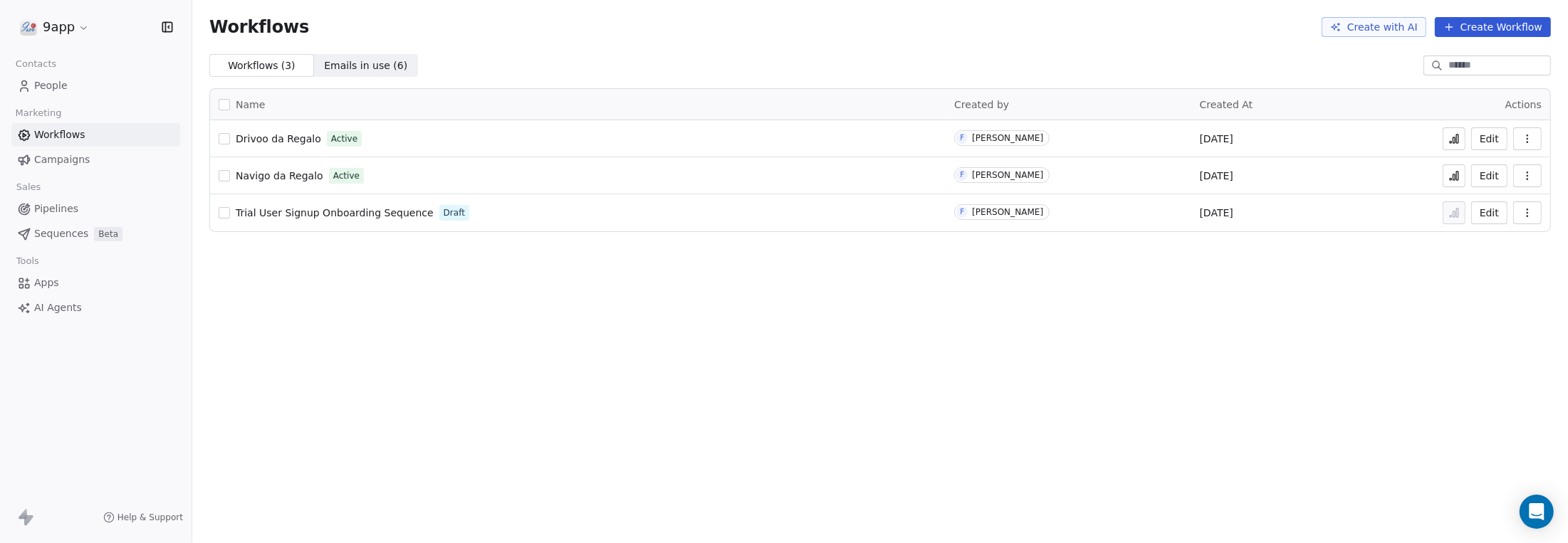
click at [57, 85] on span "People" at bounding box center [51, 86] width 34 height 15
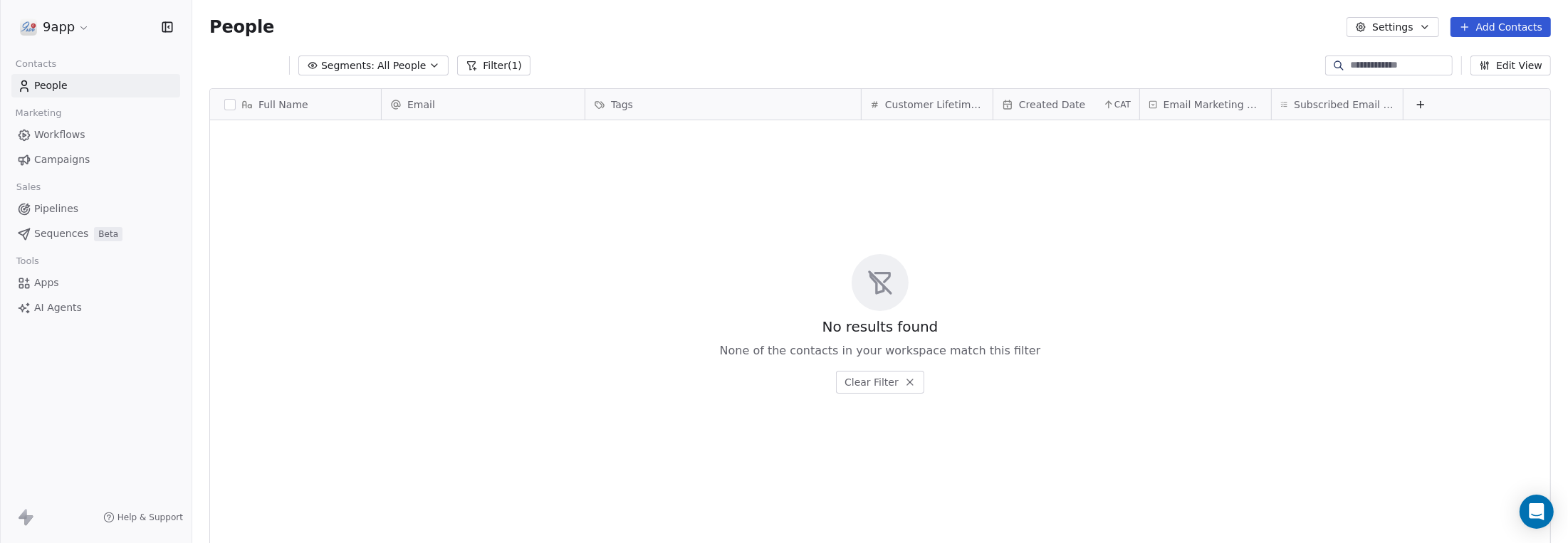
scroll to position [467, 1365]
click at [351, 59] on span "Segments:" at bounding box center [338, 66] width 54 height 15
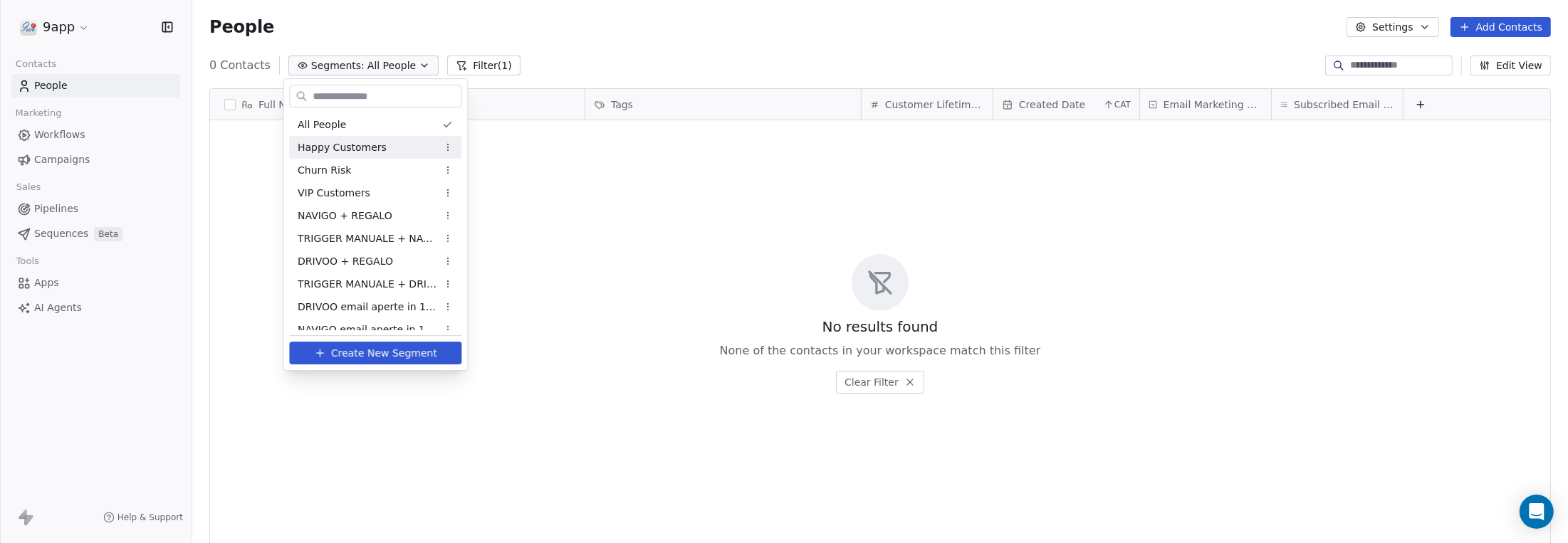
click at [330, 149] on span "Happy Customers" at bounding box center [342, 148] width 89 height 15
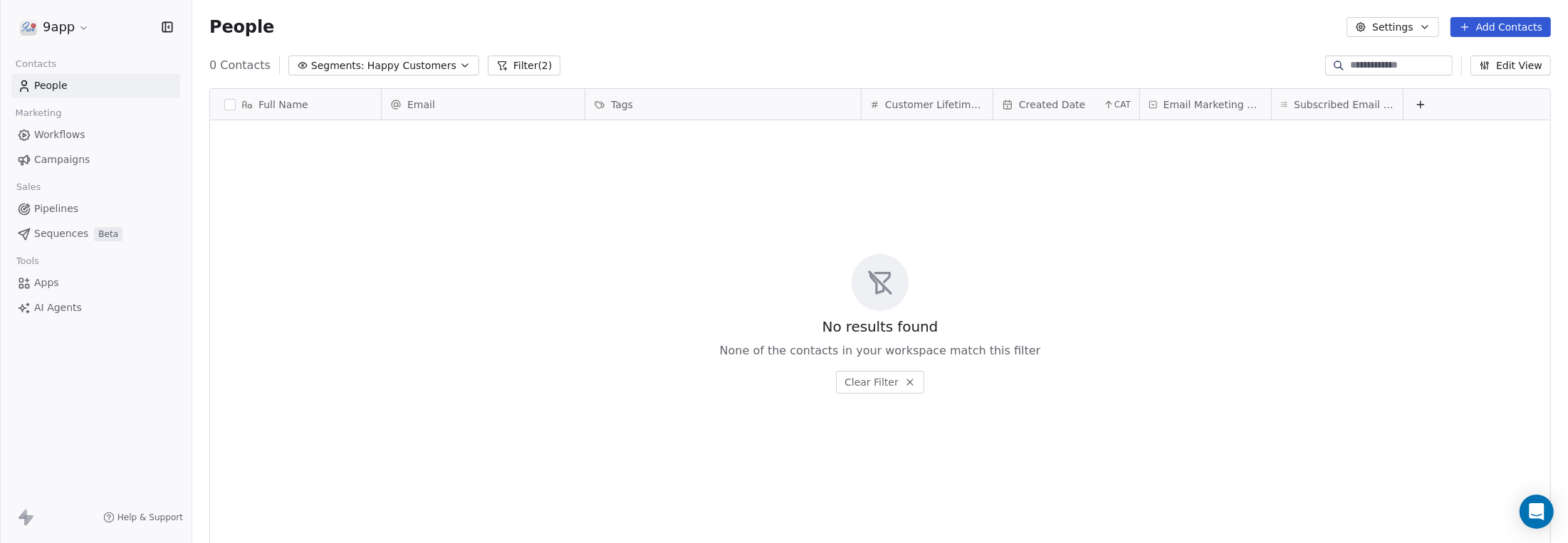
click at [338, 67] on span "Segments:" at bounding box center [338, 66] width 54 height 15
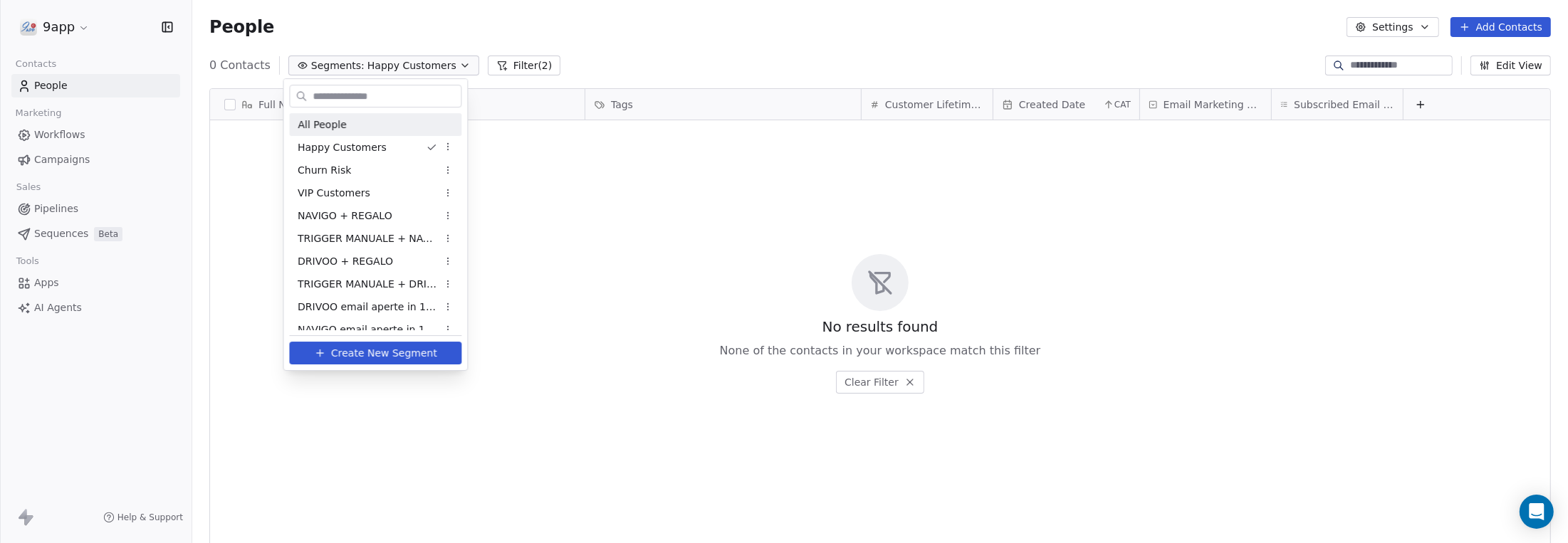
click at [316, 123] on span "All People" at bounding box center [322, 125] width 48 height 15
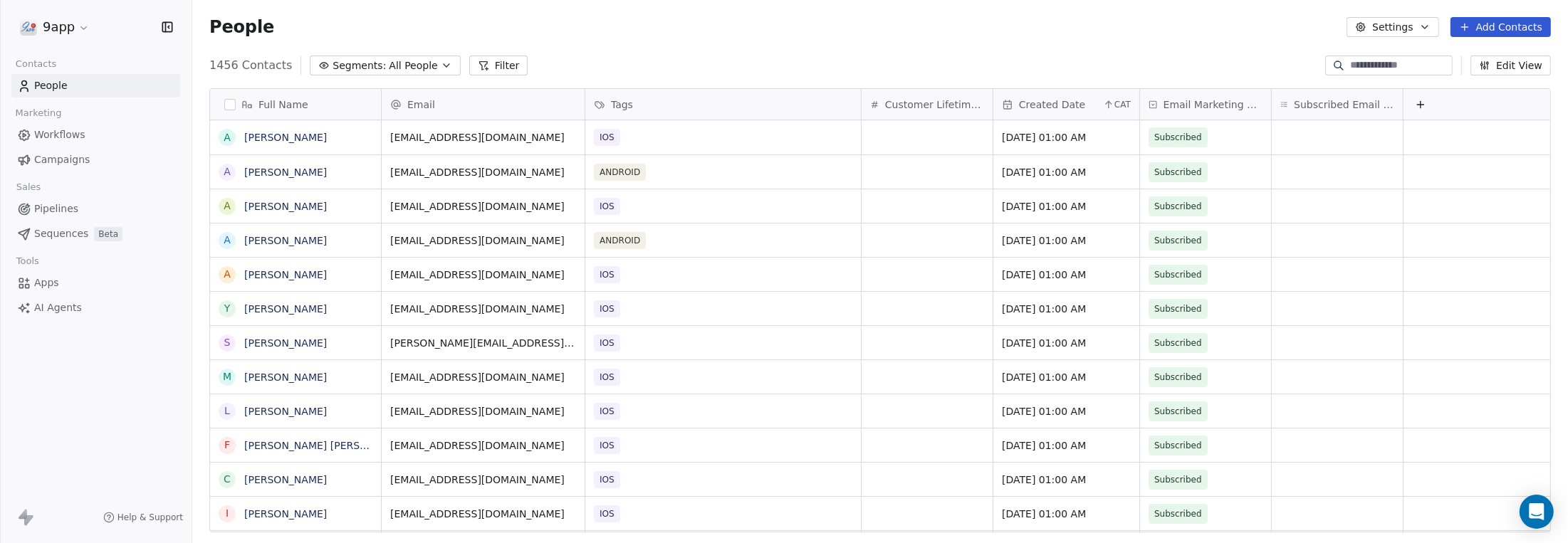
click at [478, 63] on icon at bounding box center [484, 65] width 12 height 12
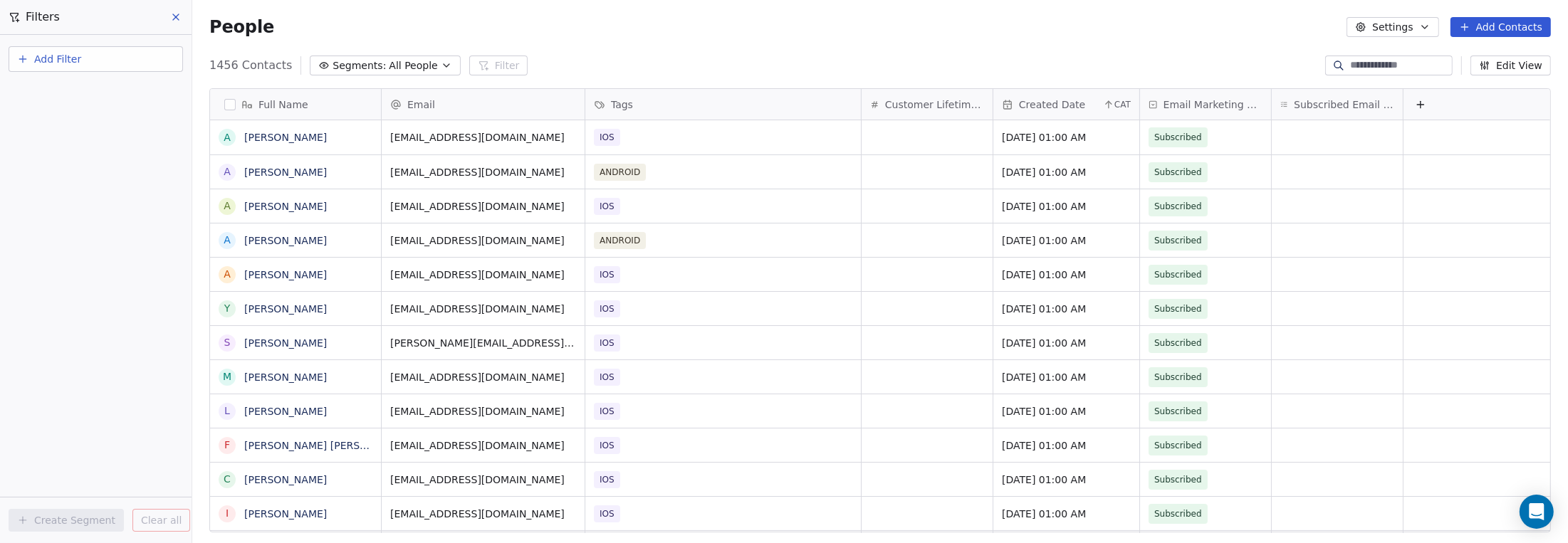
click at [104, 62] on button "Add Filter" at bounding box center [96, 59] width 175 height 26
click at [89, 98] on span "Contact properties" at bounding box center [69, 92] width 92 height 15
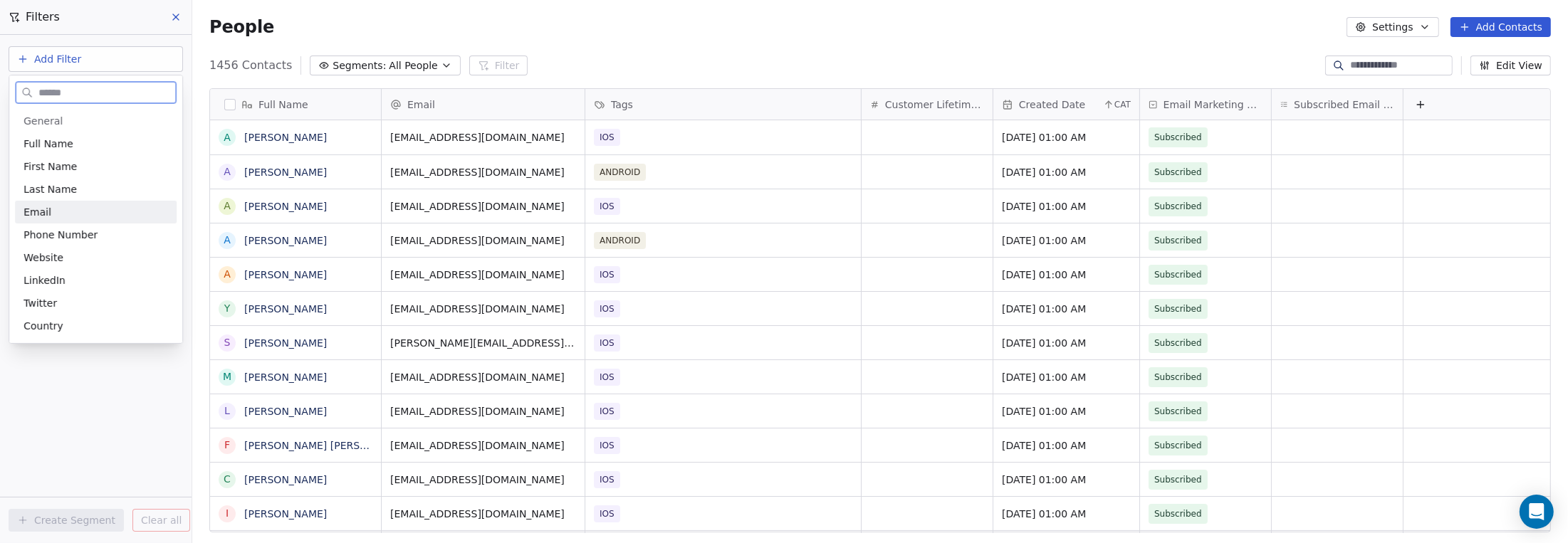
click at [62, 211] on div "Email" at bounding box center [95, 212] width 145 height 14
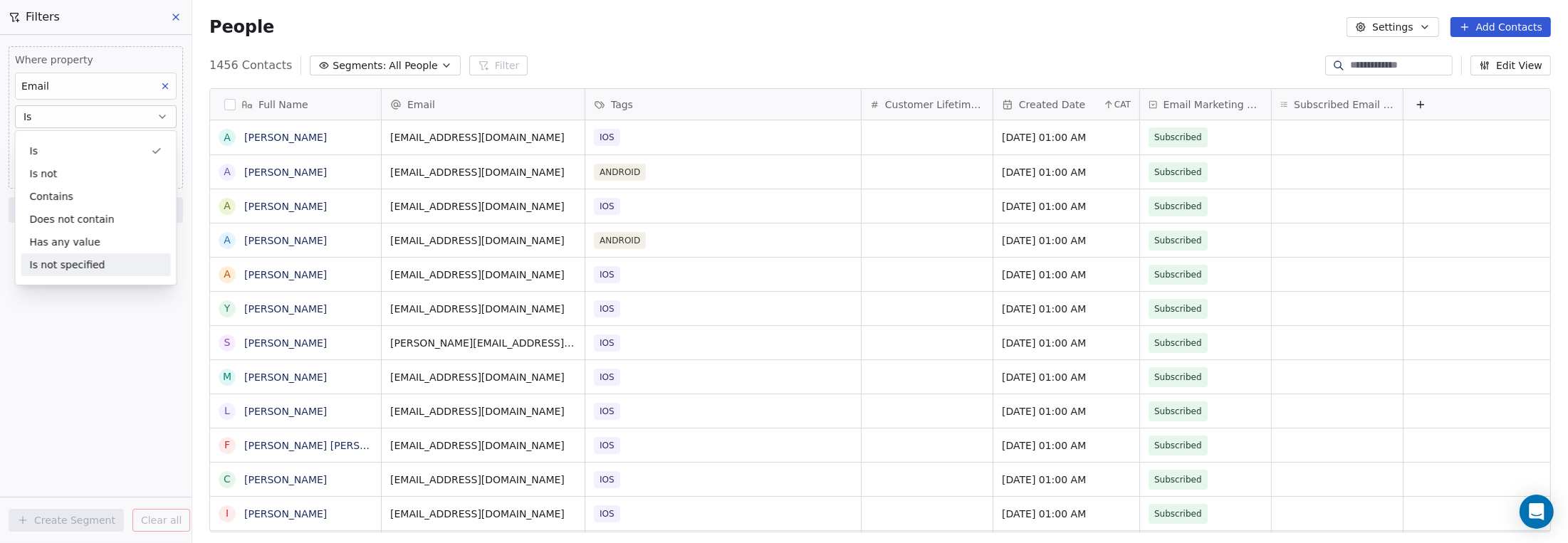
click at [40, 325] on div "Where property Email Is Add filter to this group Add another filter Create Segm…" at bounding box center [95, 288] width 191 height 508
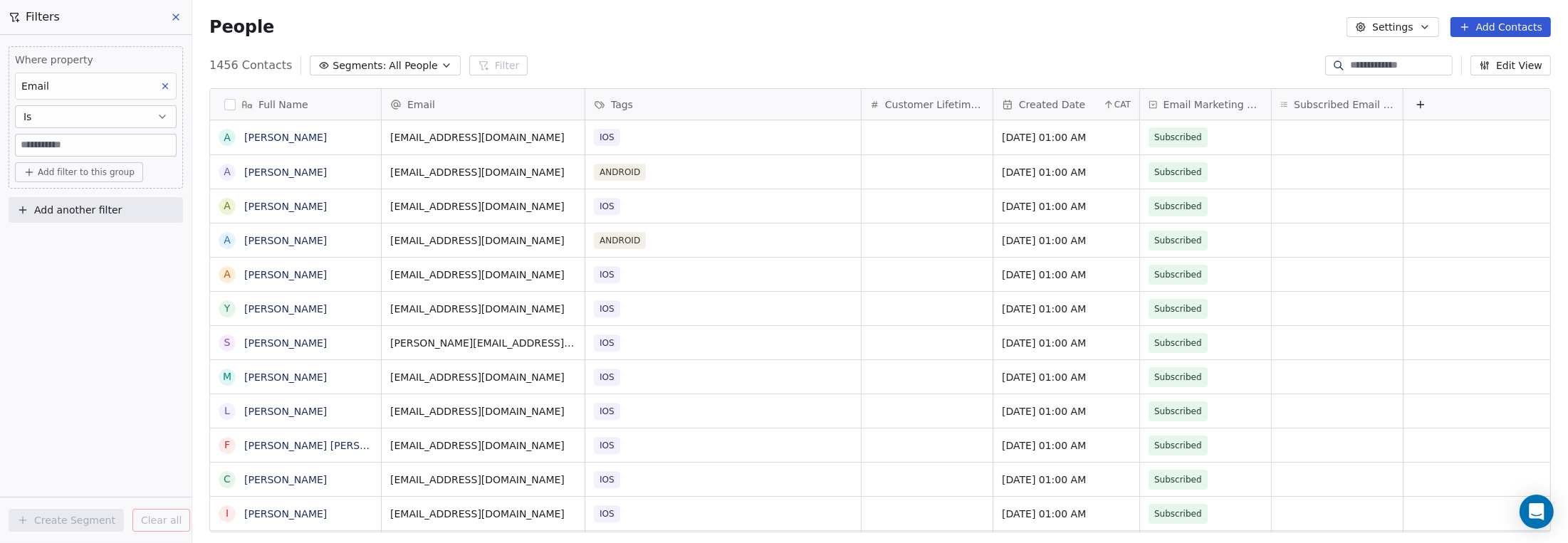
click at [93, 139] on input at bounding box center [95, 145] width 160 height 21
type input "**********"
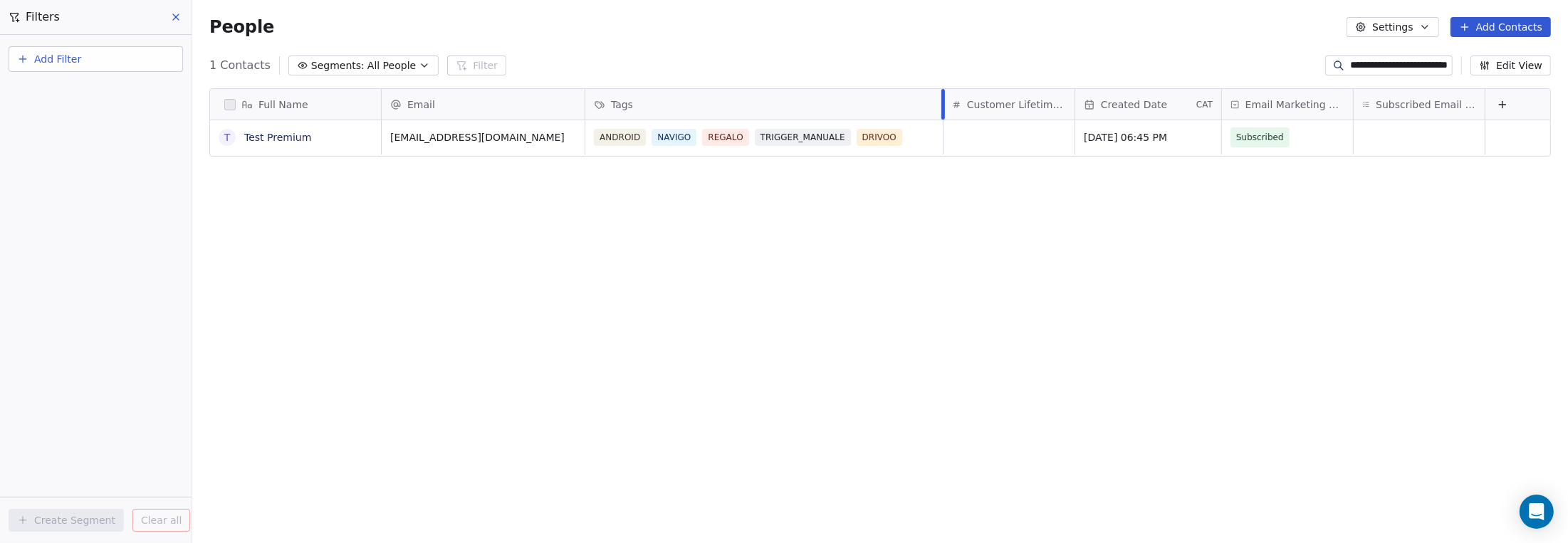
drag, startPoint x: 860, startPoint y: 108, endPoint x: 942, endPoint y: 101, distance: 82.3
click at [942, 101] on div at bounding box center [943, 105] width 4 height 31
click at [229, 135] on button "grid" at bounding box center [228, 137] width 12 height 12
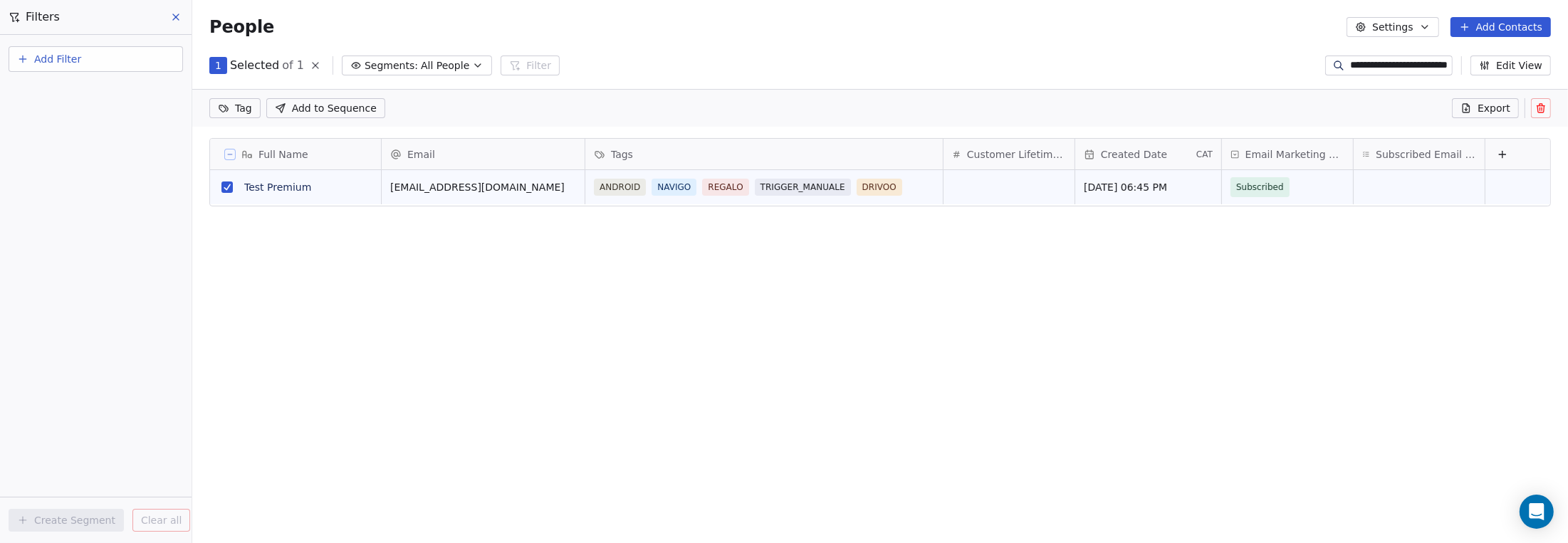
scroll to position [417, 1365]
click at [1154, 106] on icon at bounding box center [1541, 108] width 12 height 12
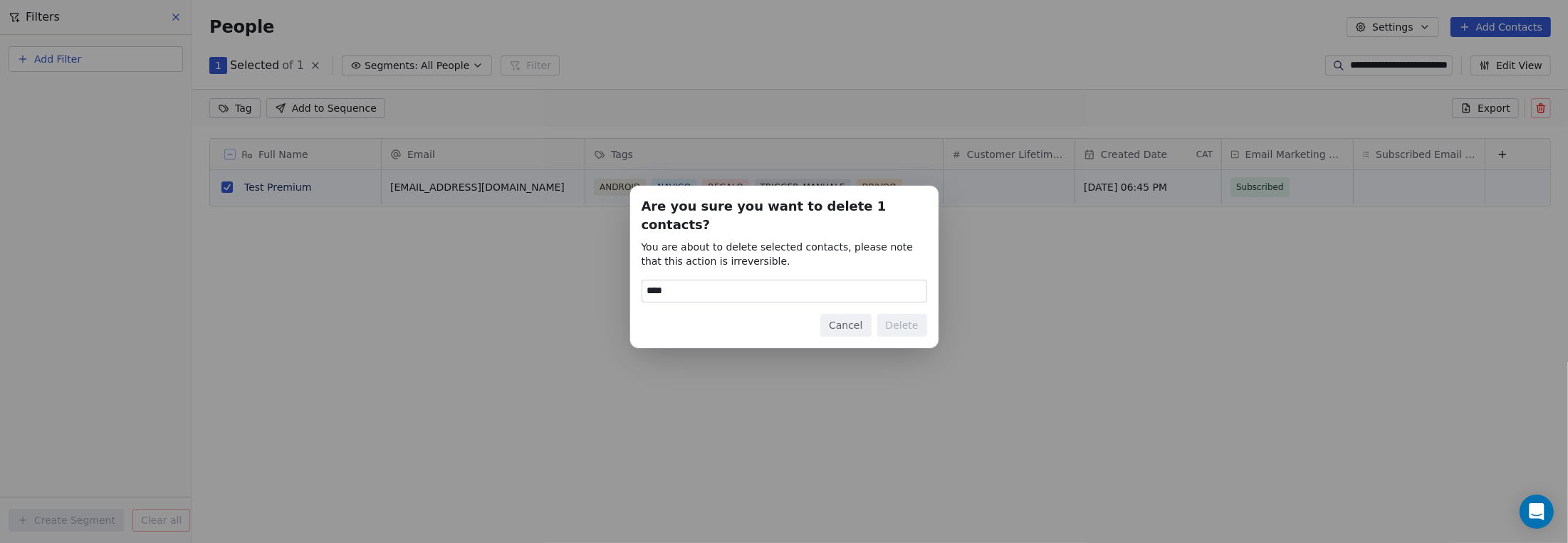
type input "******"
click at [894, 316] on button "Delete" at bounding box center [903, 325] width 50 height 23
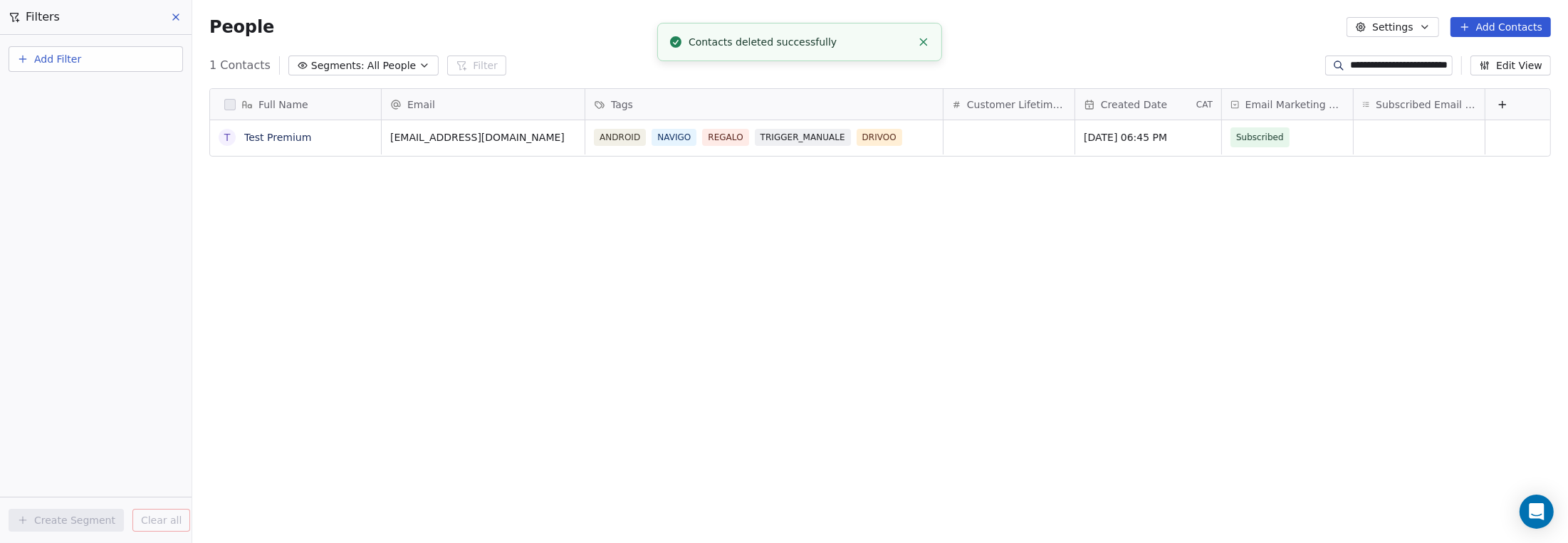
scroll to position [467, 1365]
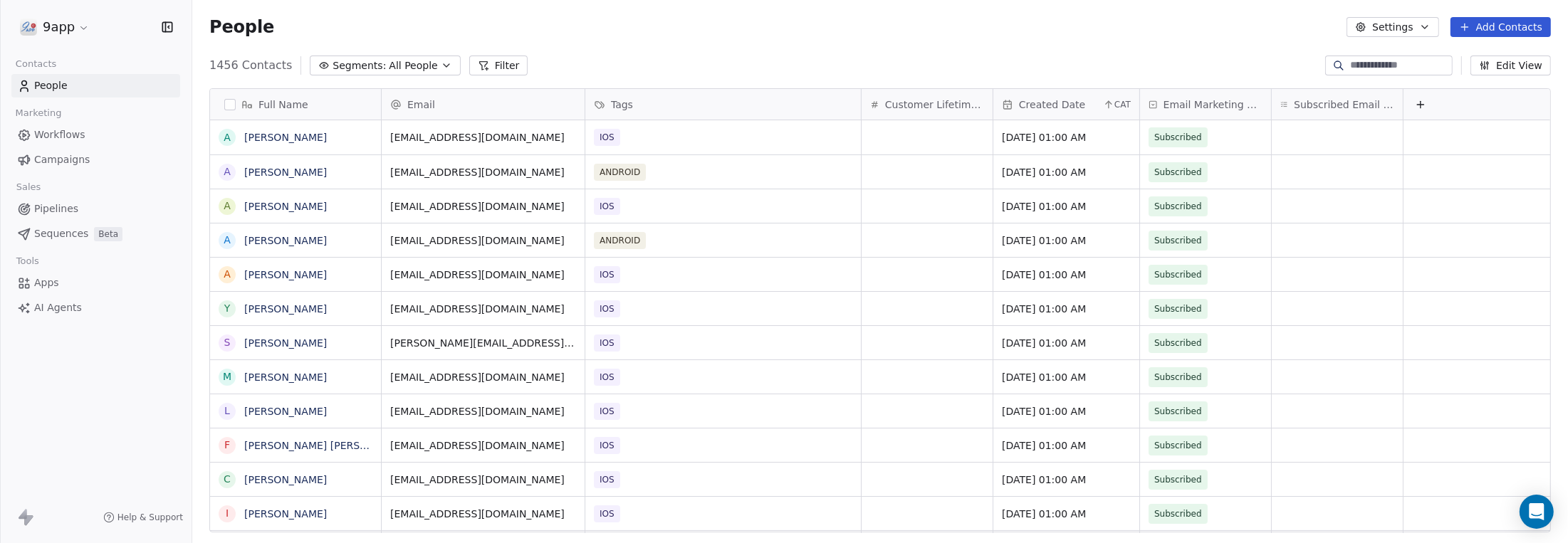
scroll to position [467, 1365]
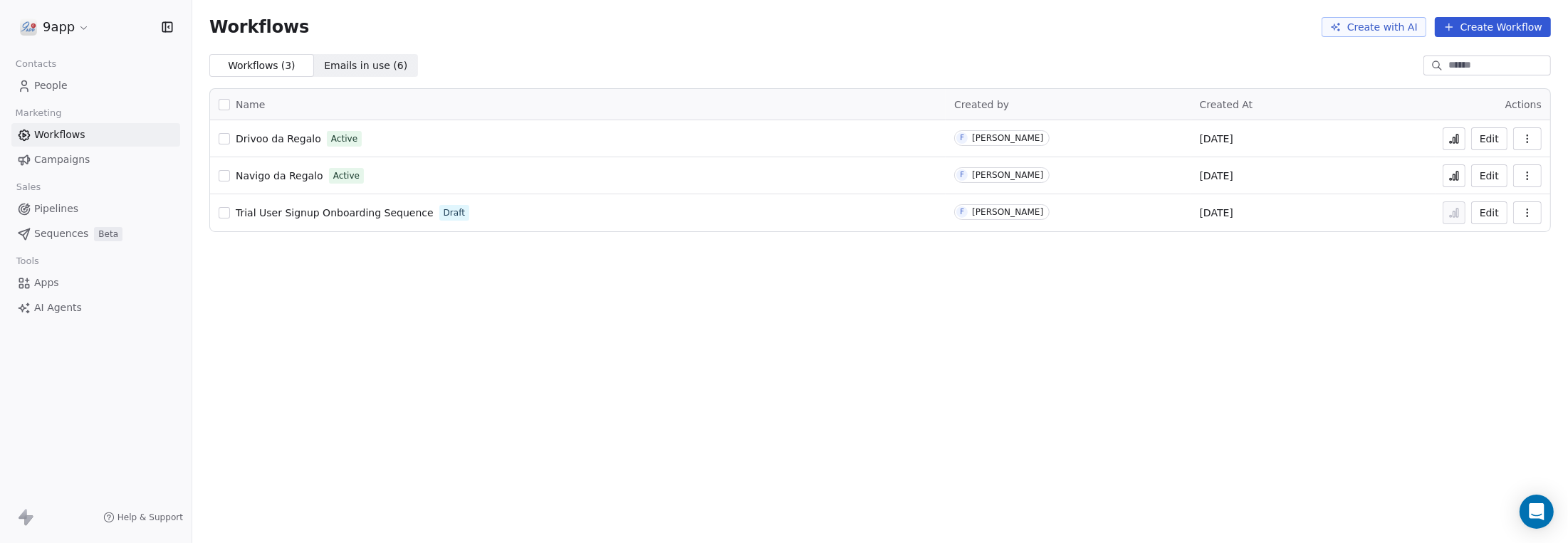
click at [49, 86] on span "People" at bounding box center [51, 86] width 34 height 15
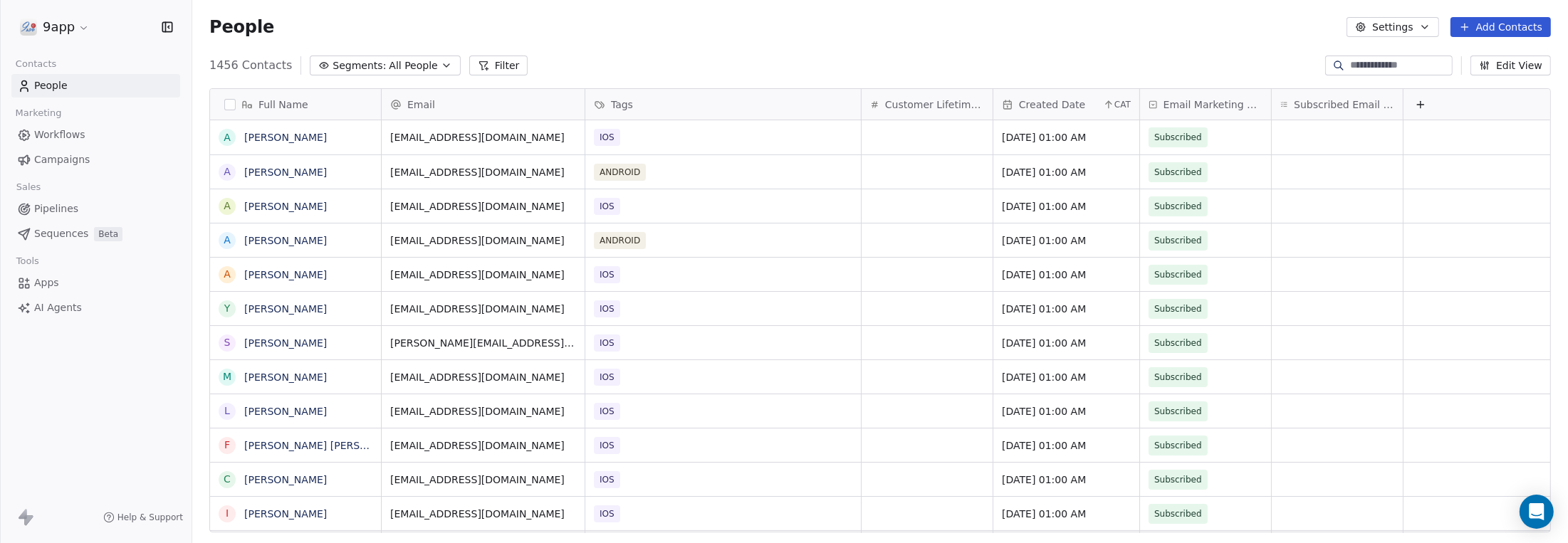
scroll to position [467, 1365]
click at [478, 62] on icon at bounding box center [484, 65] width 12 height 12
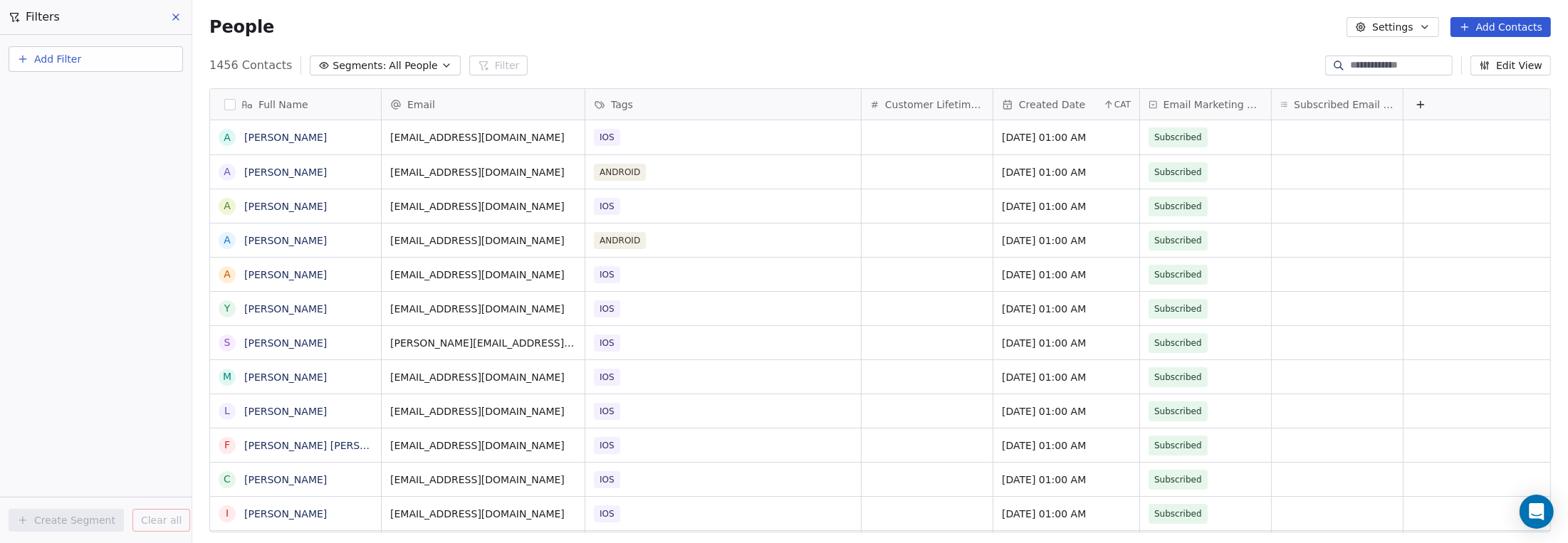
click at [76, 62] on span "Add Filter" at bounding box center [58, 59] width 47 height 15
click at [67, 95] on span "Contact properties" at bounding box center [69, 92] width 92 height 15
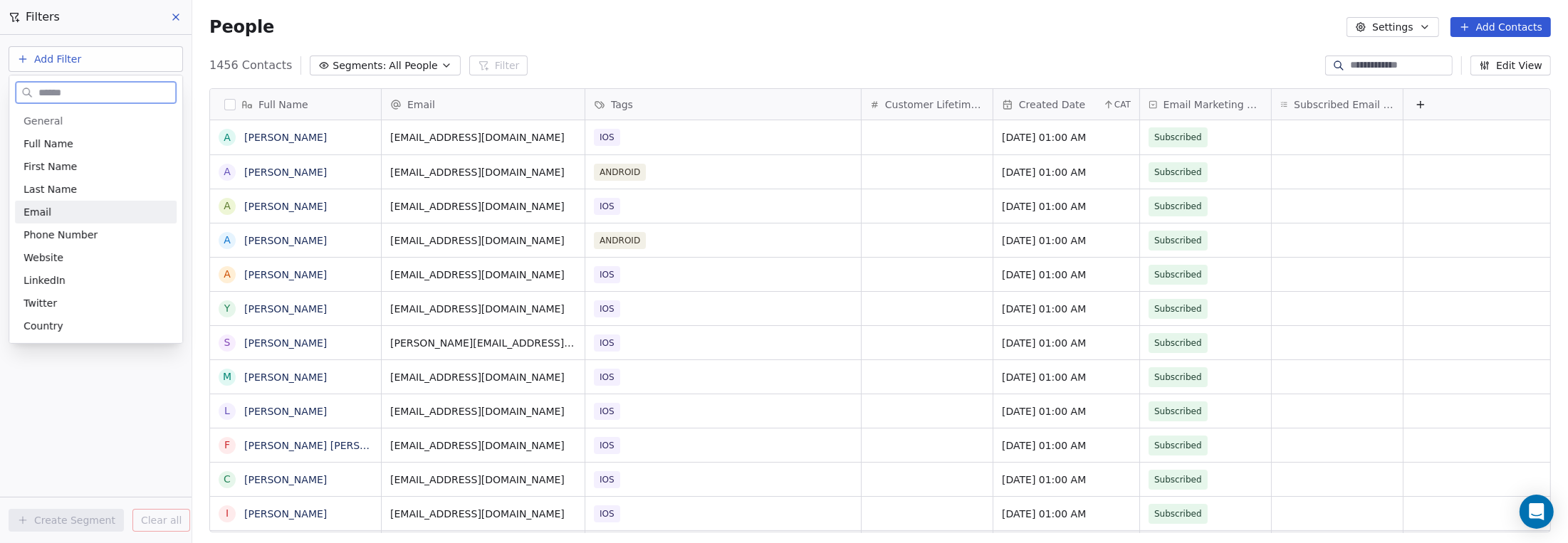
click at [58, 209] on div "Email" at bounding box center [95, 212] width 145 height 14
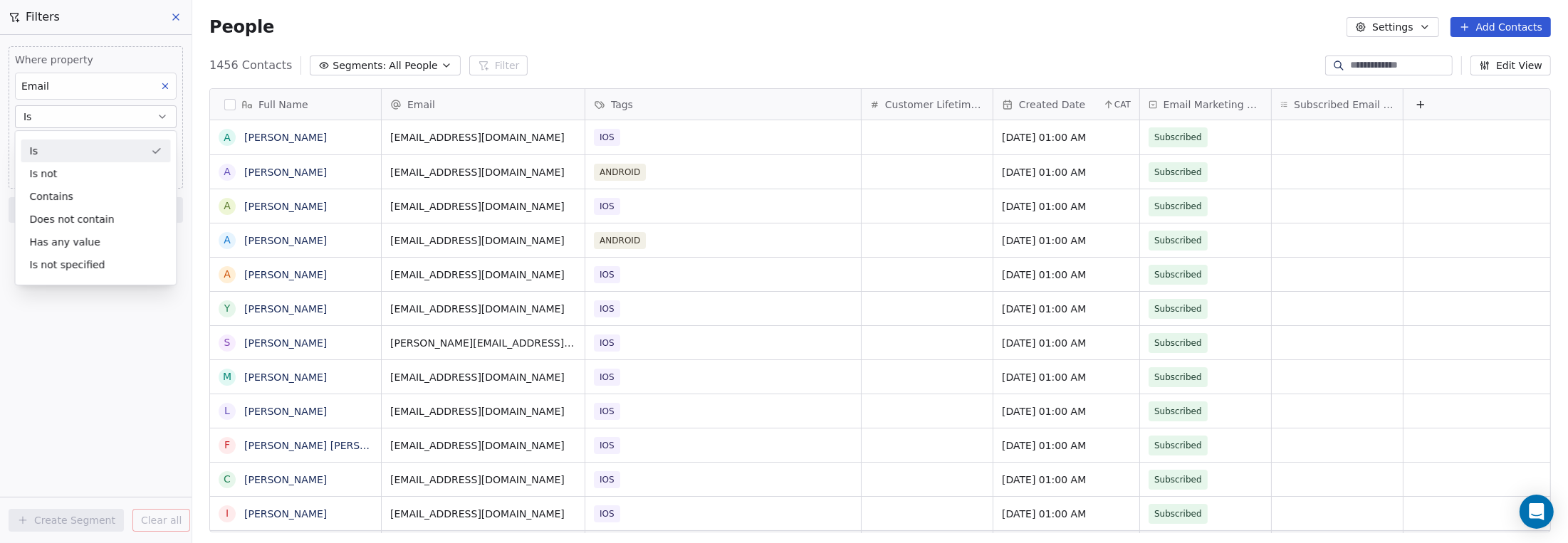
click at [64, 150] on div "Is" at bounding box center [96, 151] width 150 height 23
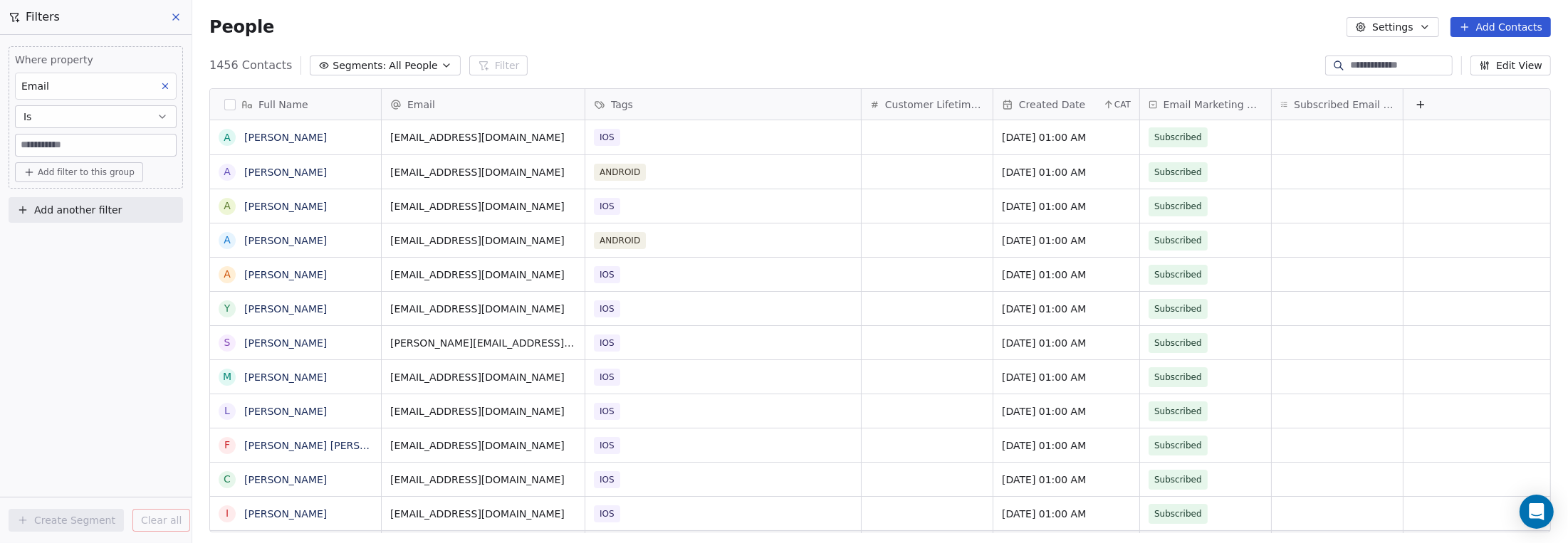
click at [62, 142] on input at bounding box center [95, 145] width 160 height 21
type input "**********"
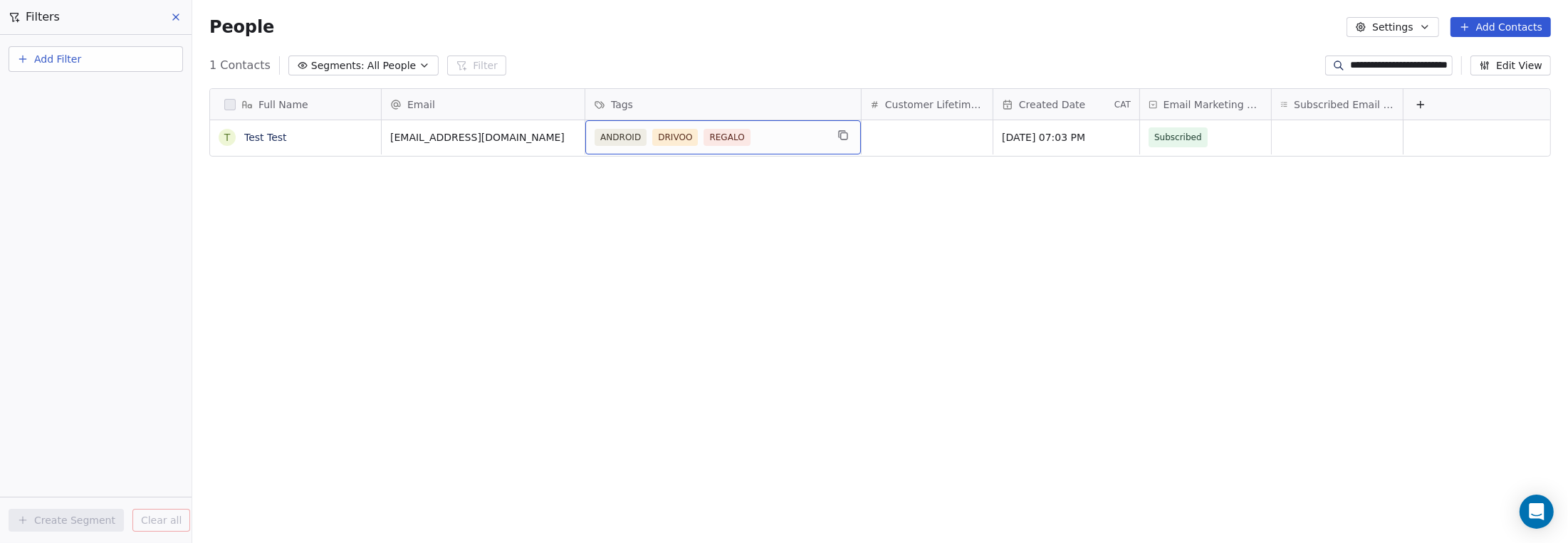
click at [801, 135] on div "ANDROID DRIVOO REGALO" at bounding box center [710, 137] width 231 height 17
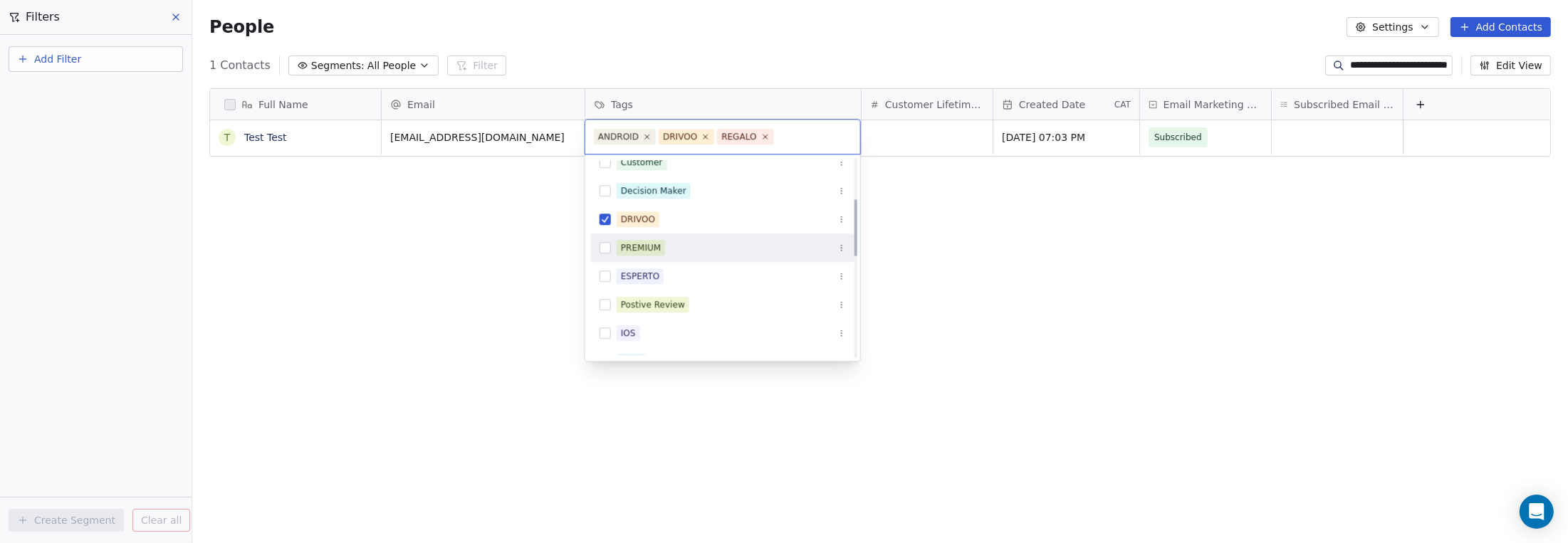
scroll to position [142, 0]
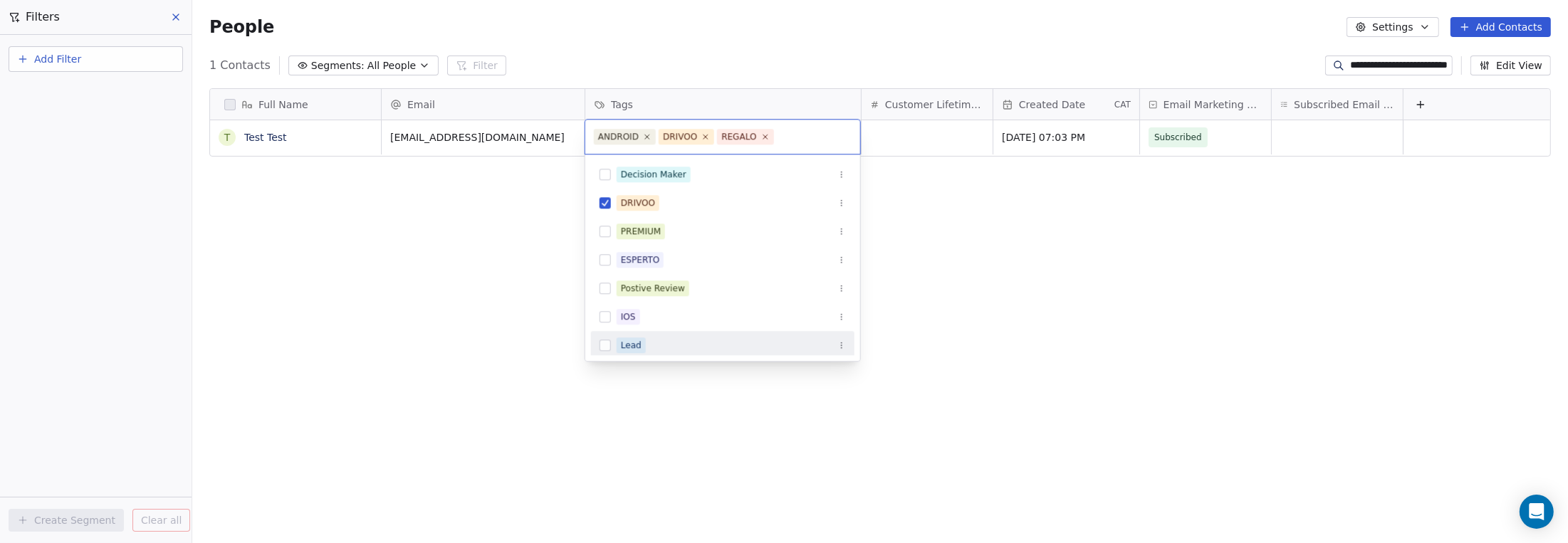
click at [692, 456] on html "**********" at bounding box center [784, 272] width 1568 height 543
